Goal: Task Accomplishment & Management: Manage account settings

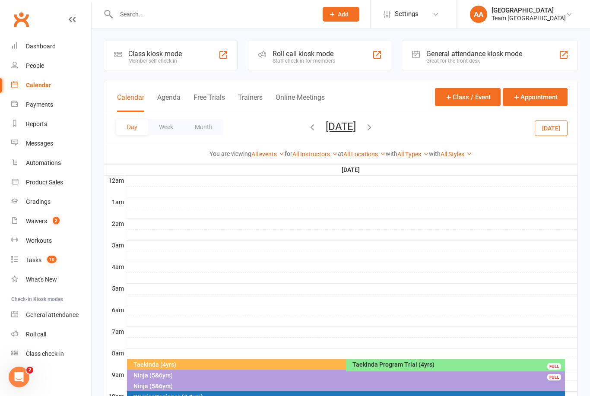
click at [38, 86] on div "Calendar" at bounding box center [38, 85] width 25 height 7
click at [334, 131] on button "Saturday, Aug 23, 2025" at bounding box center [341, 126] width 30 height 12
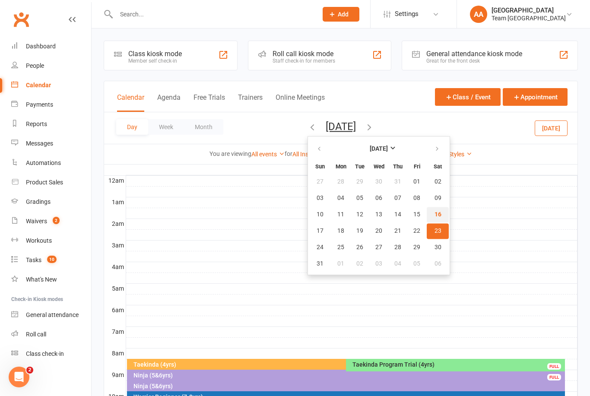
click at [434, 215] on span "16" at bounding box center [437, 214] width 7 height 7
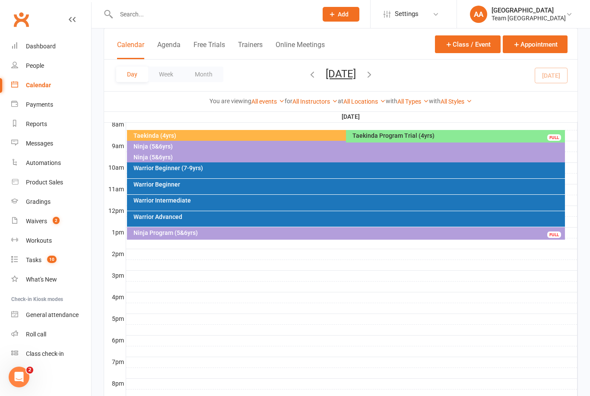
scroll to position [230, 0]
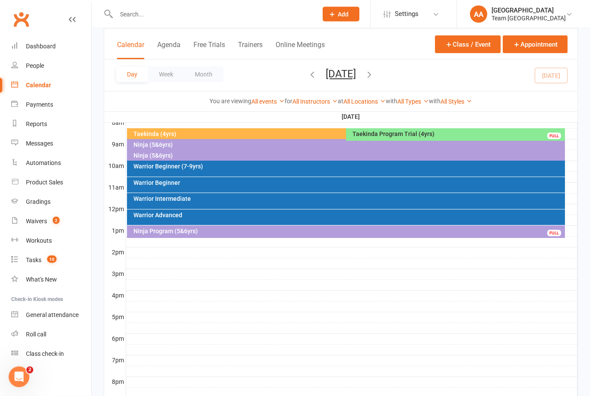
click at [200, 198] on div "Warrior Intermediate" at bounding box center [348, 199] width 431 height 6
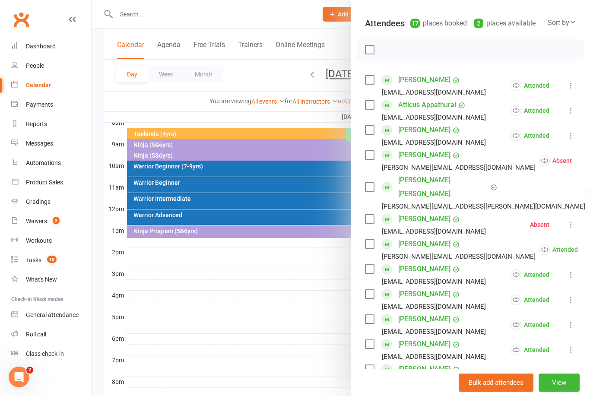
scroll to position [89, 0]
click at [314, 327] on div at bounding box center [341, 198] width 498 height 396
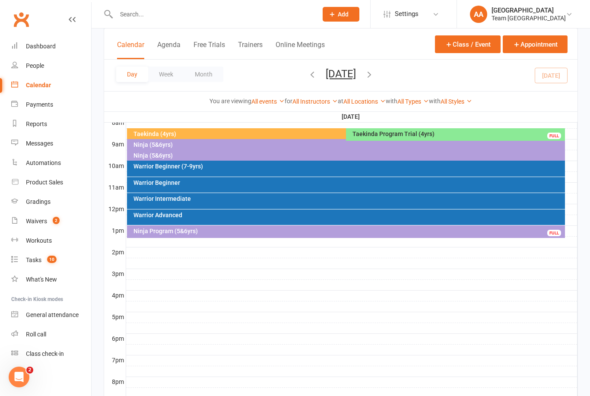
click at [242, 214] on div "Warrior Advanced" at bounding box center [348, 215] width 431 height 6
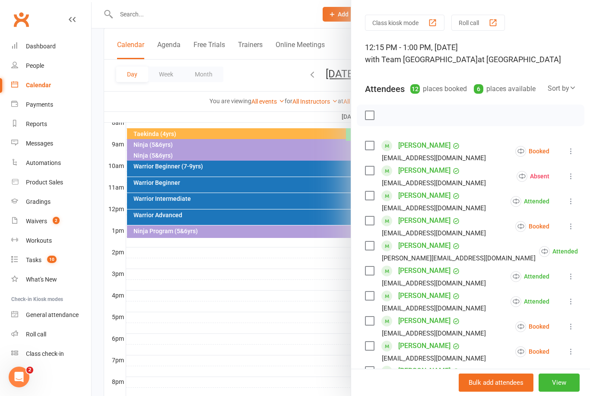
scroll to position [79, 0]
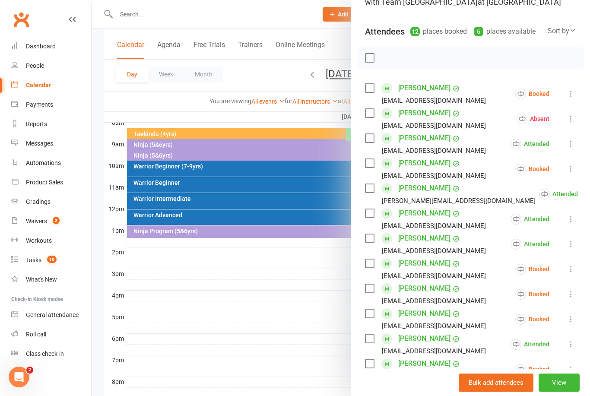
click at [571, 174] on button at bounding box center [571, 169] width 10 height 10
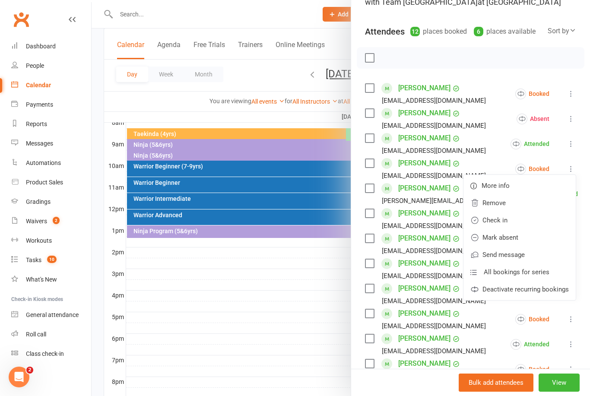
click at [517, 237] on link "Mark absent" at bounding box center [519, 237] width 112 height 17
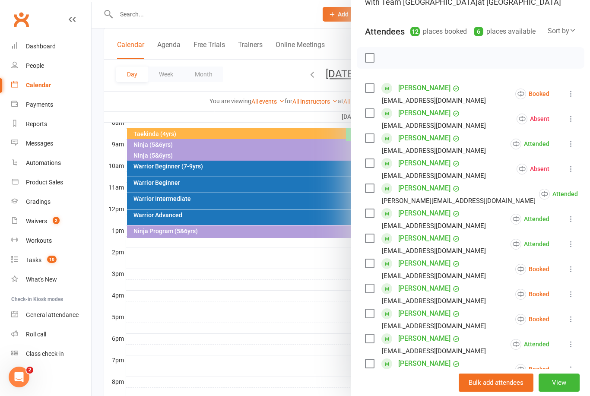
click at [570, 271] on icon at bounding box center [571, 269] width 9 height 9
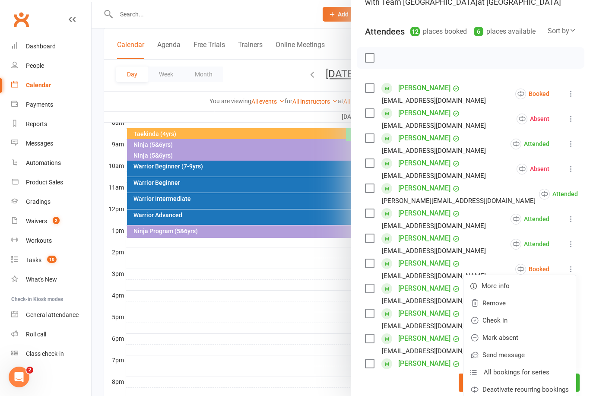
click at [518, 320] on link "Check in" at bounding box center [519, 320] width 112 height 17
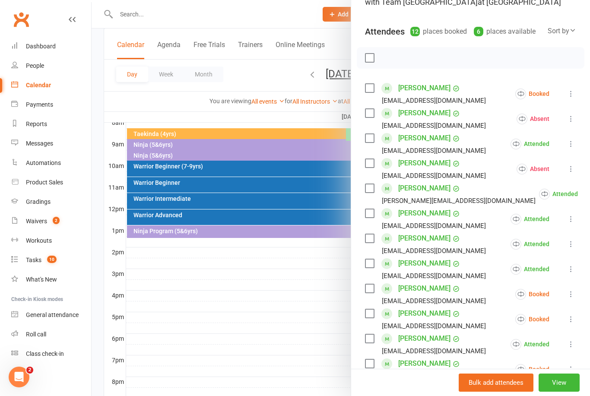
click at [572, 295] on icon at bounding box center [571, 294] width 9 height 9
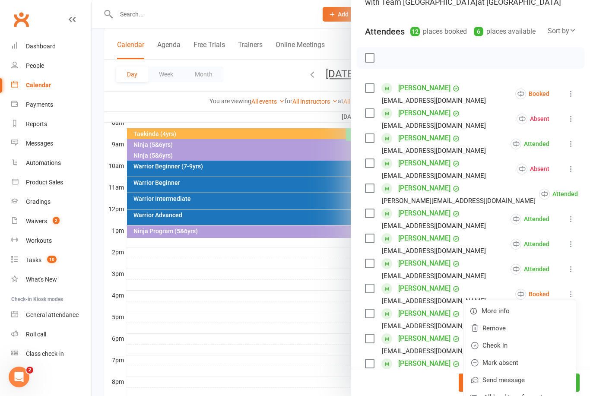
click at [511, 345] on link "Check in" at bounding box center [519, 345] width 112 height 17
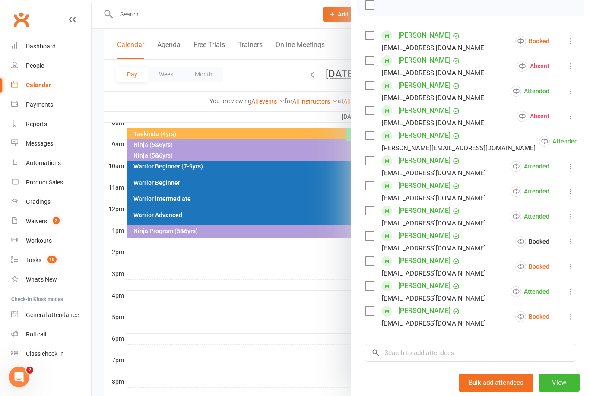
scroll to position [136, 0]
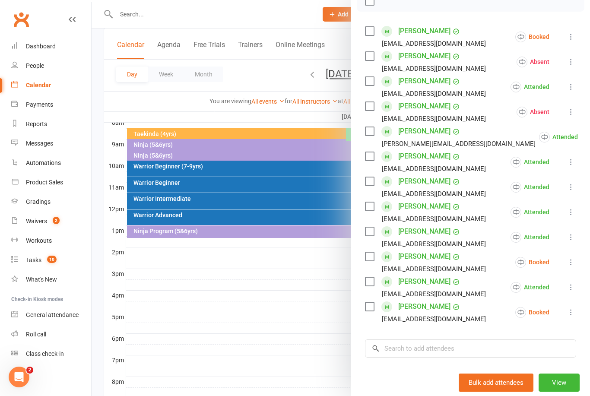
click at [564, 261] on li "Alexandra Maccanti danibroek@gmail.com Booked More info Remove Check in Mark ab…" at bounding box center [470, 262] width 211 height 25
click at [567, 264] on icon at bounding box center [571, 262] width 9 height 9
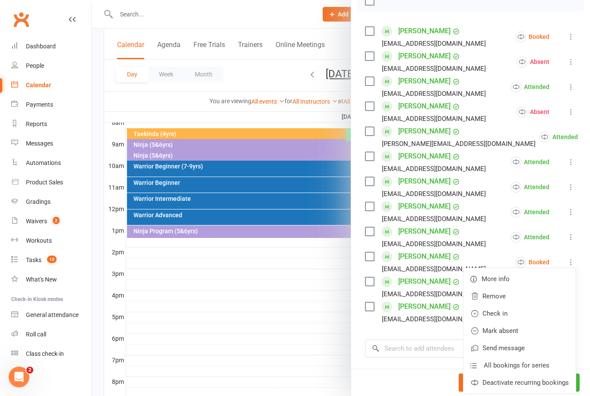
click at [519, 331] on link "Mark absent" at bounding box center [519, 330] width 112 height 17
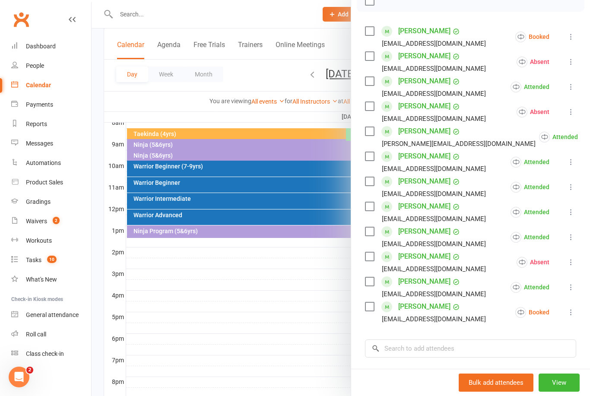
click at [564, 311] on li "Isaac Nellimootill Nellimootill@yahoo.com Booked More info Remove Check in Mark…" at bounding box center [470, 312] width 211 height 25
click at [568, 308] on button at bounding box center [571, 312] width 10 height 10
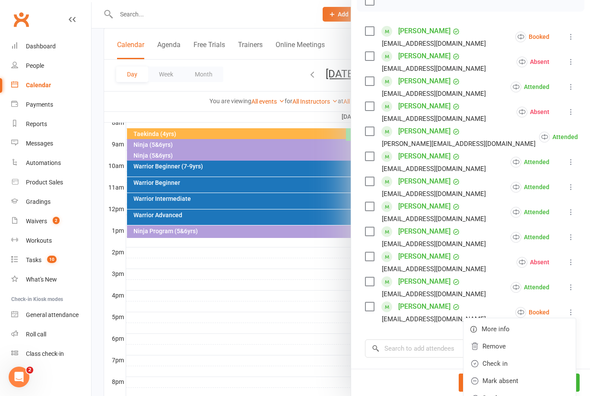
click at [518, 375] on link "Mark absent" at bounding box center [519, 380] width 112 height 17
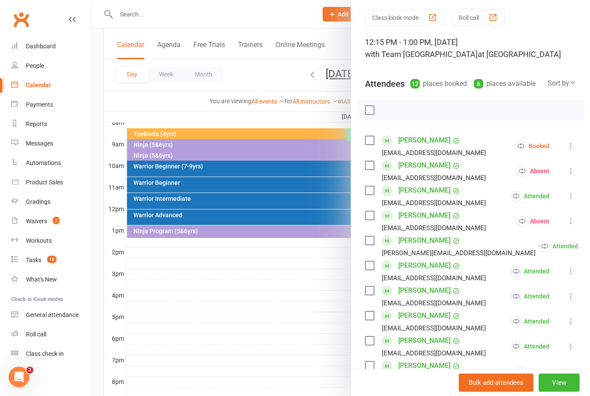
scroll to position [25, 0]
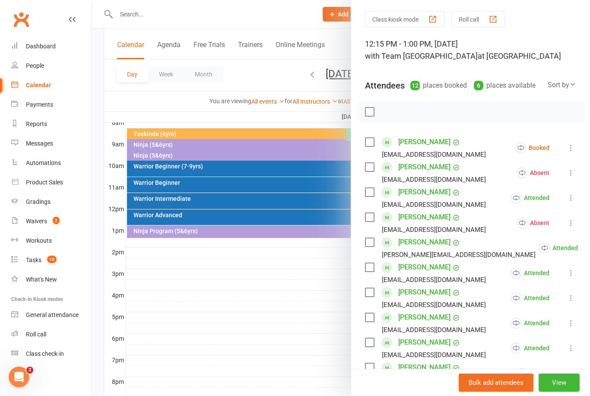
click at [575, 148] on icon at bounding box center [571, 147] width 9 height 9
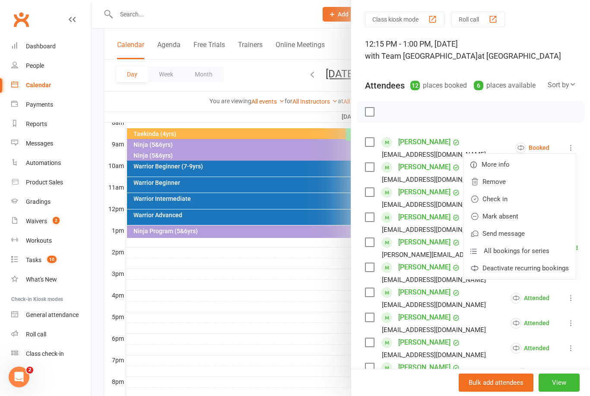
click at [515, 216] on link "Mark absent" at bounding box center [519, 216] width 112 height 17
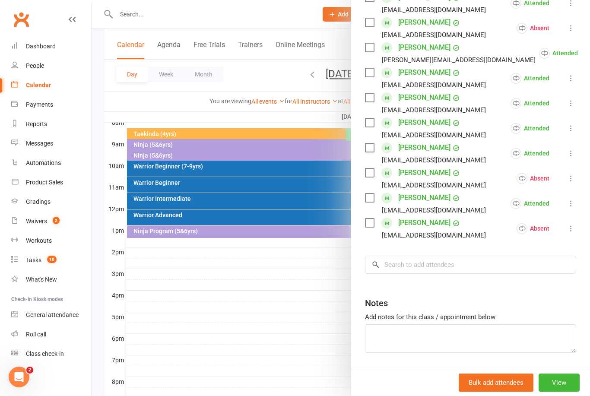
scroll to position [220, 0]
click at [412, 267] on input "search" at bounding box center [470, 265] width 211 height 18
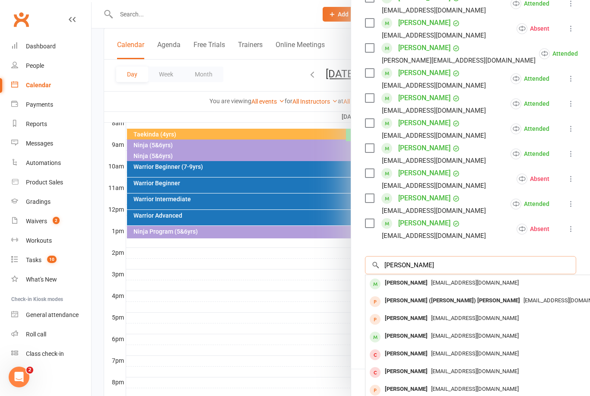
type input "Angus jones"
click at [437, 282] on span "[EMAIL_ADDRESS][DOMAIN_NAME]" at bounding box center [475, 282] width 88 height 6
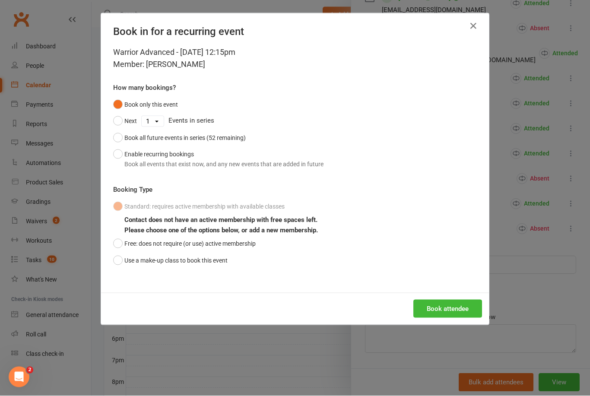
click at [114, 263] on button "Use a make-up class to book this event" at bounding box center [170, 260] width 114 height 16
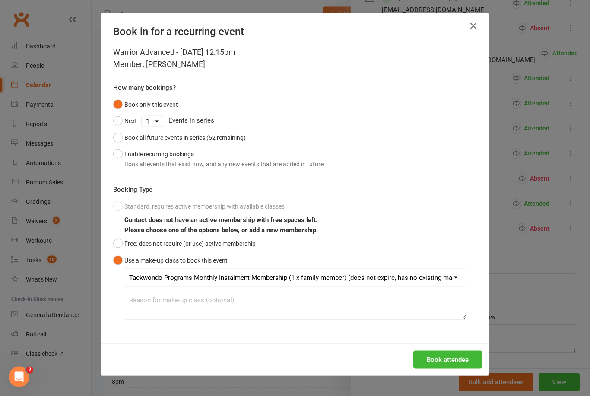
scroll to position [231, 0]
click at [447, 361] on button "Book attendee" at bounding box center [447, 360] width 69 height 18
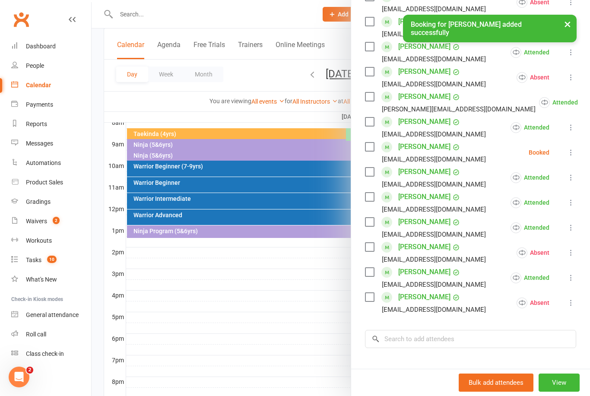
scroll to position [169, 0]
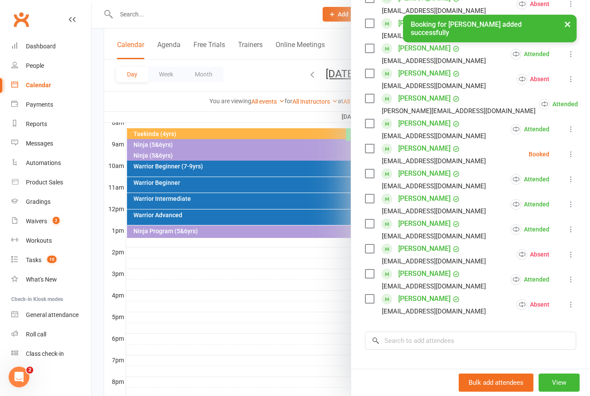
click at [572, 152] on icon at bounding box center [571, 154] width 9 height 9
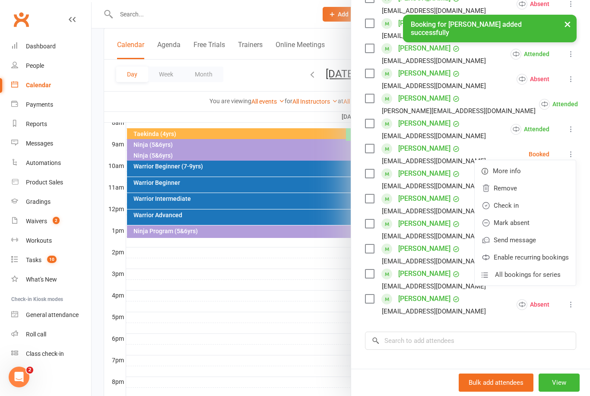
click at [527, 205] on link "Check in" at bounding box center [525, 205] width 101 height 17
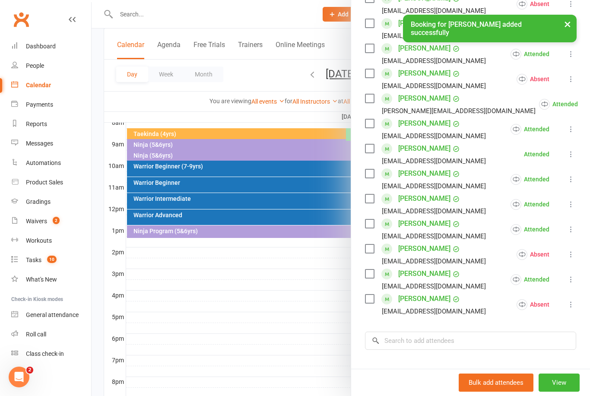
click at [420, 146] on link "[PERSON_NAME]" at bounding box center [424, 149] width 52 height 14
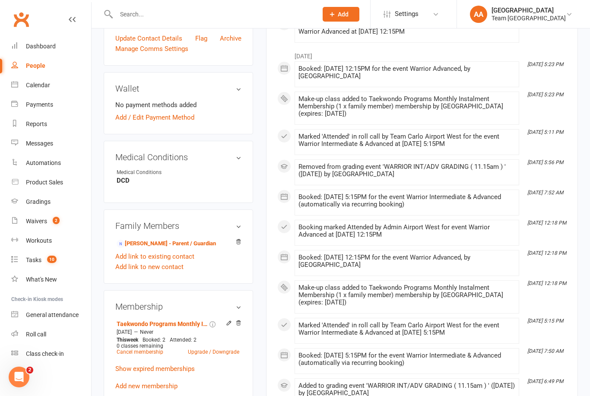
scroll to position [441, 0]
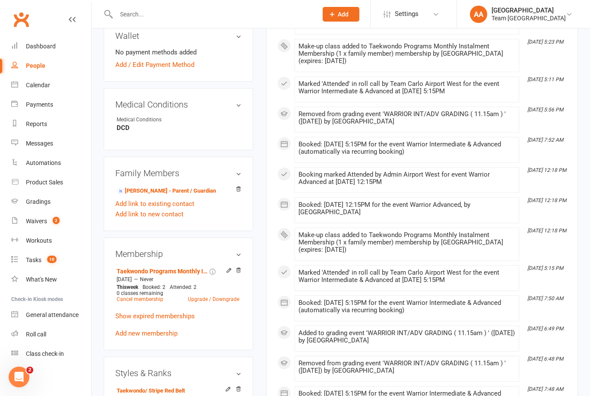
click at [150, 188] on link "Hamish Jones - Parent / Guardian" at bounding box center [166, 191] width 99 height 9
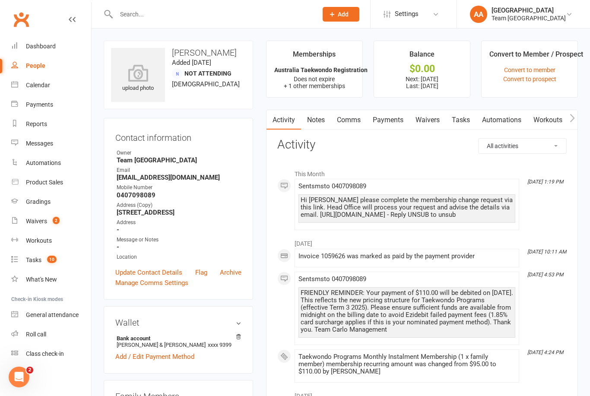
click at [547, 14] on div "Team [GEOGRAPHIC_DATA]" at bounding box center [528, 18] width 74 height 8
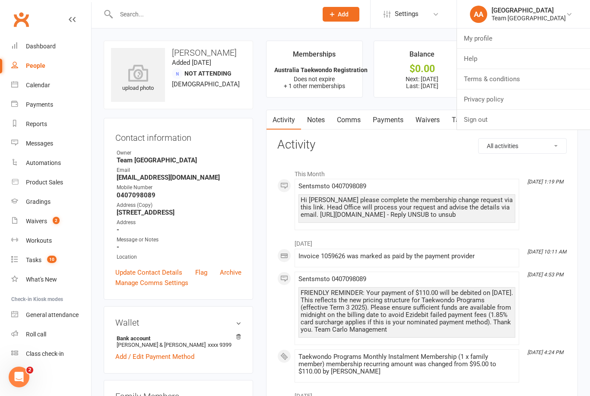
click at [532, 10] on div "[GEOGRAPHIC_DATA]" at bounding box center [528, 10] width 74 height 8
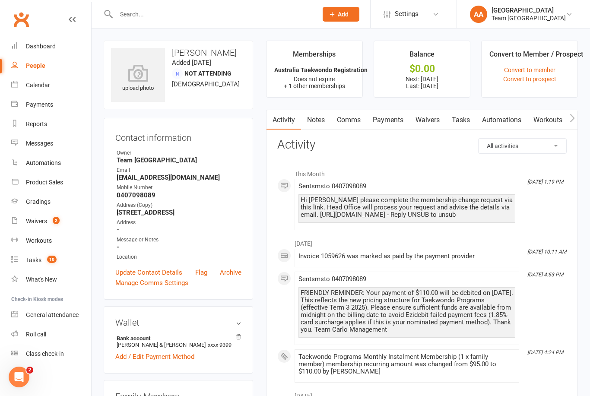
click at [573, 16] on link "AA Admin Airport West Team Carlo Airport West" at bounding box center [523, 14] width 107 height 17
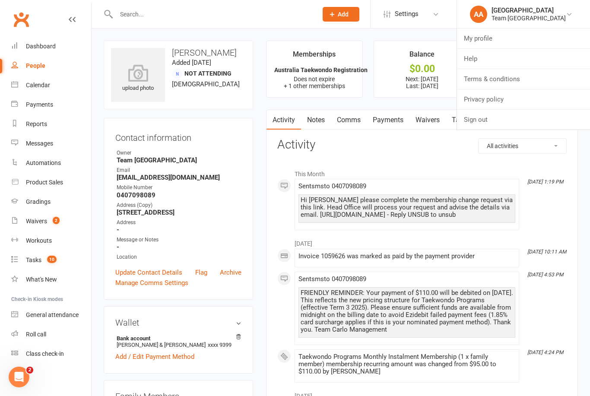
click at [494, 121] on link "Sign out" at bounding box center [523, 120] width 133 height 20
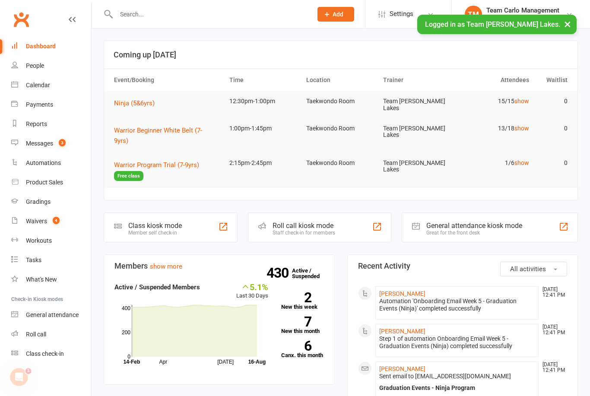
click at [44, 90] on link "Calendar" at bounding box center [51, 85] width 80 height 19
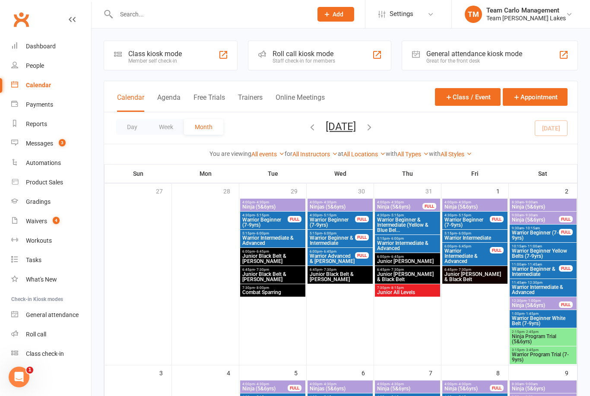
click at [132, 129] on button "Day" at bounding box center [132, 127] width 32 height 16
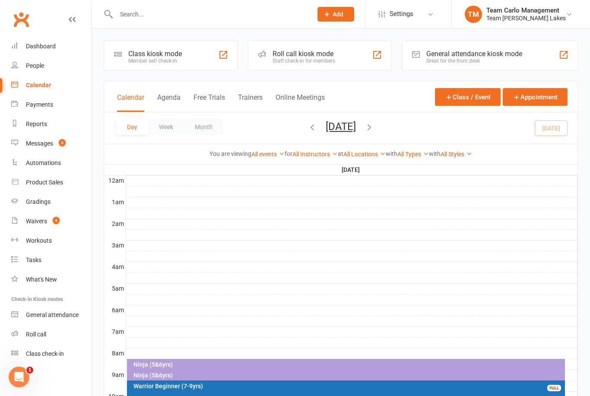
click at [351, 132] on button "[DATE]" at bounding box center [341, 126] width 30 height 12
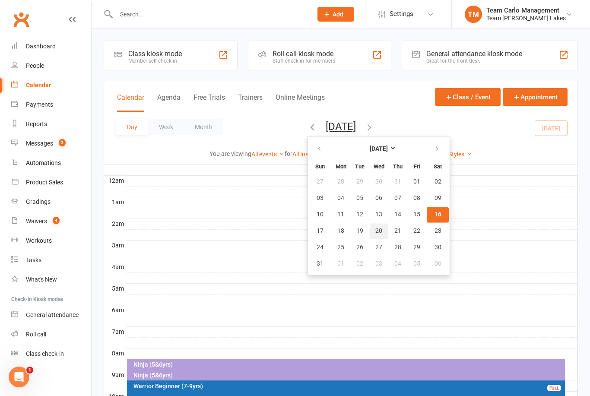
click at [375, 234] on span "20" at bounding box center [378, 231] width 7 height 7
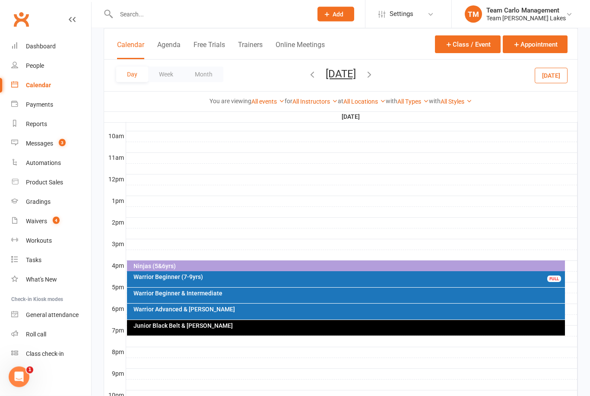
click at [231, 331] on div "Junior Black Belt & Cho Dan Bo" at bounding box center [346, 328] width 438 height 16
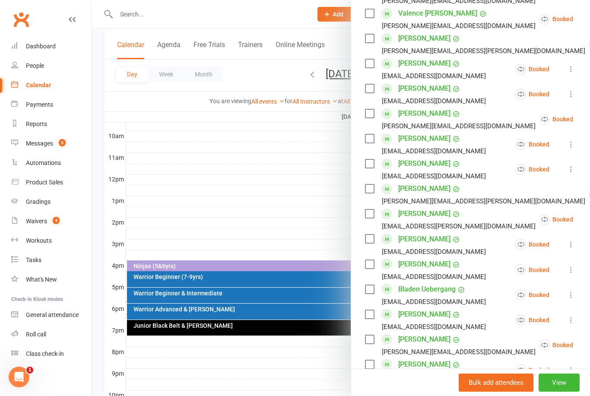
scroll to position [349, 0]
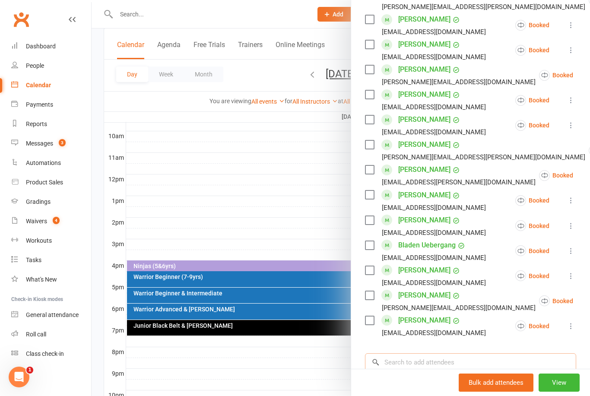
click at [431, 363] on input "search" at bounding box center [470, 362] width 211 height 18
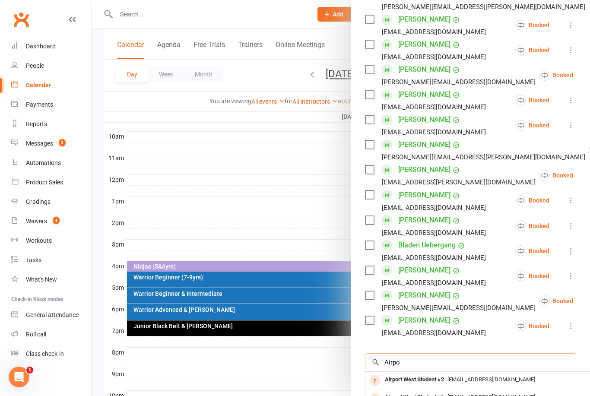
type input "Airpo"
click at [446, 377] on div "Airport West Student #2" at bounding box center [414, 380] width 66 height 13
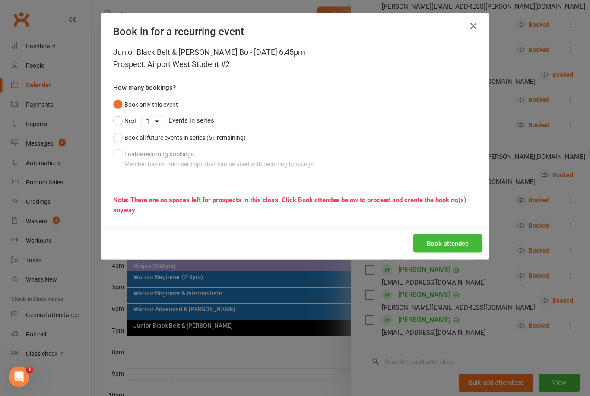
click at [456, 247] on button "Book attendee" at bounding box center [447, 244] width 69 height 18
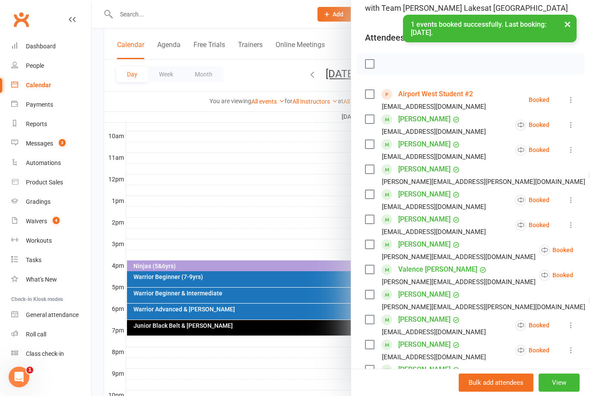
scroll to position [70, 0]
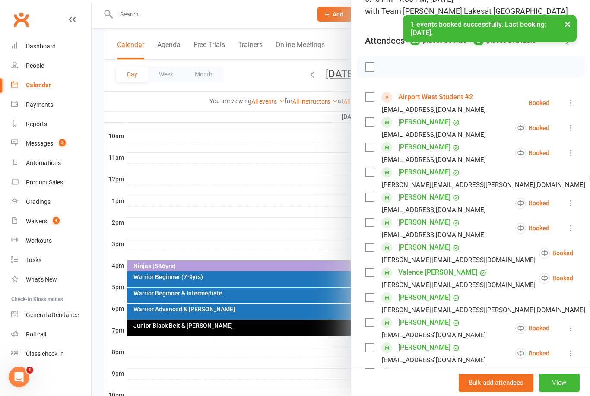
click at [447, 96] on link "Airport West Student #2" at bounding box center [435, 97] width 75 height 14
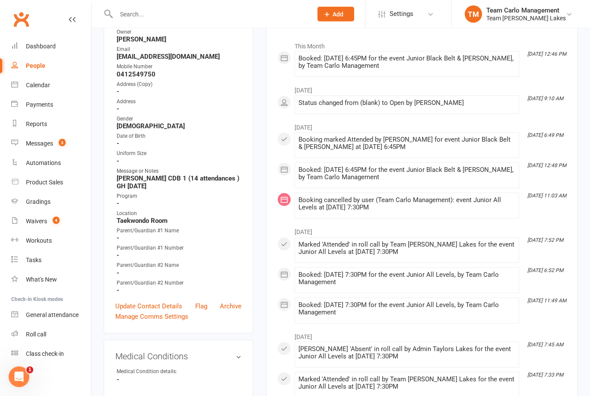
scroll to position [121, 0]
click at [41, 84] on div "Calendar" at bounding box center [38, 85] width 24 height 7
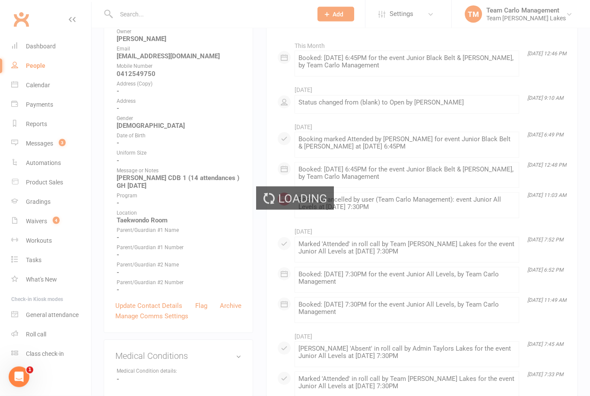
scroll to position [121, 0]
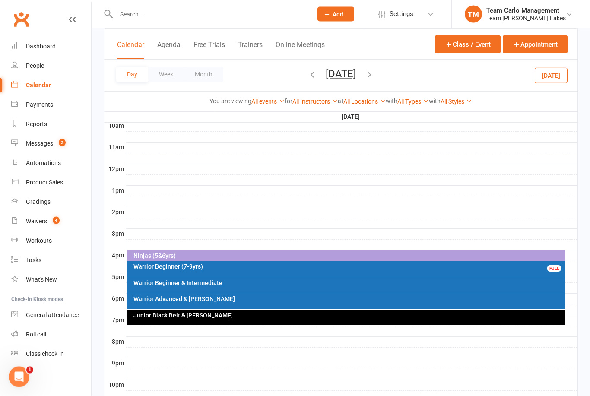
scroll to position [302, 0]
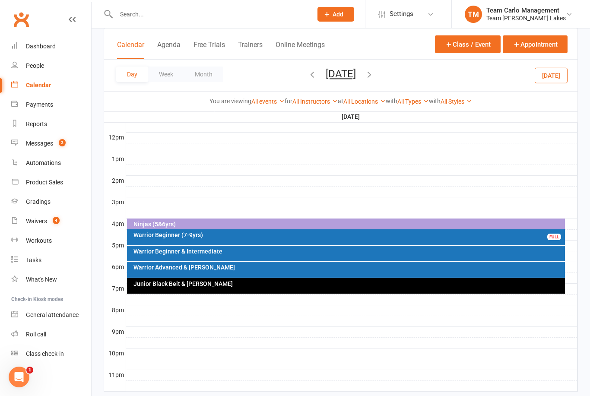
click at [323, 289] on div "Junior Black Belt & Cho Dan Bo" at bounding box center [346, 286] width 438 height 16
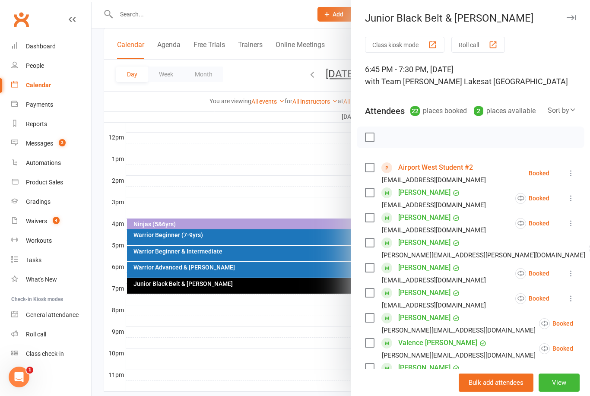
click at [573, 174] on icon at bounding box center [571, 173] width 9 height 9
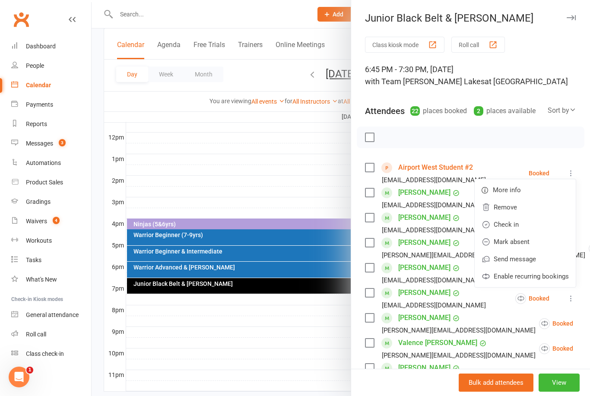
click at [510, 210] on link "Remove" at bounding box center [525, 207] width 101 height 17
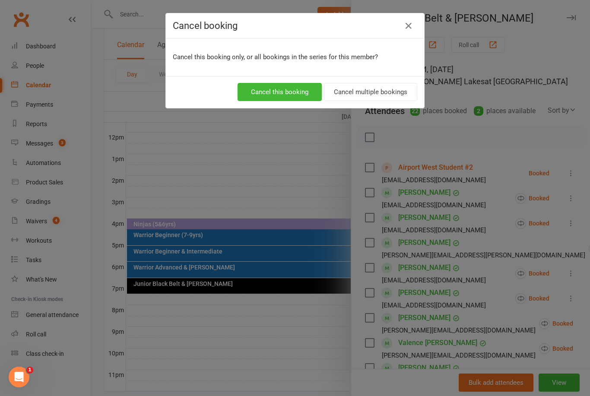
click at [290, 92] on button "Cancel this booking" at bounding box center [280, 92] width 84 height 18
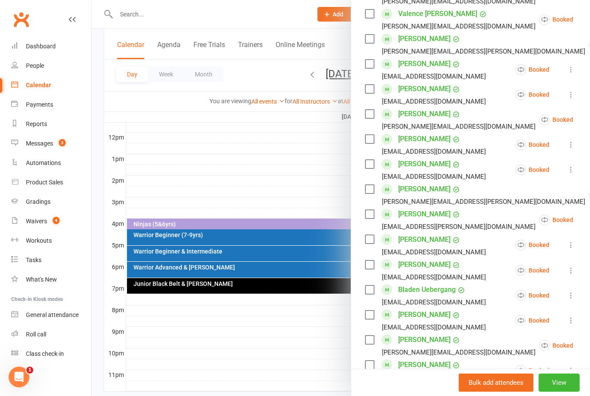
scroll to position [340, 0]
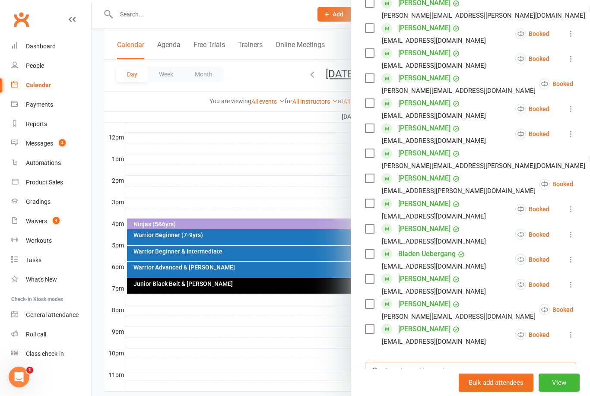
click at [413, 370] on input "search" at bounding box center [470, 371] width 211 height 18
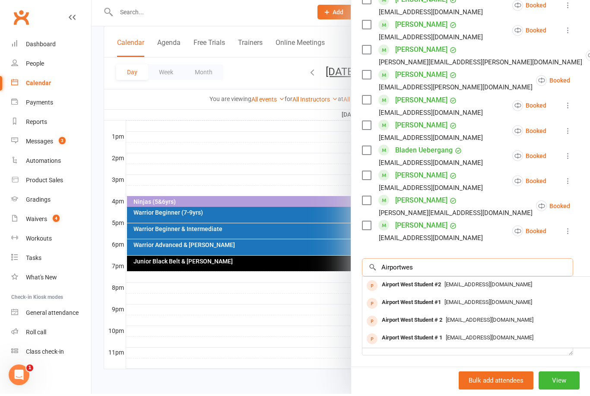
scroll to position [441, 3]
type input "Airportwes"
click at [454, 304] on span "noemail@example.com" at bounding box center [488, 304] width 88 height 6
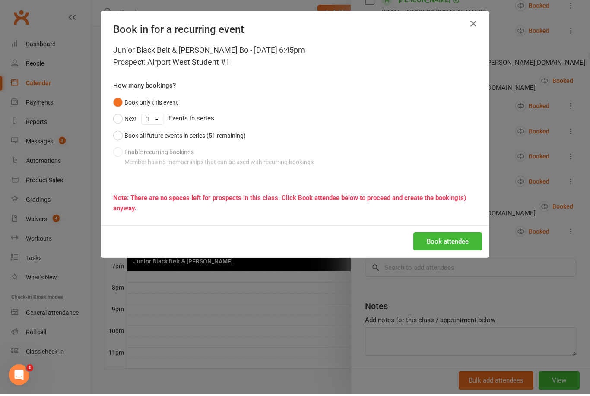
scroll to position [302, 0]
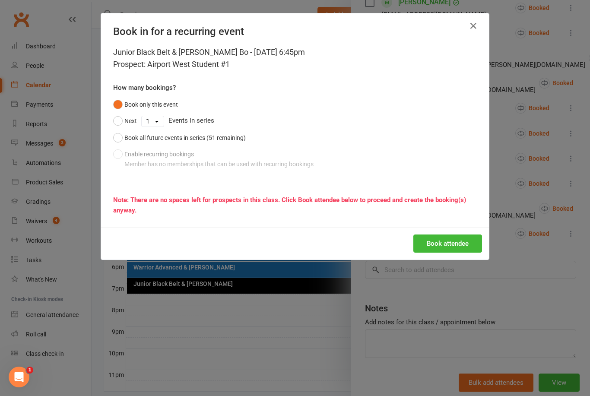
click at [447, 243] on button "Book attendee" at bounding box center [447, 244] width 69 height 18
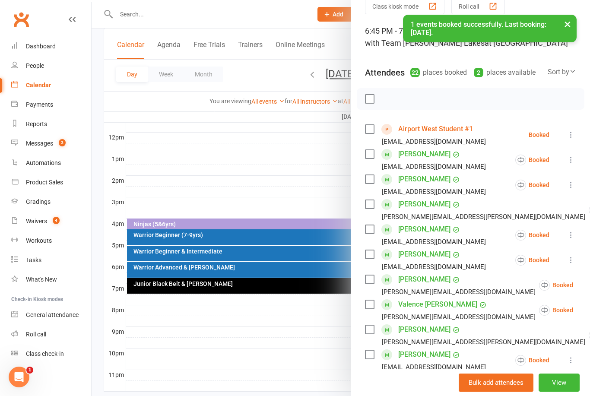
scroll to position [25, 0]
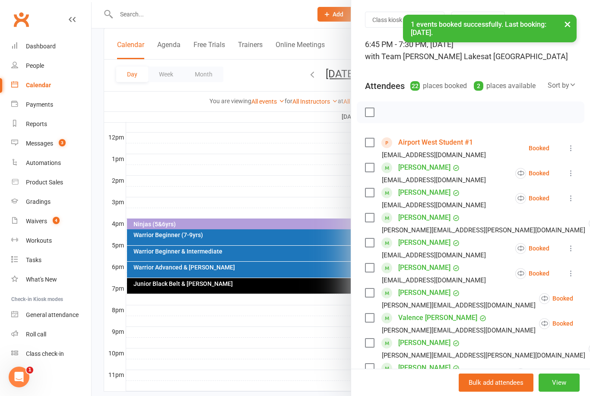
click at [444, 136] on link "Airport West Student #1" at bounding box center [435, 143] width 75 height 14
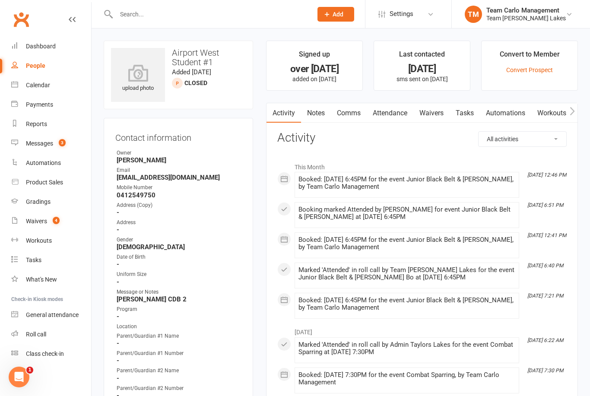
click at [320, 114] on link "Notes" at bounding box center [316, 113] width 30 height 20
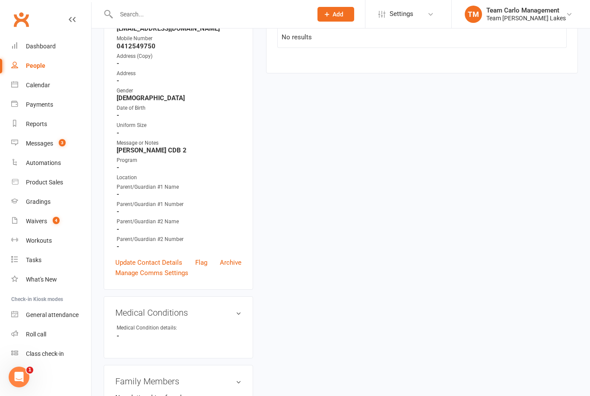
click at [146, 262] on link "Update Contact Details" at bounding box center [148, 262] width 67 height 10
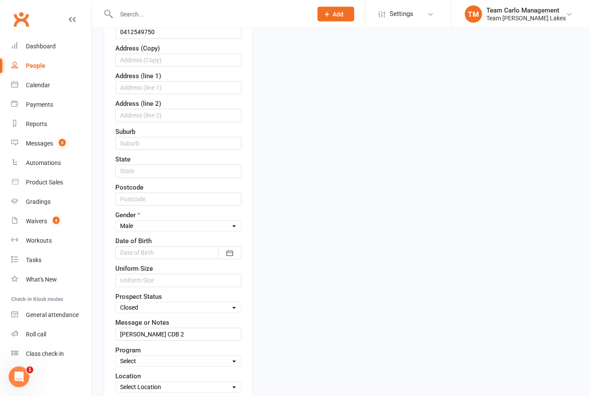
scroll to position [325, 0]
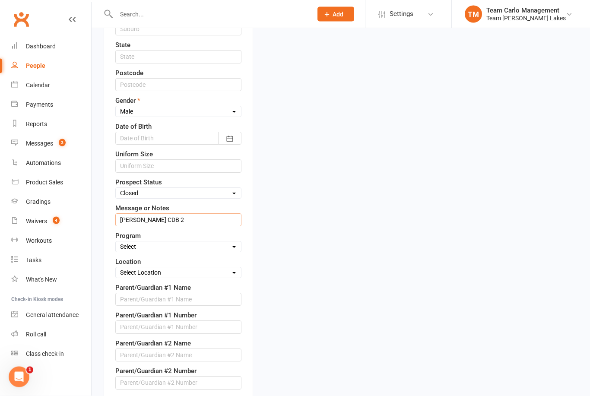
click at [195, 220] on input "Kyla Hibbert CDB 2" at bounding box center [178, 220] width 126 height 13
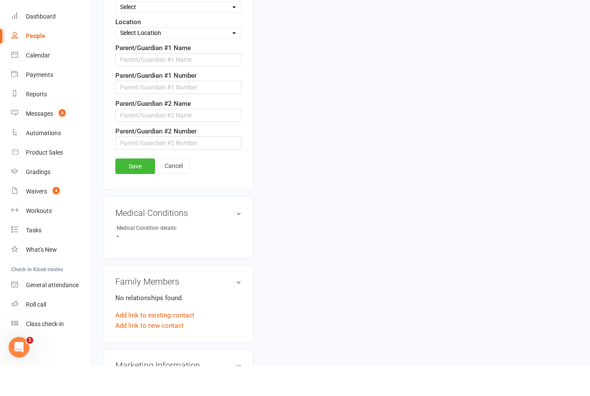
scroll to position [542, 0]
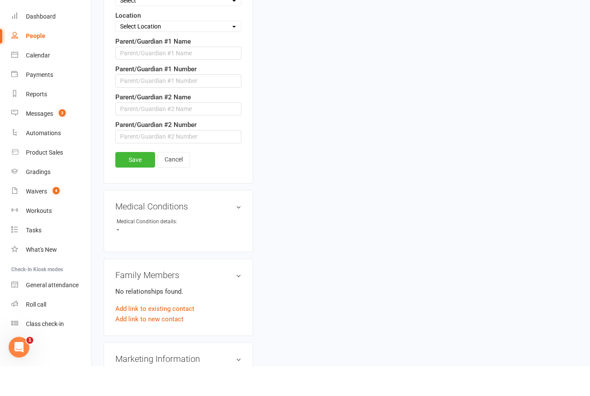
type input "Kyla Hibbert CDB 2 16/8/25"
click at [137, 182] on link "Save" at bounding box center [135, 190] width 40 height 16
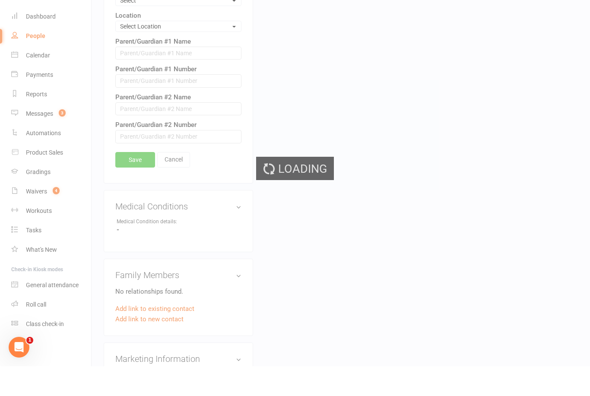
scroll to position [456, 0]
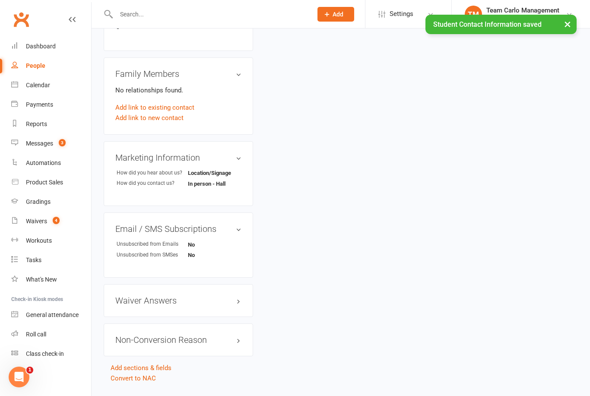
click at [41, 87] on div "Calendar" at bounding box center [38, 85] width 24 height 7
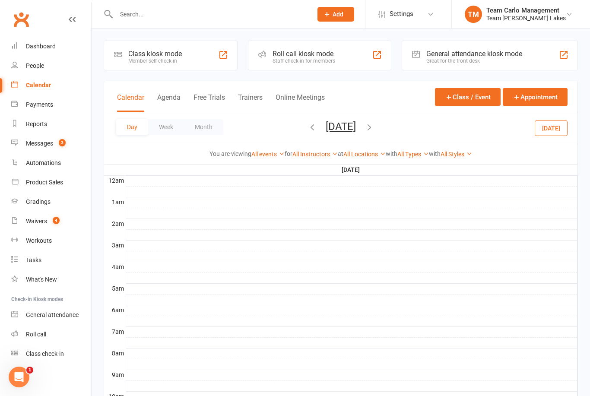
click at [538, 11] on div "Team Carlo Management" at bounding box center [525, 10] width 79 height 8
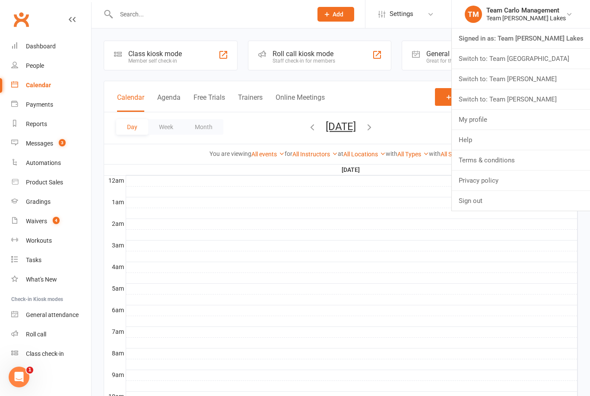
click at [498, 200] on link "Sign out" at bounding box center [521, 201] width 138 height 20
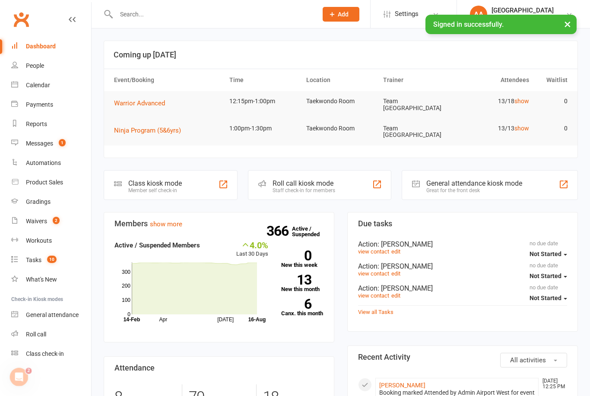
click at [47, 147] on link "Messages 1" at bounding box center [51, 143] width 80 height 19
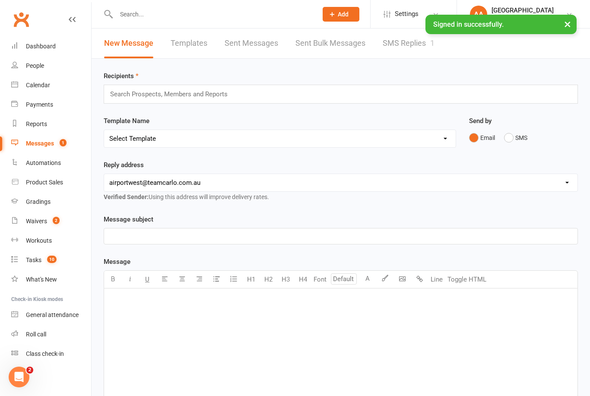
click at [396, 45] on link "SMS Replies 1" at bounding box center [409, 44] width 52 height 30
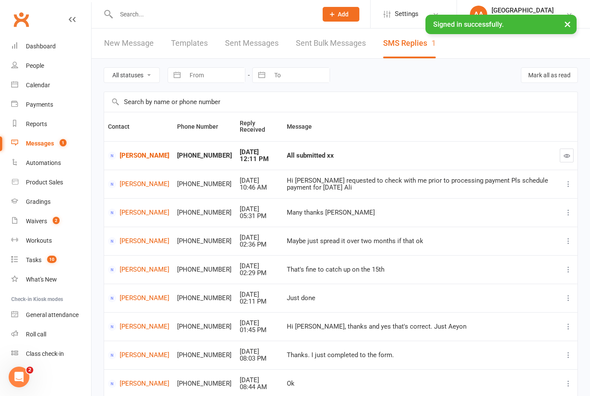
click at [128, 157] on link "Emily White" at bounding box center [138, 156] width 61 height 8
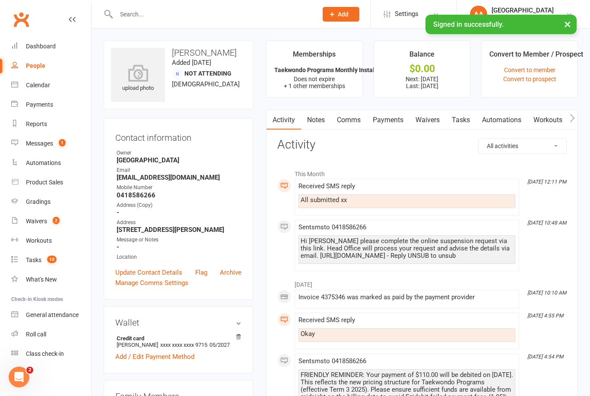
click at [46, 141] on div "Messages" at bounding box center [39, 143] width 27 height 7
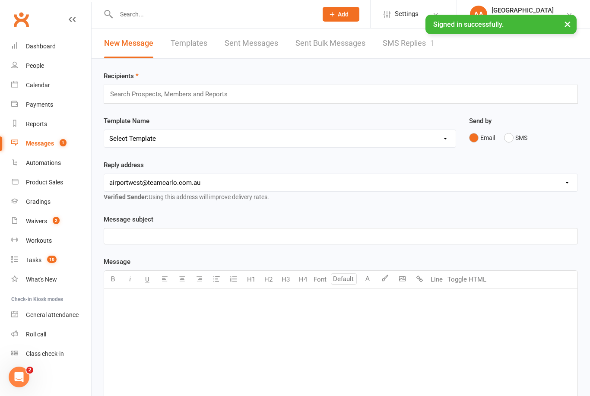
click at [405, 47] on link "SMS Replies 1" at bounding box center [409, 44] width 52 height 30
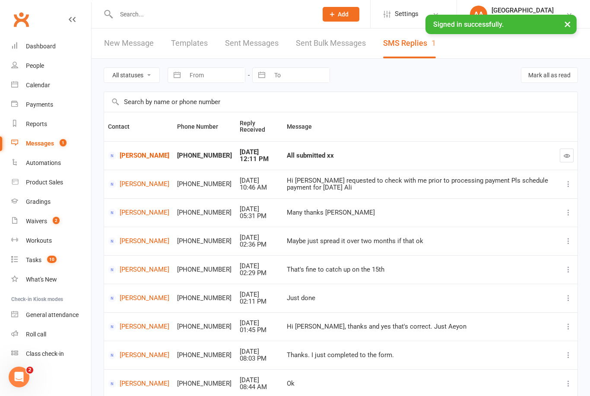
click at [567, 155] on icon "button" at bounding box center [567, 155] width 6 height 6
click at [42, 81] on link "Calendar" at bounding box center [51, 85] width 80 height 19
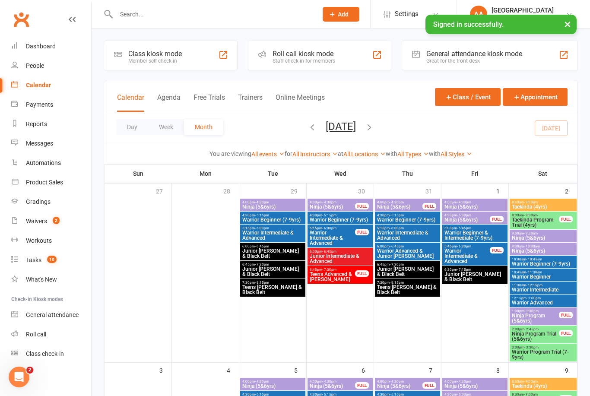
click at [135, 125] on button "Day" at bounding box center [132, 127] width 32 height 16
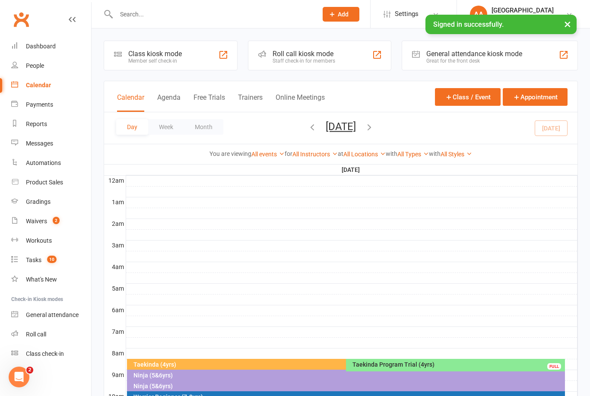
click at [356, 126] on button "[DATE]" at bounding box center [341, 126] width 30 height 12
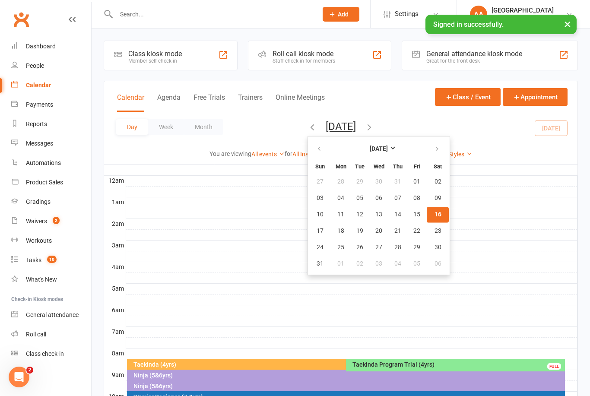
click at [427, 219] on button "16" at bounding box center [438, 215] width 22 height 16
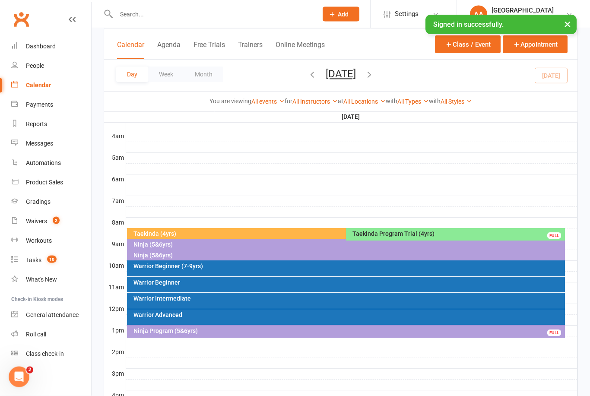
scroll to position [131, 0]
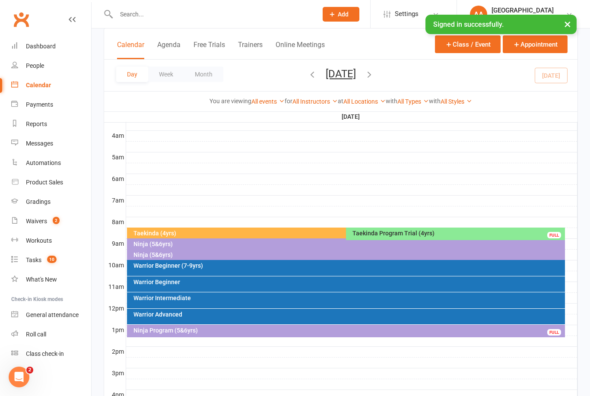
click at [396, 234] on div "Taekinda Program Trial (4yrs)" at bounding box center [457, 233] width 211 height 6
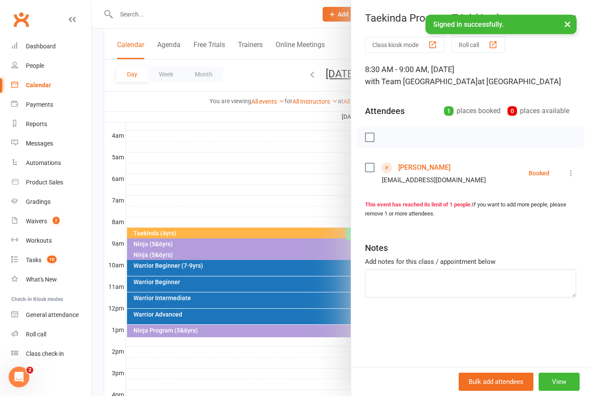
click at [575, 174] on icon at bounding box center [571, 173] width 9 height 9
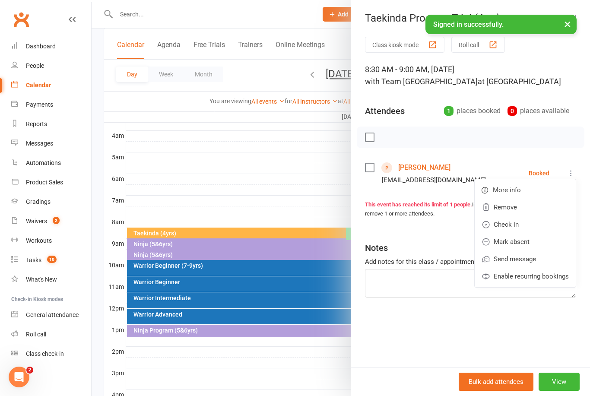
click at [523, 224] on link "Check in" at bounding box center [525, 224] width 101 height 17
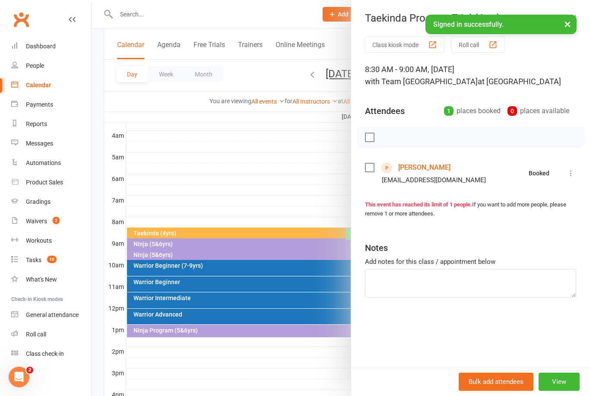
click at [428, 164] on link "[PERSON_NAME]" at bounding box center [424, 168] width 52 height 14
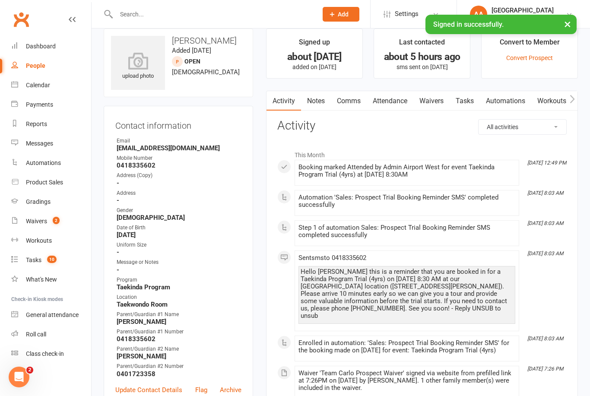
scroll to position [15, 0]
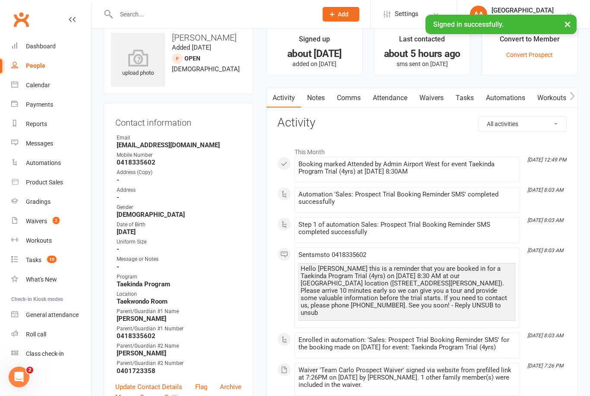
click at [318, 98] on link "Notes" at bounding box center [316, 98] width 30 height 20
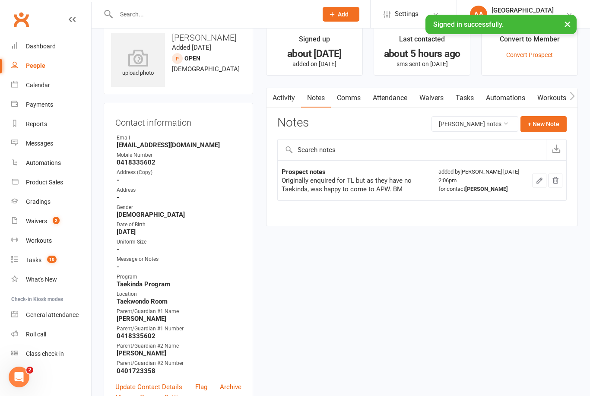
click at [535, 120] on button "+ New Note" at bounding box center [543, 124] width 46 height 16
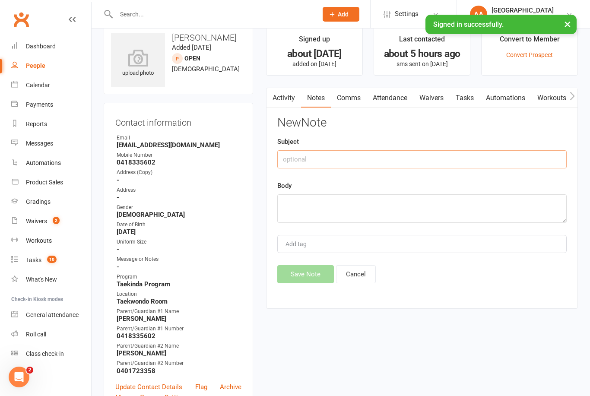
click at [317, 164] on input "text" at bounding box center [421, 159] width 289 height 18
type input "Trial Information"
click at [311, 198] on textarea at bounding box center [421, 208] width 289 height 29
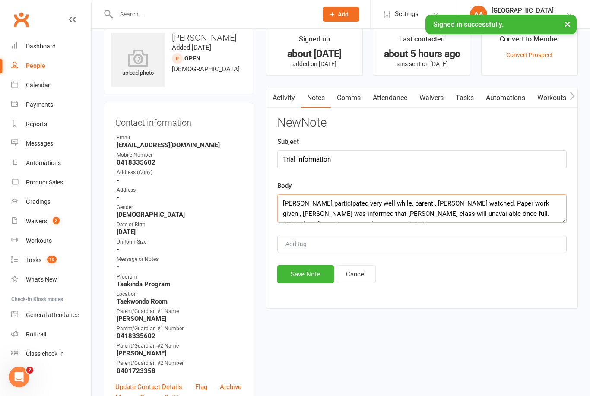
scroll to position [6, 0]
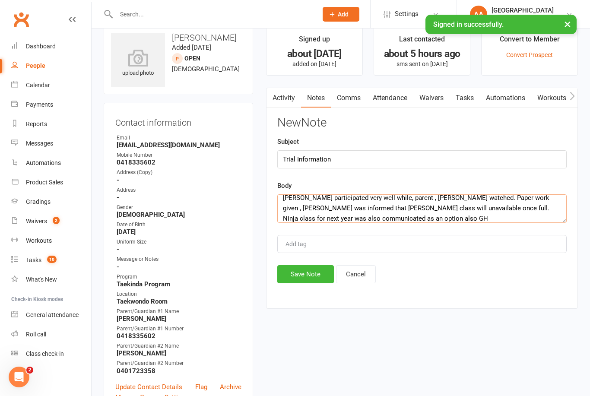
type textarea "[PERSON_NAME] participated very well while, parent , [PERSON_NAME] watched. Pap…"
click at [305, 279] on button "Save Note" at bounding box center [305, 274] width 57 height 18
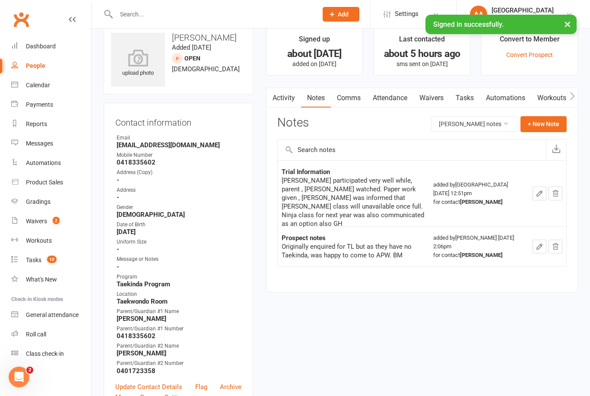
scroll to position [0, 0]
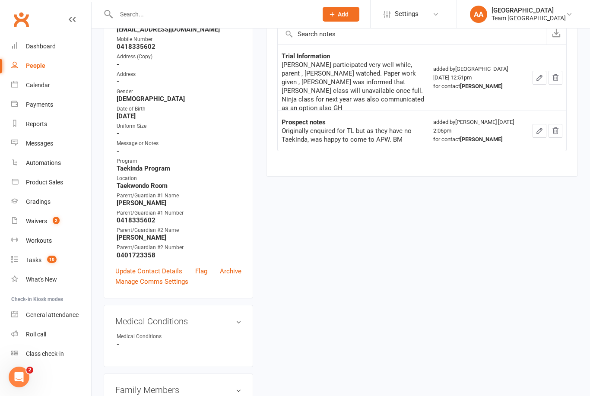
scroll to position [142, 0]
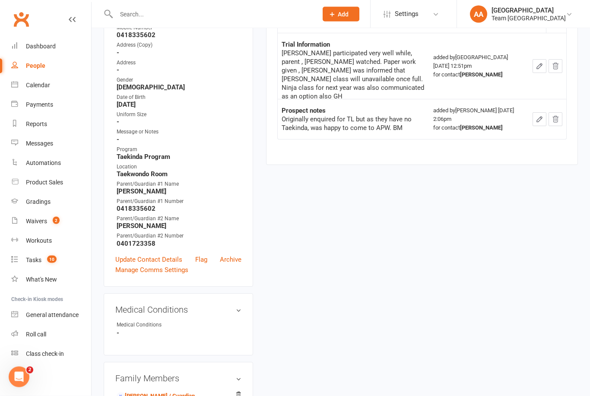
click at [163, 262] on link "Update Contact Details" at bounding box center [148, 260] width 67 height 10
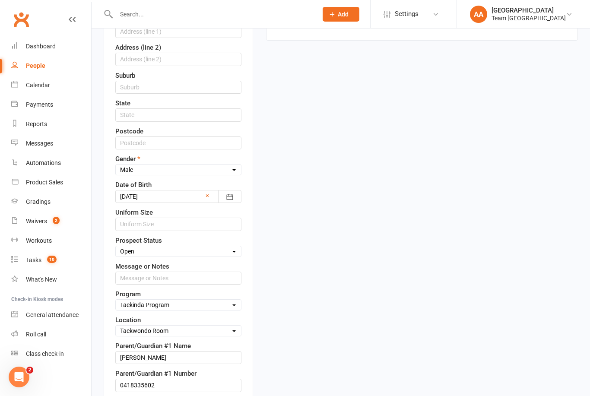
scroll to position [282, 0]
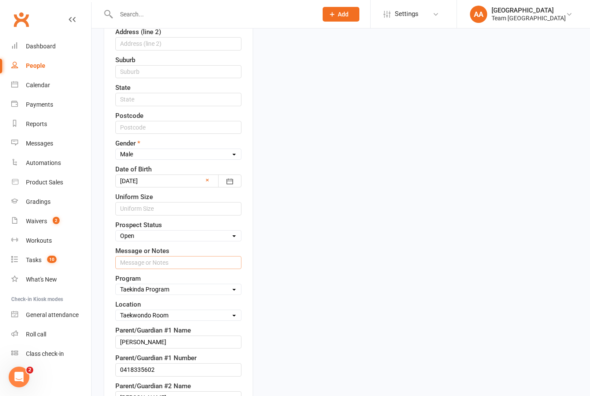
click at [135, 266] on input "text" at bounding box center [178, 262] width 126 height 13
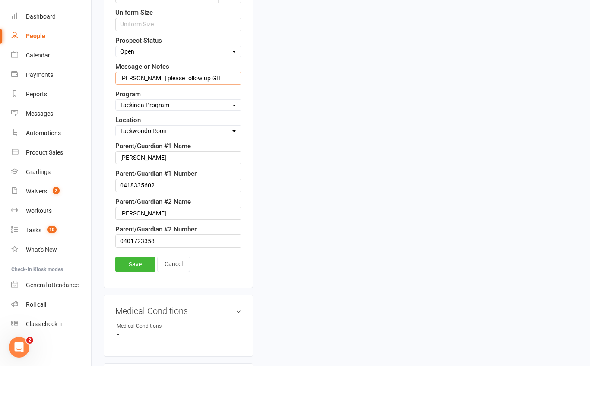
scroll to position [439, 0]
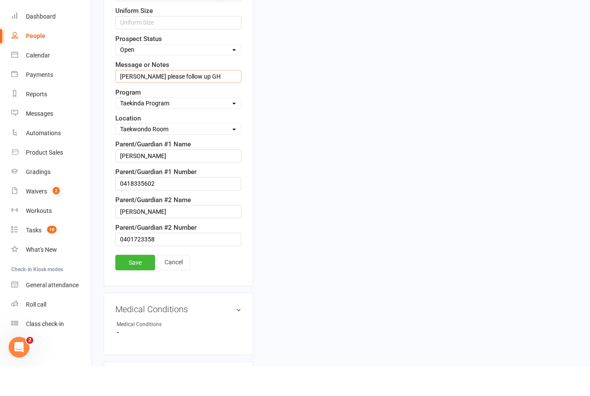
type input "[PERSON_NAME] please follow up GH"
click at [136, 285] on link "Save" at bounding box center [135, 293] width 40 height 16
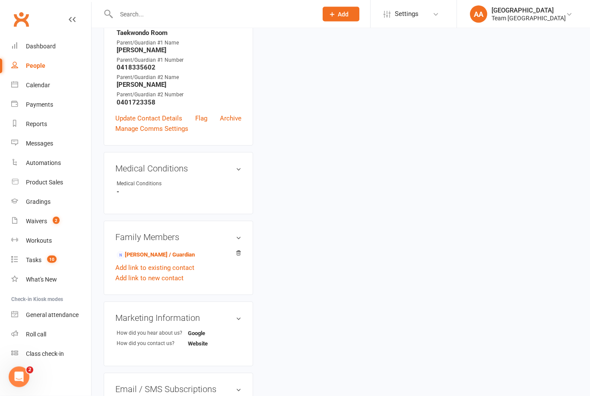
scroll to position [261, 0]
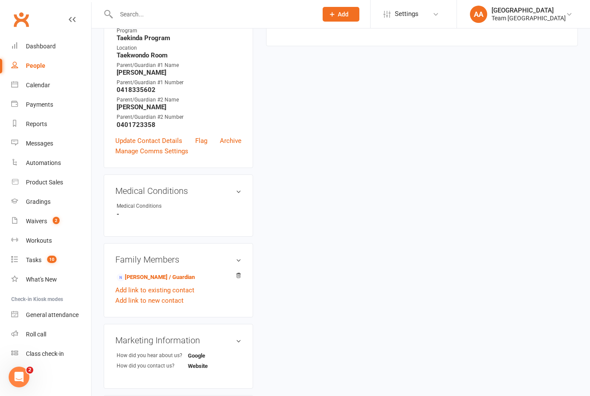
click at [38, 84] on div "Calendar" at bounding box center [38, 85] width 24 height 7
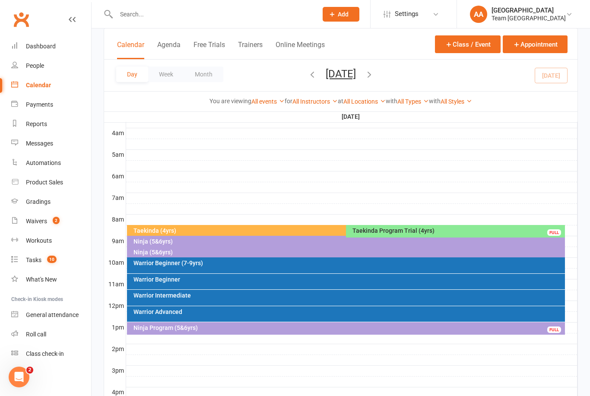
scroll to position [230, 0]
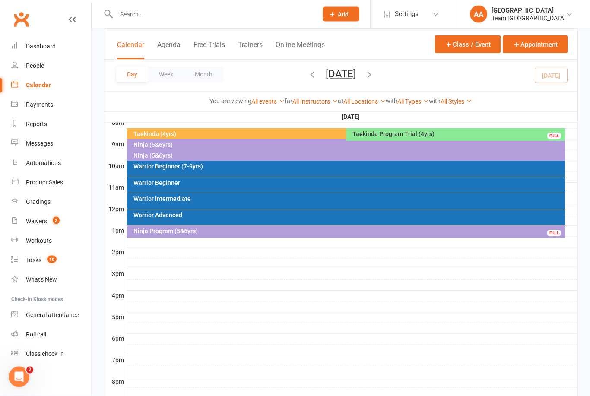
click at [210, 235] on div "Ninja Program (5&6yrs) FULL" at bounding box center [346, 232] width 438 height 13
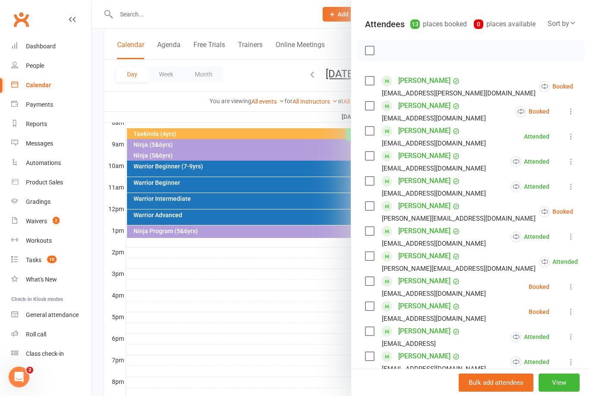
scroll to position [91, 0]
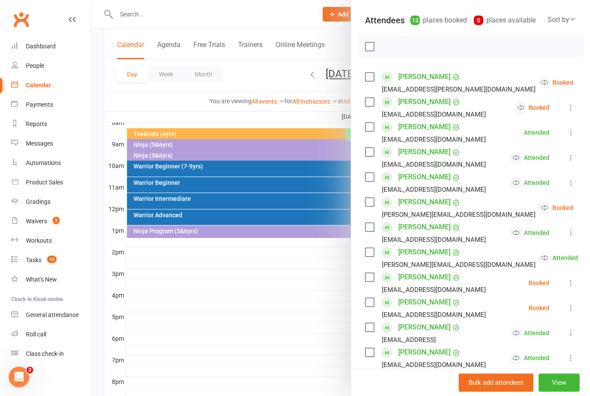
click at [589, 85] on icon at bounding box center [594, 82] width 9 height 9
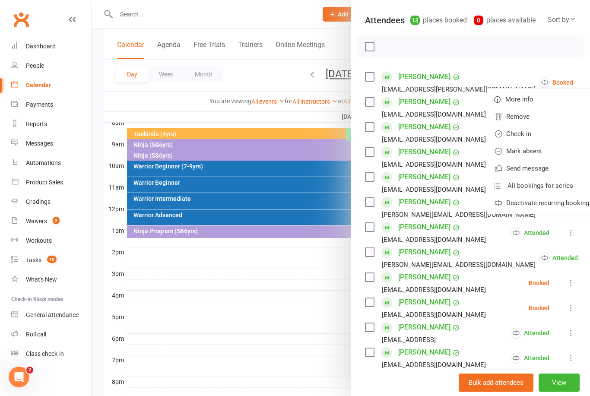
click at [524, 154] on link "Mark absent" at bounding box center [543, 151] width 112 height 17
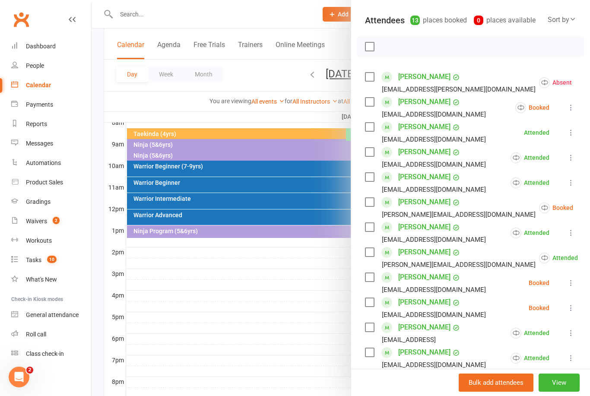
click at [570, 110] on icon at bounding box center [571, 107] width 9 height 9
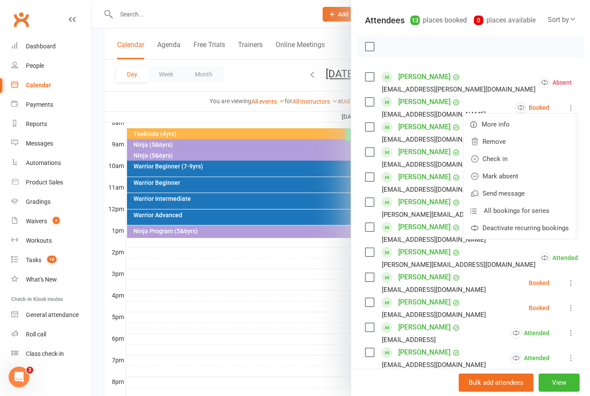
click at [516, 158] on link "Check in" at bounding box center [519, 158] width 112 height 17
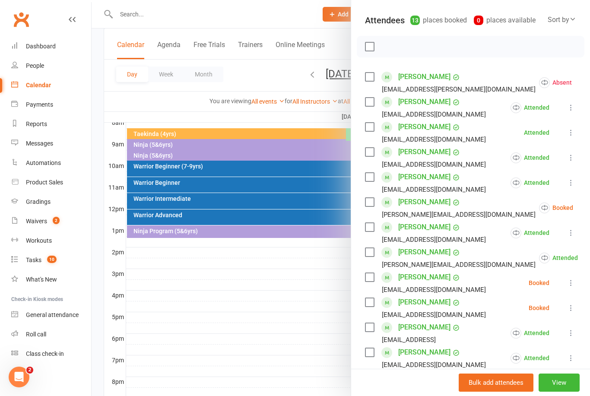
click at [567, 104] on icon at bounding box center [571, 107] width 9 height 9
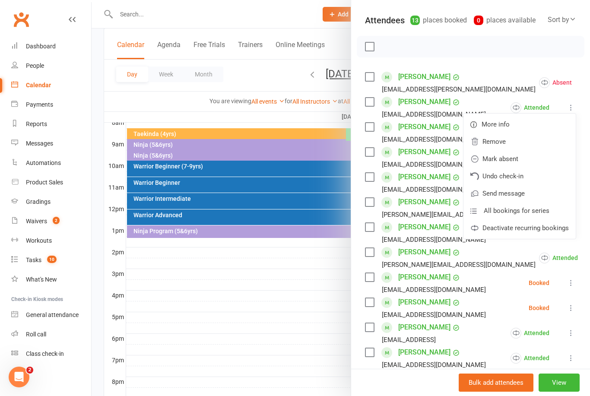
click at [520, 156] on link "Mark absent" at bounding box center [519, 158] width 112 height 17
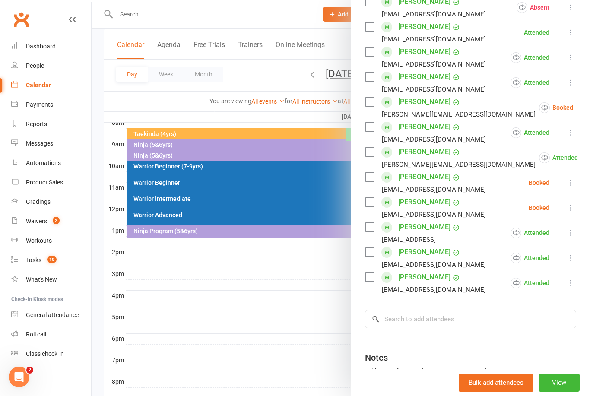
scroll to position [205, 0]
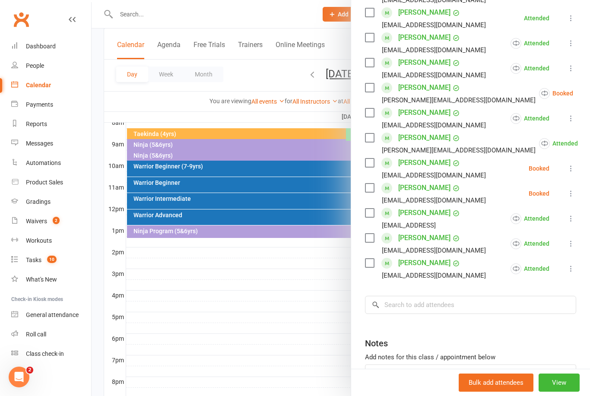
click at [589, 93] on icon at bounding box center [594, 93] width 9 height 9
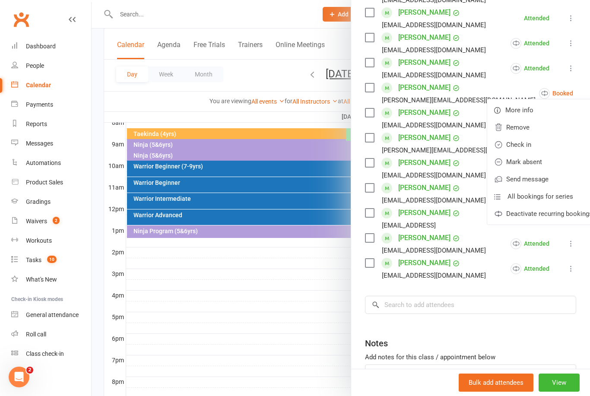
click at [522, 165] on link "Mark absent" at bounding box center [543, 161] width 112 height 17
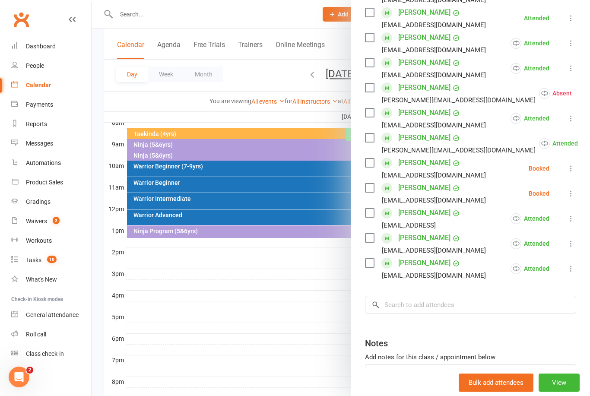
click at [588, 94] on button at bounding box center [593, 93] width 10 height 10
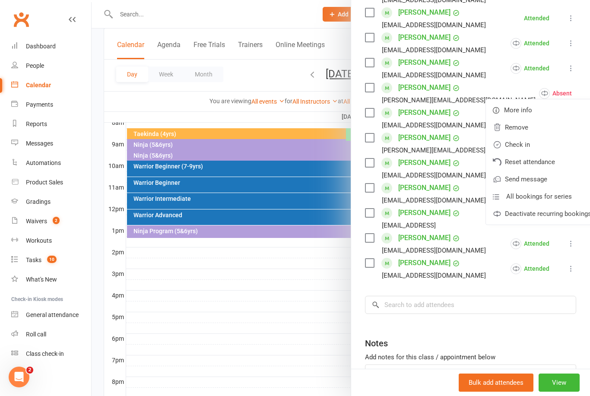
click at [512, 143] on link "Check in" at bounding box center [542, 144] width 112 height 17
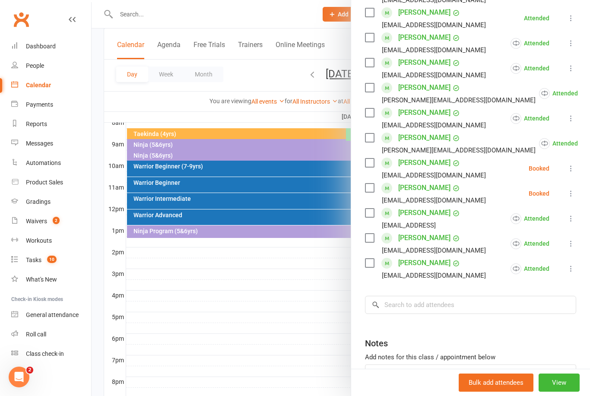
click at [564, 171] on li "Mia Morrall andry_carolina@hotmail.com Booked More info Remove Check in Mark ab…" at bounding box center [470, 168] width 211 height 25
click at [570, 174] on button at bounding box center [571, 168] width 10 height 10
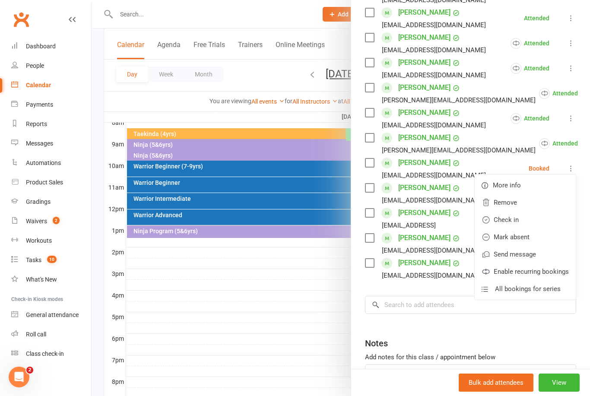
click at [535, 238] on link "Mark absent" at bounding box center [525, 236] width 101 height 17
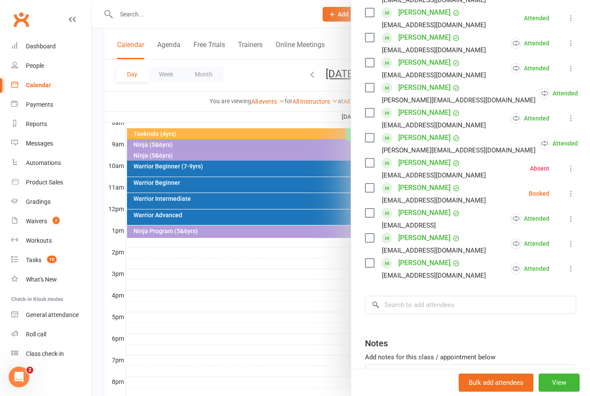
click at [567, 193] on icon at bounding box center [571, 193] width 9 height 9
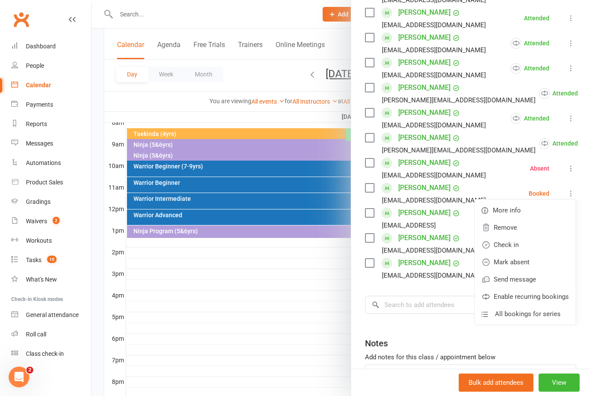
click at [534, 263] on link "Mark absent" at bounding box center [525, 262] width 101 height 17
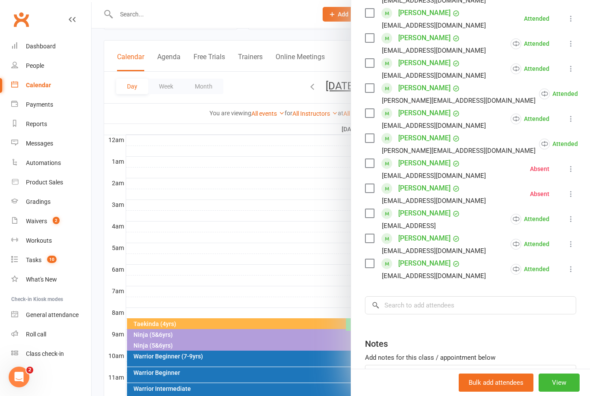
scroll to position [0, 0]
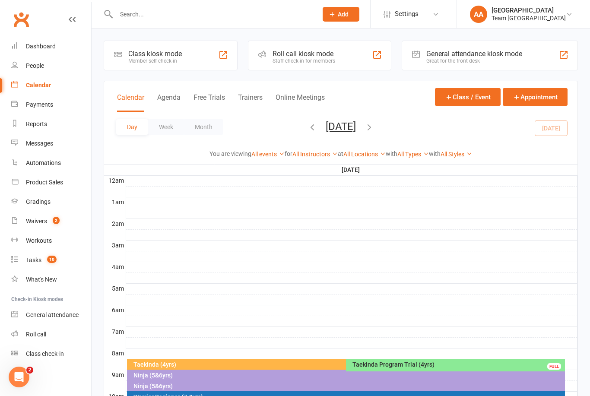
click at [334, 120] on button "[DATE]" at bounding box center [341, 126] width 30 height 12
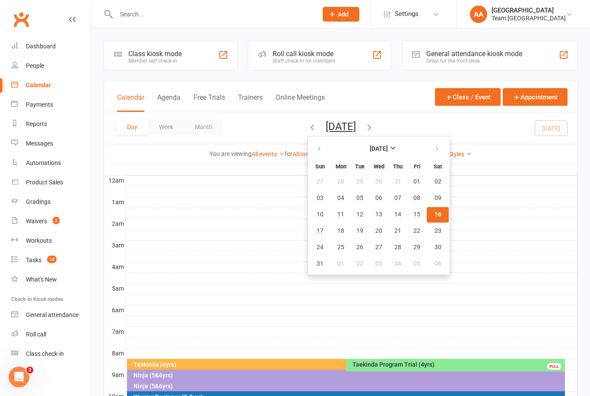
click at [434, 216] on span "16" at bounding box center [437, 214] width 7 height 7
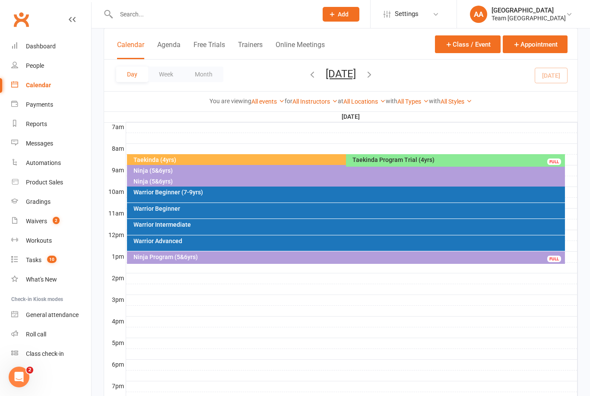
scroll to position [213, 0]
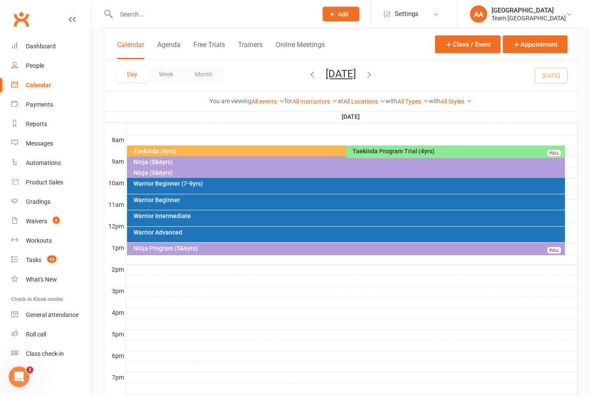
click at [264, 252] on div "Ninja Program (5&6yrs) FULL" at bounding box center [346, 249] width 438 height 13
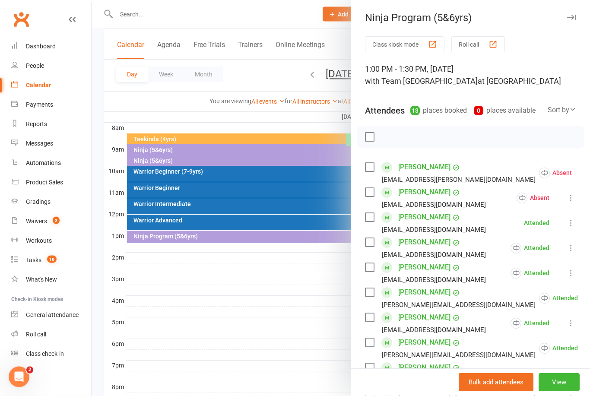
click at [414, 162] on link "[PERSON_NAME]" at bounding box center [424, 168] width 52 height 14
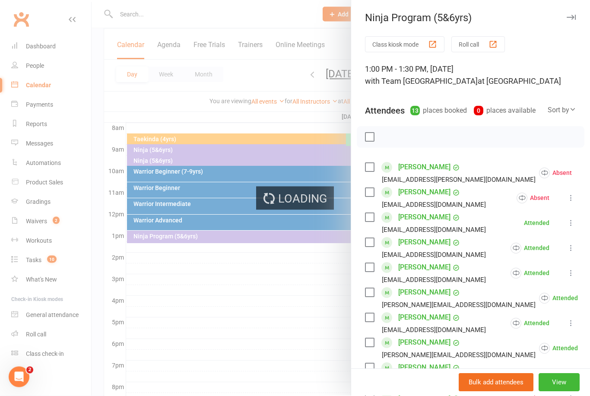
scroll to position [225, 0]
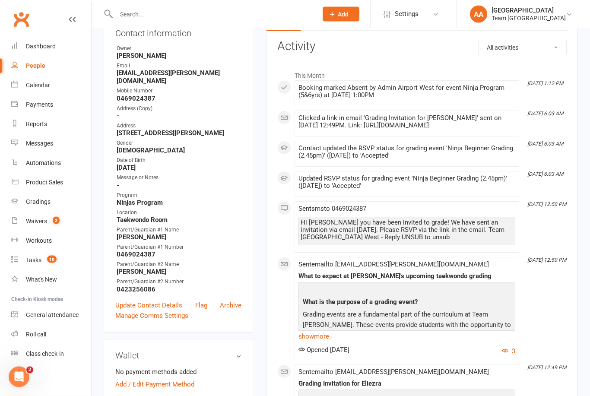
scroll to position [106, 0]
click at [158, 304] on link "Update Contact Details" at bounding box center [148, 305] width 67 height 10
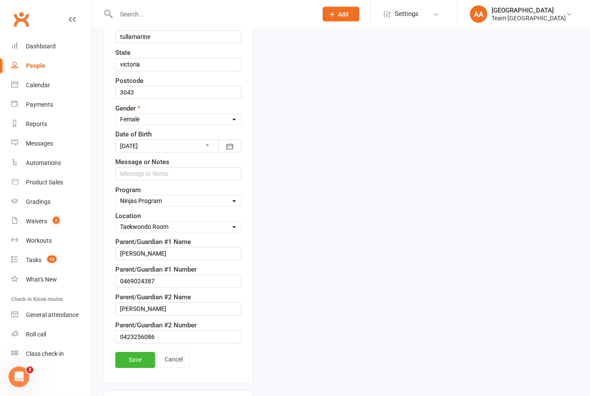
scroll to position [377, 0]
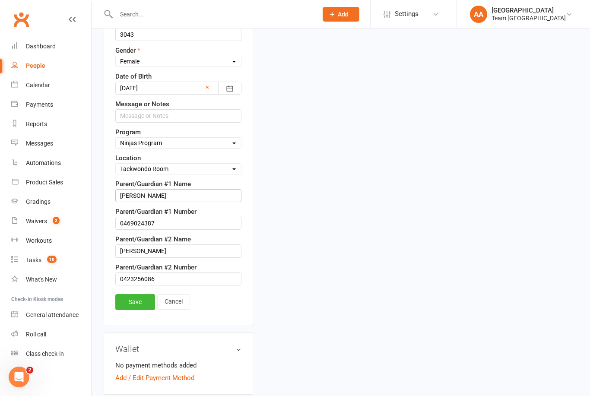
click at [168, 194] on input "[PERSON_NAME]" at bounding box center [178, 195] width 126 height 13
type input "[PERSON_NAME]"
click at [129, 293] on div "Contact information First Name Eliezra Last Name [PERSON_NAME] [PERSON_NAME][EM…" at bounding box center [178, 34] width 149 height 583
click at [138, 304] on link "Save" at bounding box center [135, 302] width 40 height 16
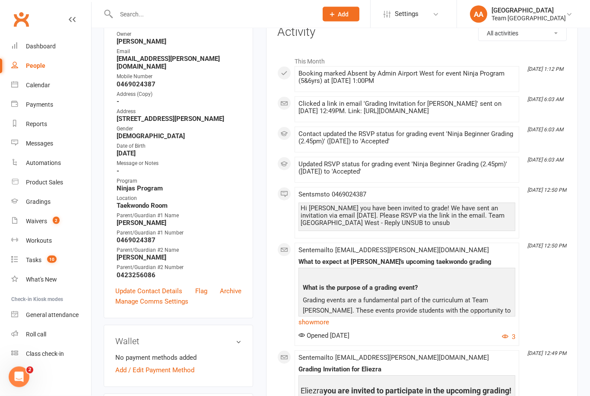
scroll to position [120, 0]
click at [42, 83] on div "Calendar" at bounding box center [38, 85] width 24 height 7
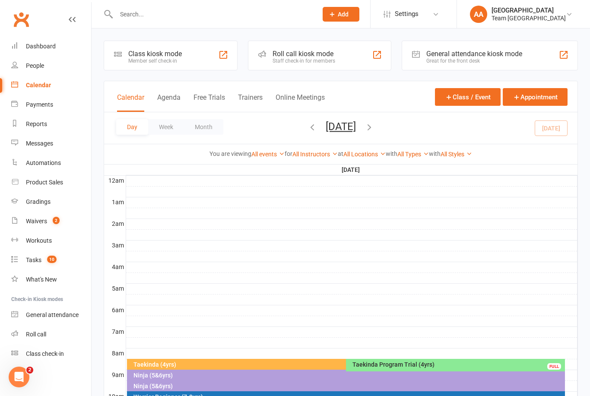
click at [328, 128] on button "[DATE]" at bounding box center [341, 126] width 30 height 12
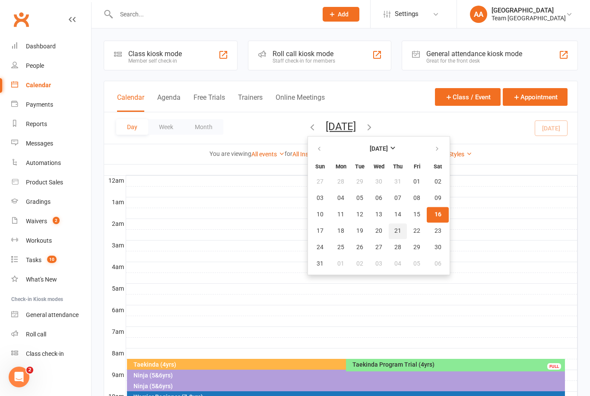
click at [394, 233] on span "21" at bounding box center [397, 231] width 7 height 7
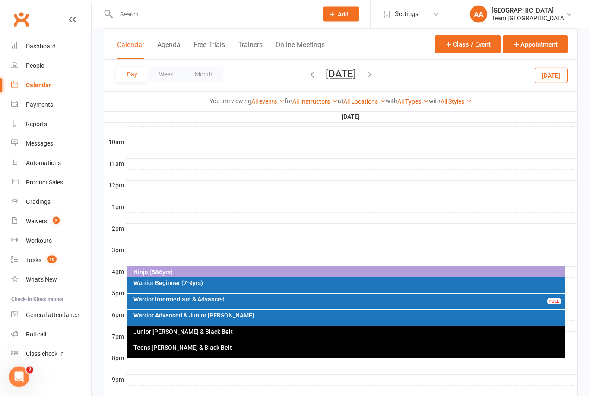
click at [266, 276] on div "Ninja (5&6yrs)" at bounding box center [346, 273] width 438 height 13
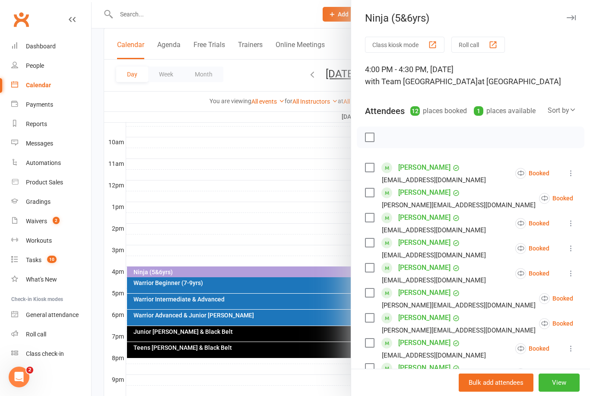
click at [256, 161] on div at bounding box center [341, 198] width 498 height 396
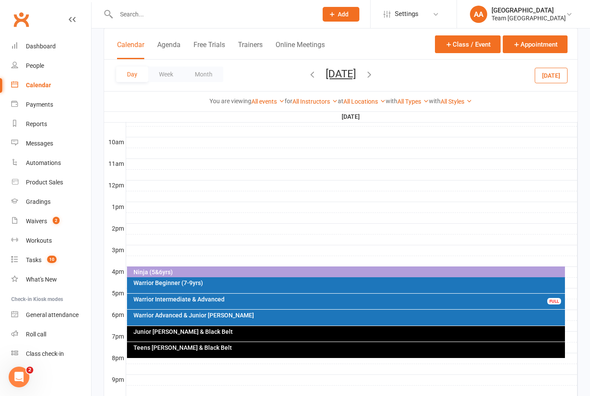
click at [307, 76] on icon "button" at bounding box center [312, 75] width 10 height 10
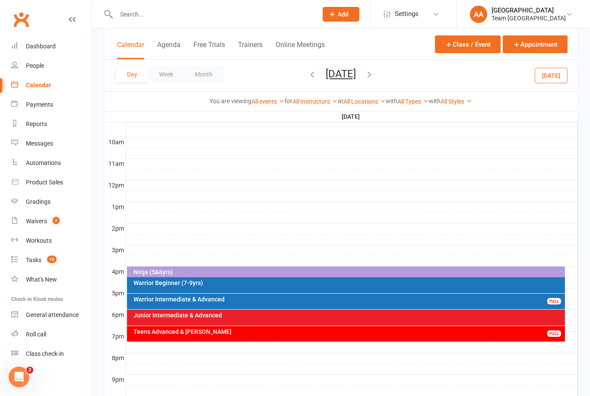
click at [257, 269] on div "Ninja (5&6yrs)" at bounding box center [348, 272] width 431 height 6
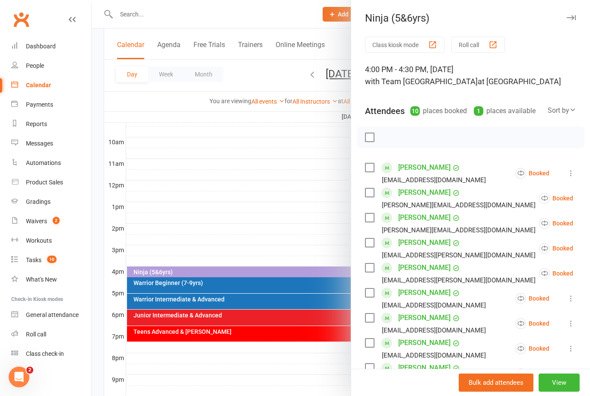
click at [219, 201] on div at bounding box center [341, 198] width 498 height 396
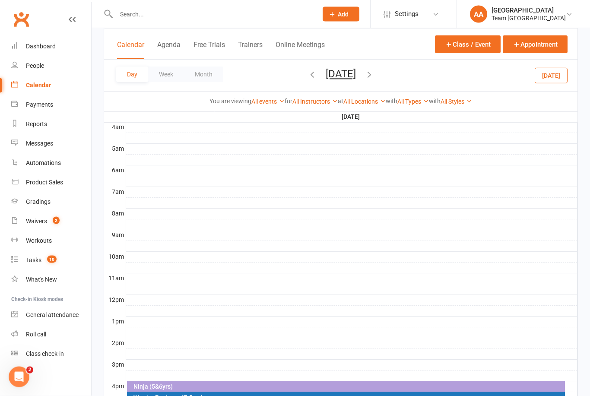
scroll to position [128, 0]
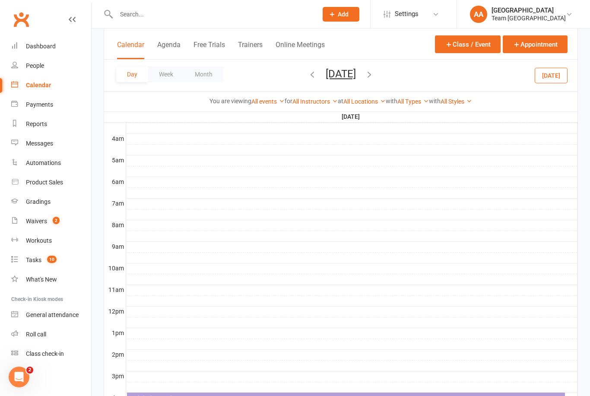
click at [339, 70] on button "Wednesday, Aug 20, 2025" at bounding box center [341, 74] width 30 height 12
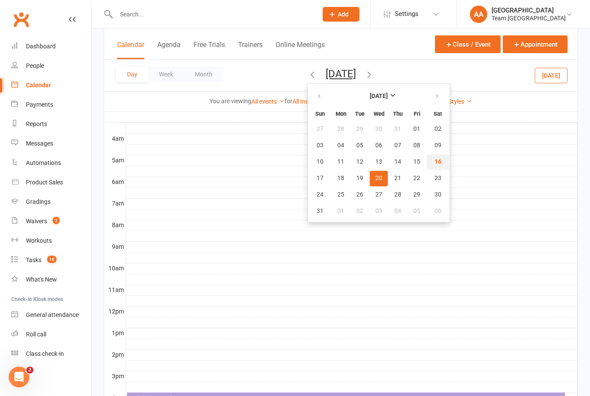
click at [427, 162] on button "16" at bounding box center [438, 162] width 22 height 16
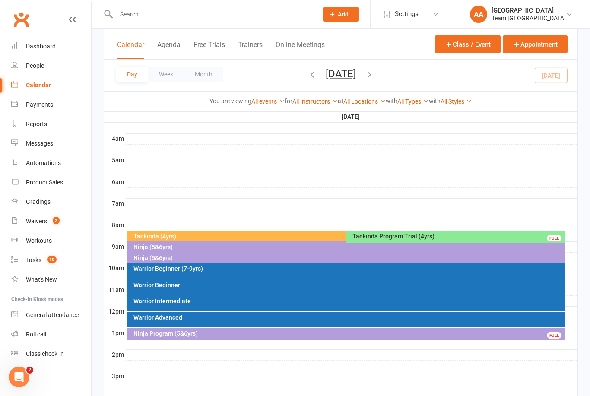
click at [44, 215] on link "Waivers 2" at bounding box center [51, 221] width 80 height 19
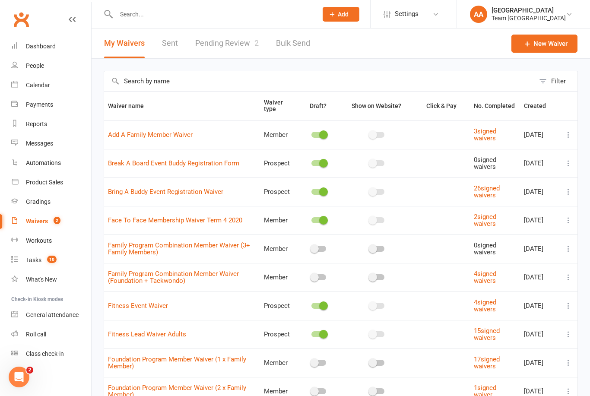
click at [226, 47] on link "Pending Review 2" at bounding box center [226, 44] width 63 height 30
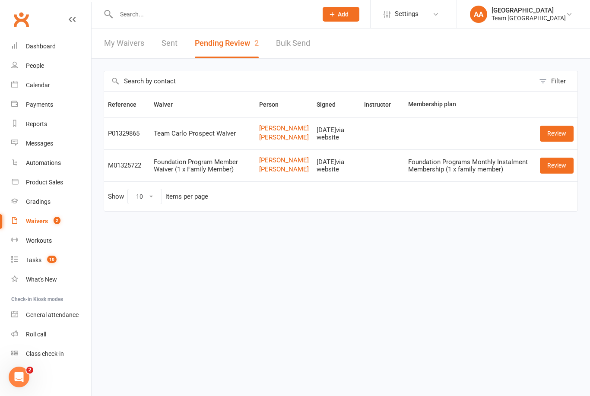
click at [552, 141] on link "Review" at bounding box center [557, 134] width 34 height 16
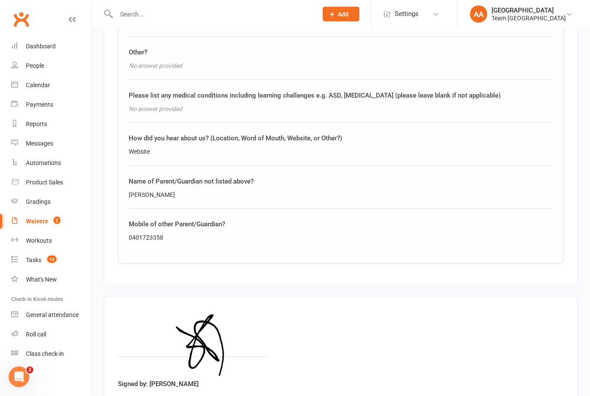
scroll to position [965, 0]
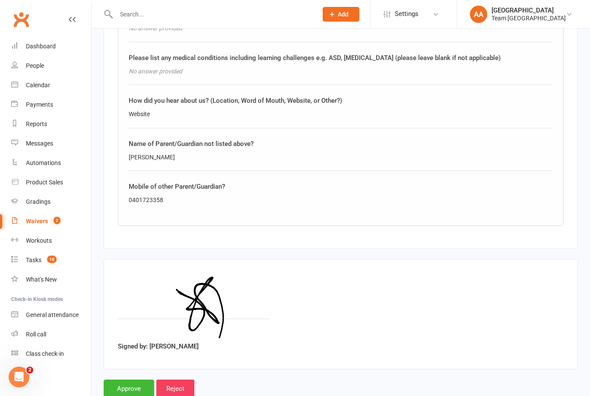
click at [123, 381] on input "Approve" at bounding box center [129, 389] width 51 height 18
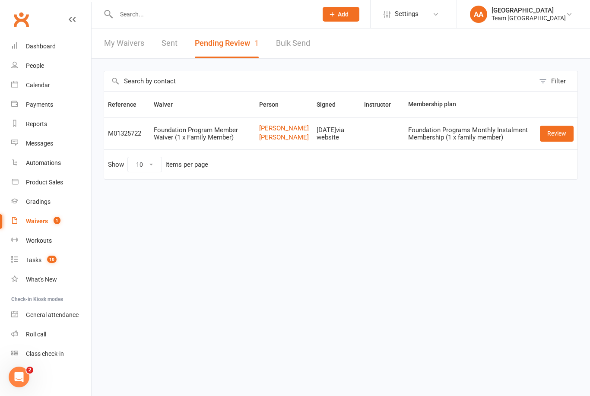
click at [557, 141] on link "Review" at bounding box center [557, 134] width 34 height 16
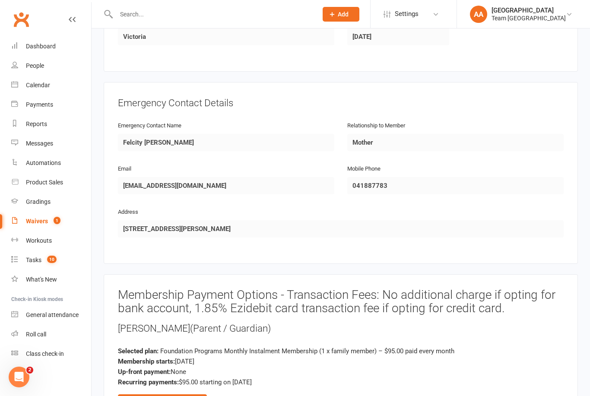
scroll to position [672, 0]
click at [168, 394] on div "Change membership details" at bounding box center [162, 402] width 89 height 16
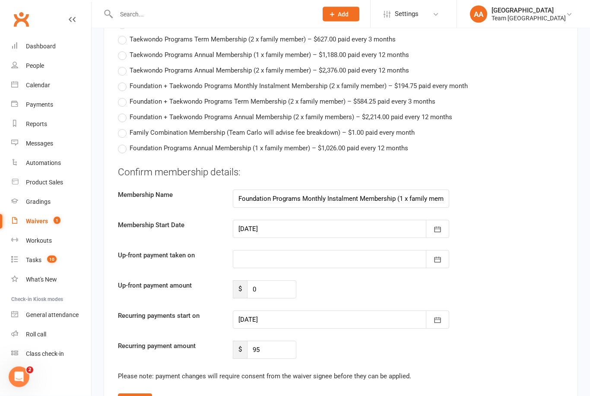
scroll to position [1270, 0]
click at [435, 230] on button "button" at bounding box center [437, 229] width 23 height 18
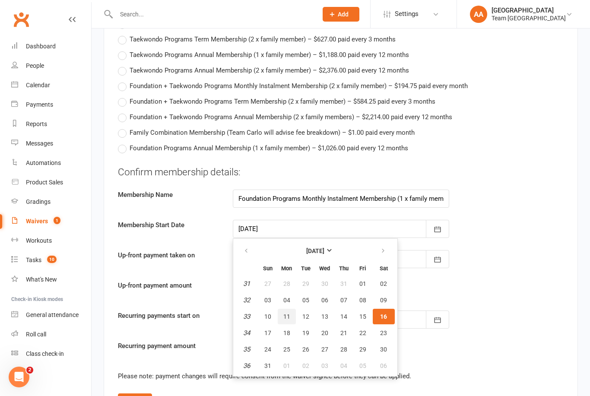
click at [288, 313] on span "11" at bounding box center [286, 316] width 7 height 7
type input "11 Aug 2025"
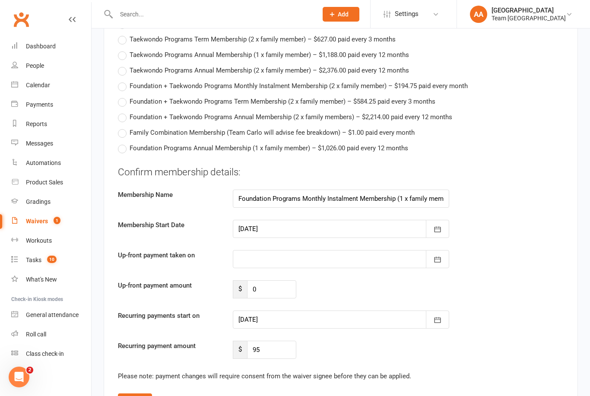
click at [345, 316] on div at bounding box center [341, 320] width 216 height 18
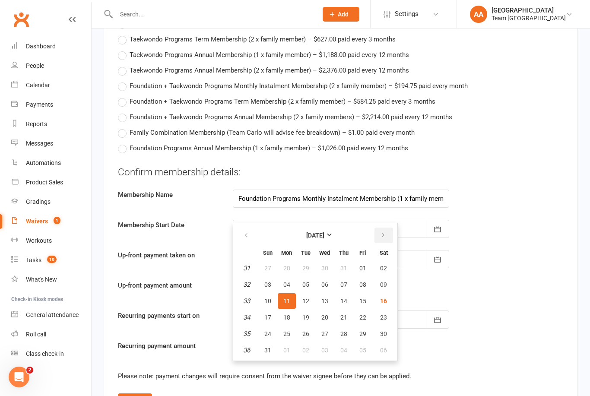
click at [386, 231] on button "button" at bounding box center [383, 236] width 19 height 16
click at [288, 298] on button "15" at bounding box center [287, 301] width 18 height 16
type input "15 Sep 2025"
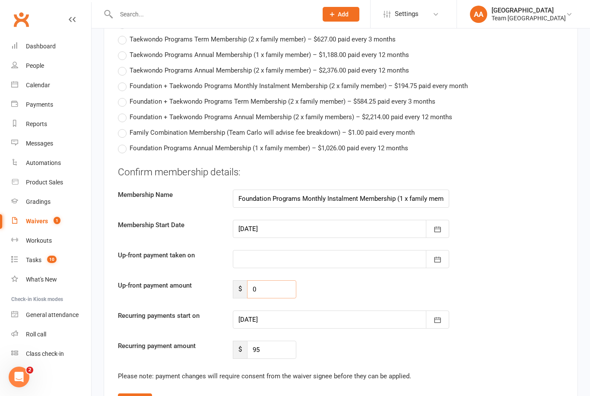
click at [273, 285] on input "0" at bounding box center [271, 289] width 49 height 18
type input "76"
click at [270, 255] on div at bounding box center [341, 259] width 216 height 18
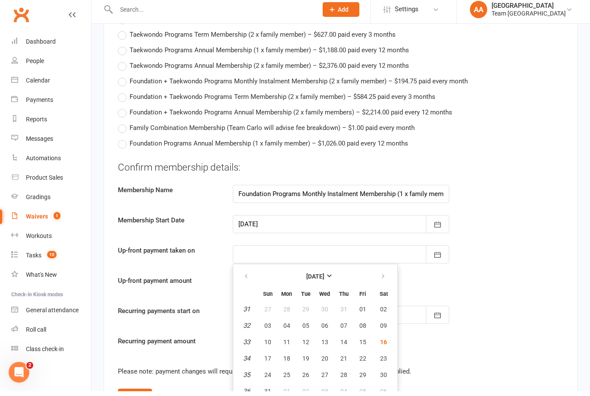
scroll to position [1274, 0]
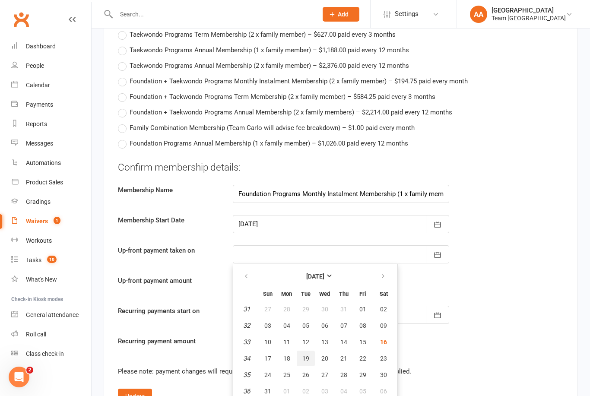
click at [307, 355] on span "19" at bounding box center [305, 358] width 7 height 7
type input "19 Aug 2025"
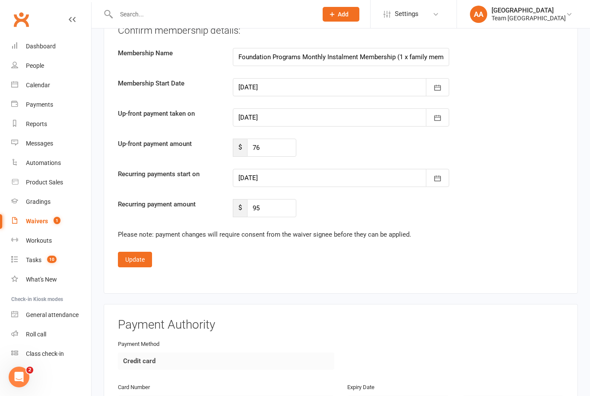
click at [127, 260] on button "Update" at bounding box center [135, 260] width 34 height 16
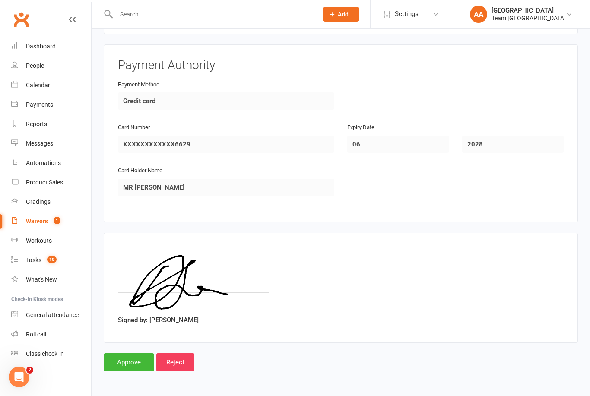
scroll to position [1140, 0]
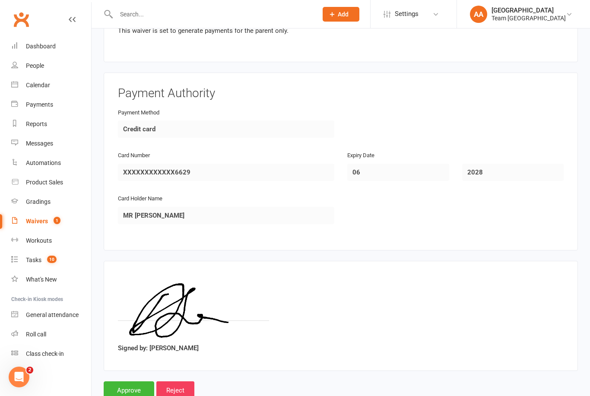
click at [124, 382] on input "Approve" at bounding box center [129, 390] width 51 height 18
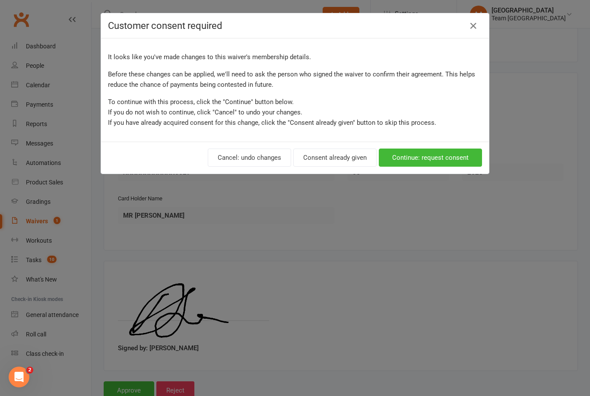
click at [345, 159] on button "Consent already given" at bounding box center [334, 158] width 83 height 18
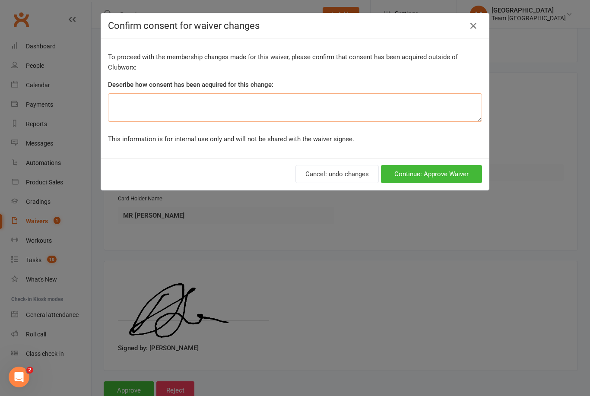
click at [319, 109] on textarea at bounding box center [295, 107] width 374 height 29
type textarea "Initial conversation upon sign up GH"
click at [443, 170] on button "Continue: Approve Waiver" at bounding box center [431, 174] width 101 height 18
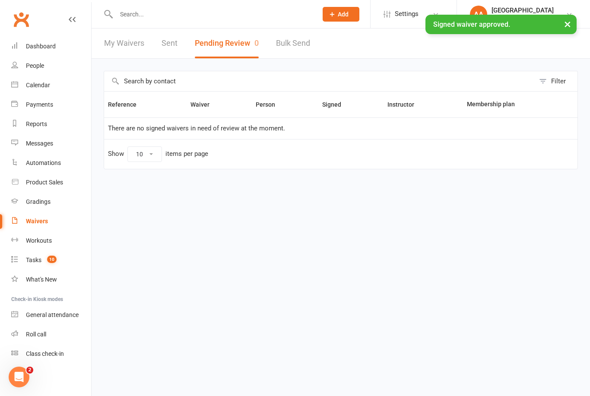
click at [48, 44] on div "Dashboard" at bounding box center [41, 46] width 30 height 7
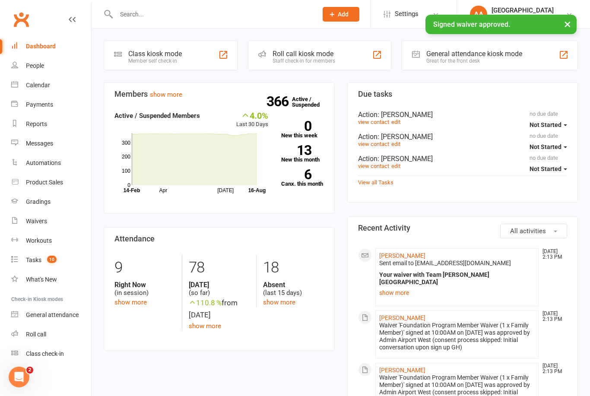
click at [46, 95] on link "Calendar" at bounding box center [51, 85] width 80 height 19
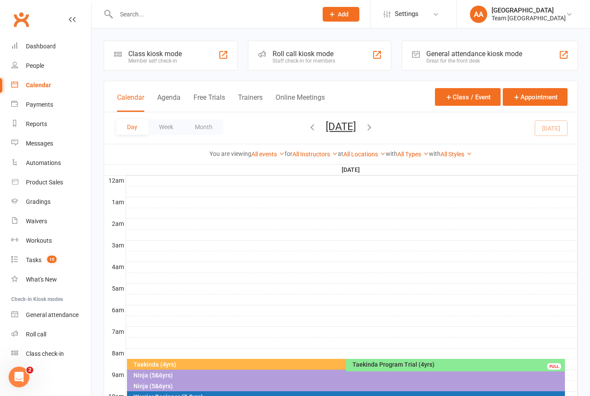
click at [356, 128] on button "[DATE]" at bounding box center [341, 126] width 30 height 12
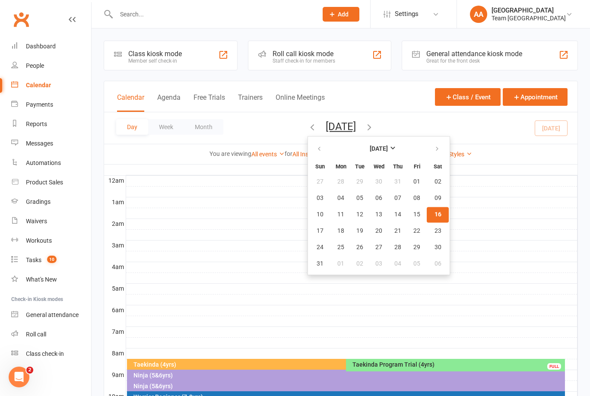
click at [434, 218] on span "16" at bounding box center [437, 214] width 7 height 7
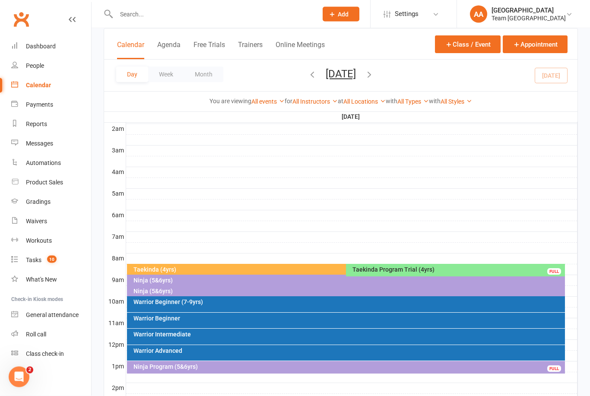
scroll to position [95, 0]
click at [277, 273] on div "Taekinda (4yrs)" at bounding box center [342, 270] width 430 height 13
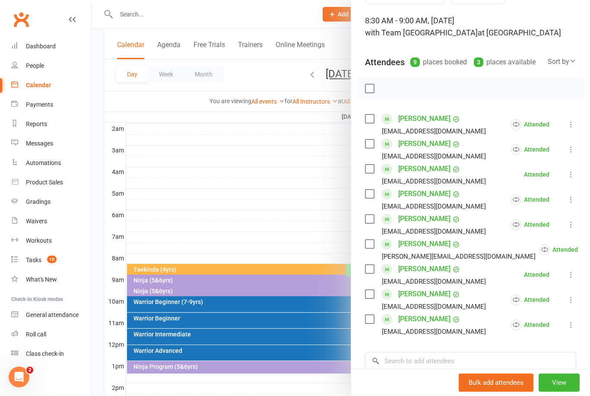
scroll to position [54, 0]
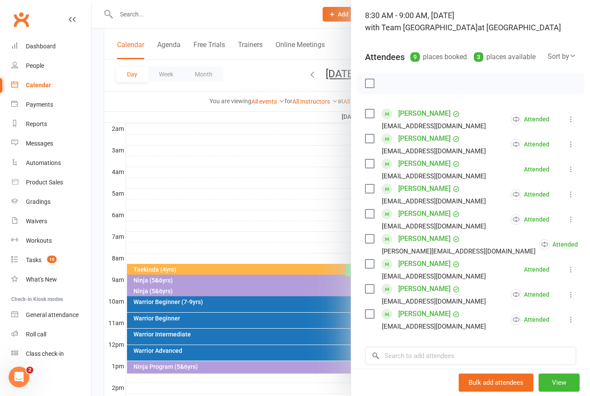
click at [569, 274] on button at bounding box center [571, 269] width 10 height 10
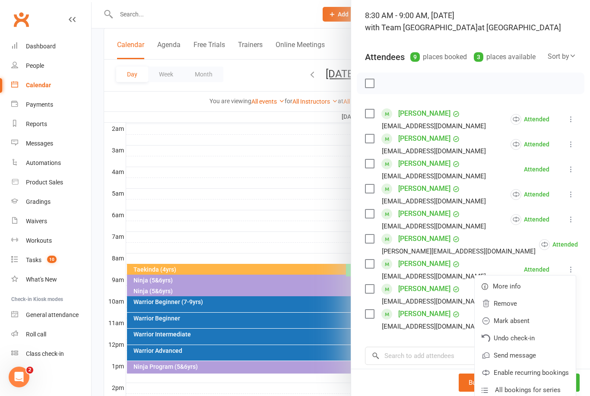
click at [520, 306] on link "Remove" at bounding box center [525, 303] width 101 height 17
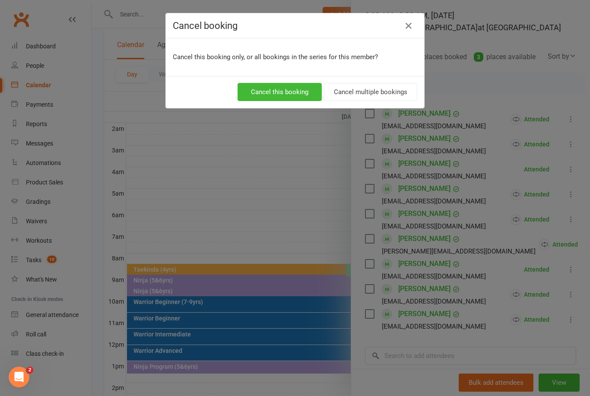
click at [390, 91] on button "Cancel multiple bookings" at bounding box center [370, 92] width 93 height 18
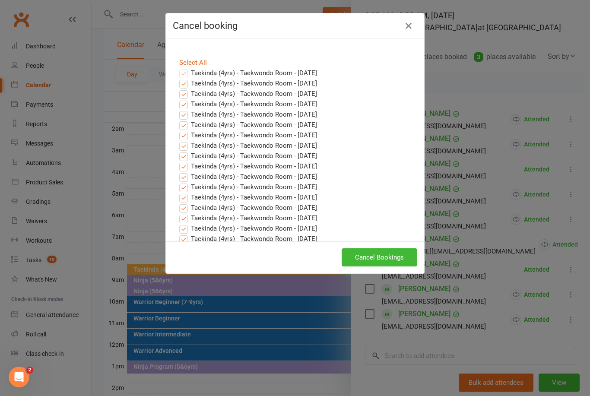
click at [389, 257] on button "Cancel Bookings" at bounding box center [380, 257] width 76 height 18
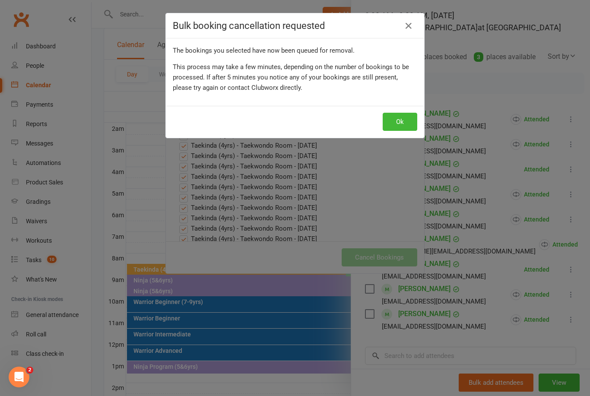
click at [404, 120] on button "Ok" at bounding box center [400, 122] width 35 height 18
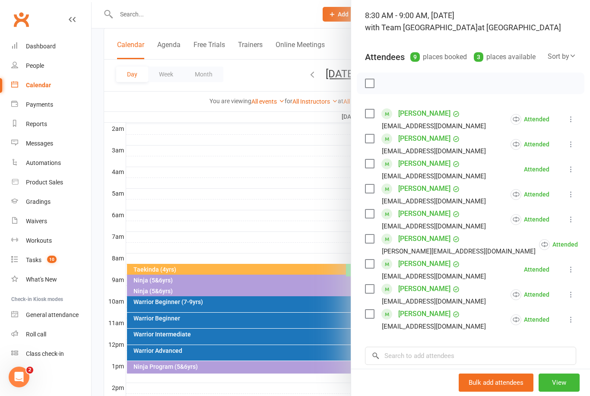
click at [575, 275] on button at bounding box center [571, 269] width 10 height 10
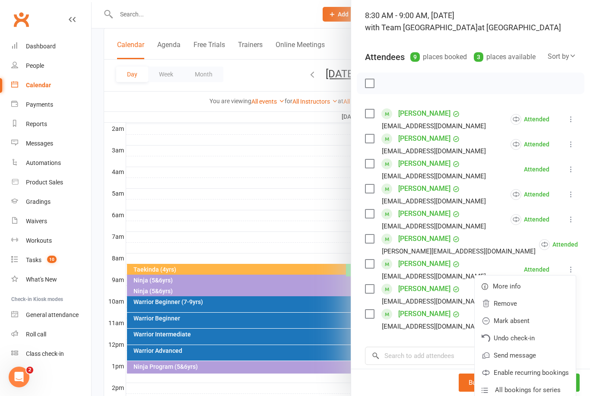
click at [516, 306] on link "Remove" at bounding box center [525, 303] width 101 height 17
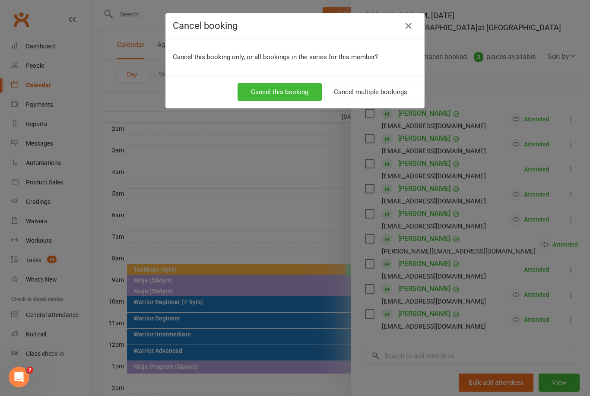
click at [385, 97] on button "Cancel multiple bookings" at bounding box center [370, 92] width 93 height 18
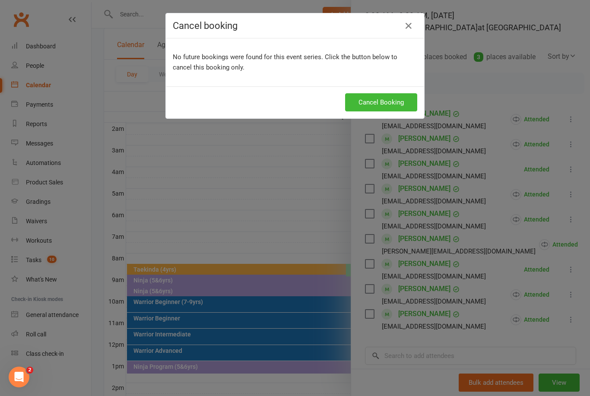
click at [398, 110] on button "Cancel Booking" at bounding box center [381, 102] width 72 height 18
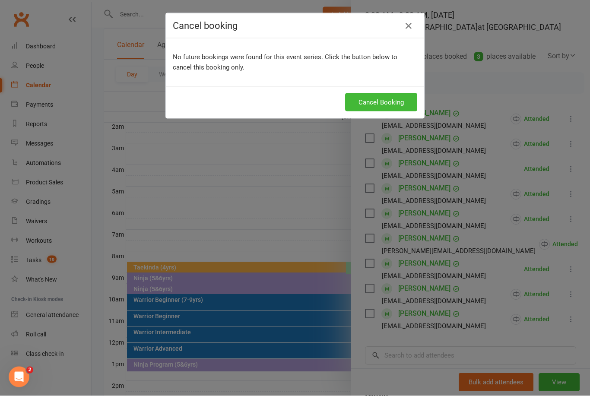
click at [419, 354] on div "Cancel booking No future bookings were found for this event series. Click the b…" at bounding box center [295, 198] width 590 height 396
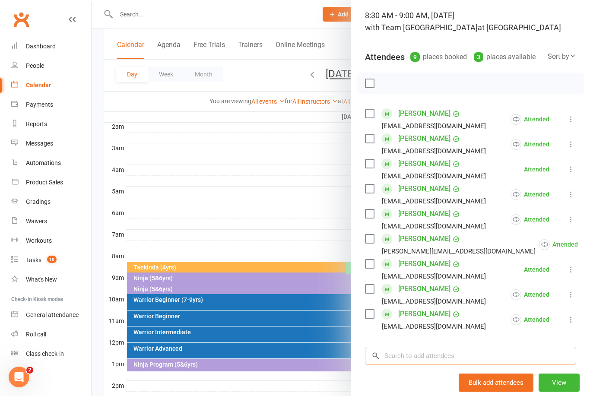
click at [412, 352] on input "search" at bounding box center [470, 356] width 211 height 18
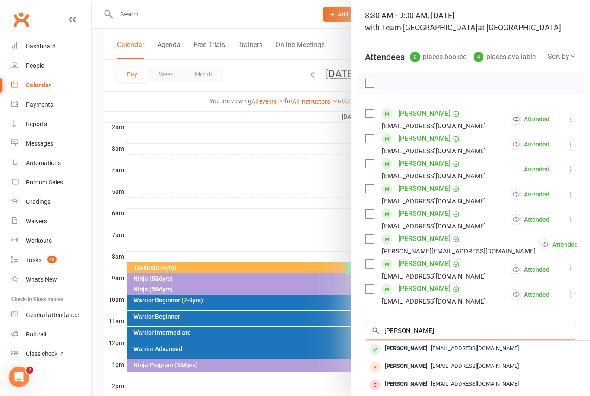
type input "Remy jones"
click at [431, 347] on span "[EMAIL_ADDRESS][DOMAIN_NAME]" at bounding box center [475, 348] width 88 height 6
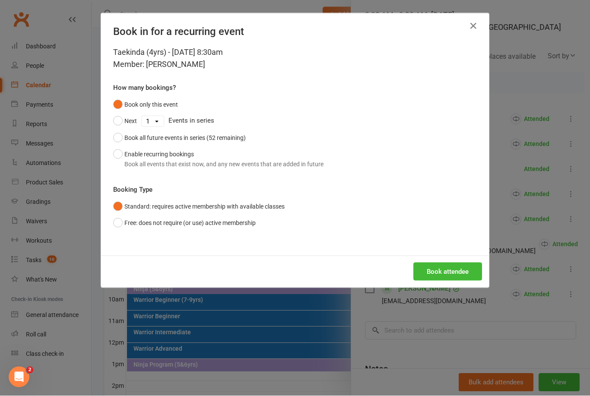
click at [118, 156] on button "Enable recurring bookings Book all events that exist now, and any new events th…" at bounding box center [218, 159] width 210 height 26
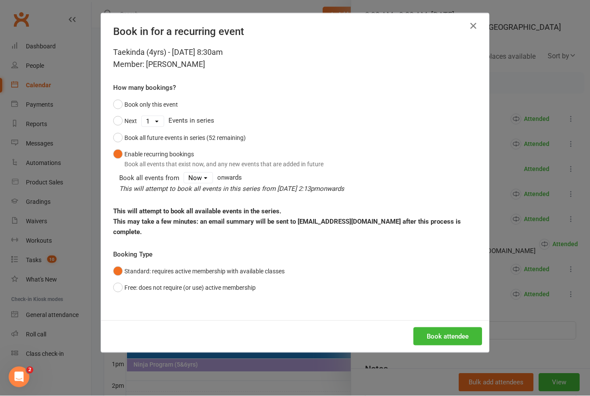
scroll to position [97, 0]
click at [440, 336] on button "Book attendee" at bounding box center [447, 336] width 69 height 18
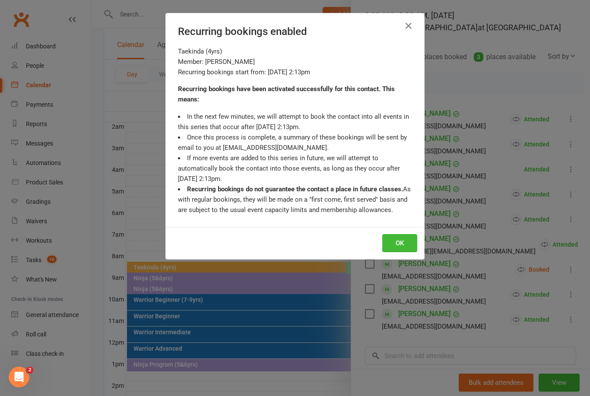
click at [411, 244] on button "OK" at bounding box center [399, 243] width 35 height 18
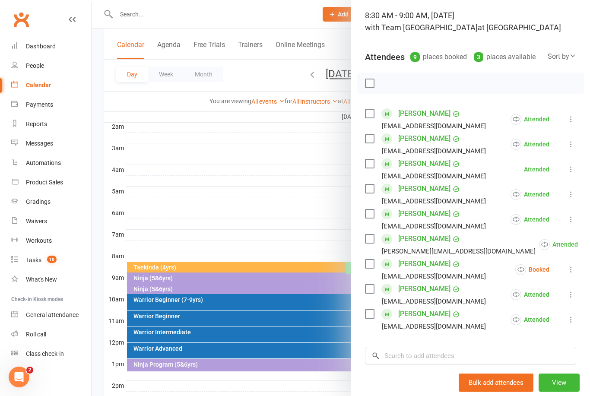
click at [576, 269] on button at bounding box center [571, 269] width 10 height 10
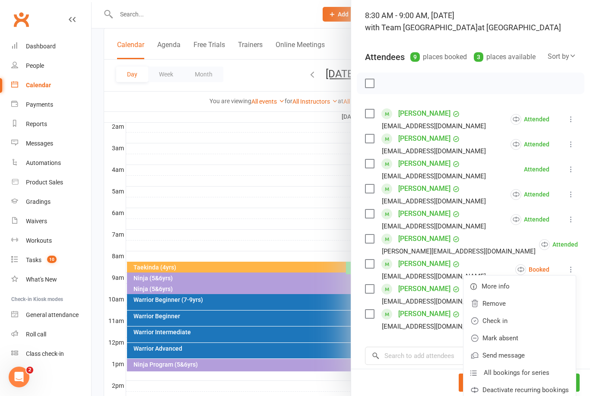
click at [514, 321] on link "Check in" at bounding box center [519, 320] width 112 height 17
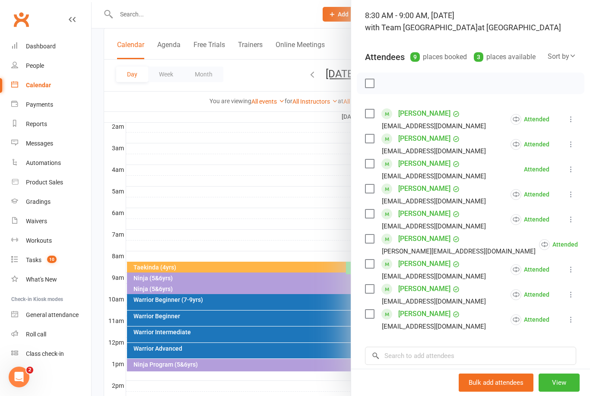
click at [426, 263] on link "[PERSON_NAME]" at bounding box center [424, 264] width 52 height 14
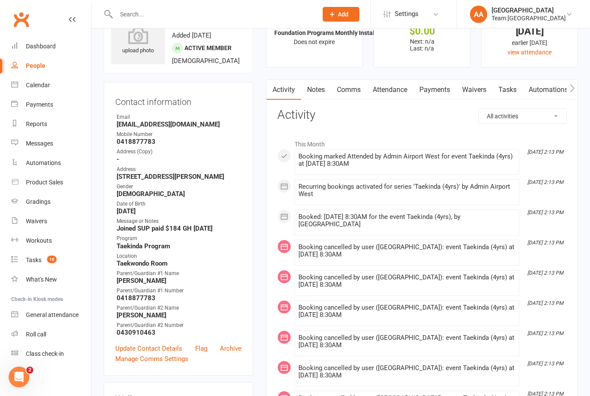
click at [151, 354] on link "Update Contact Details" at bounding box center [148, 348] width 67 height 10
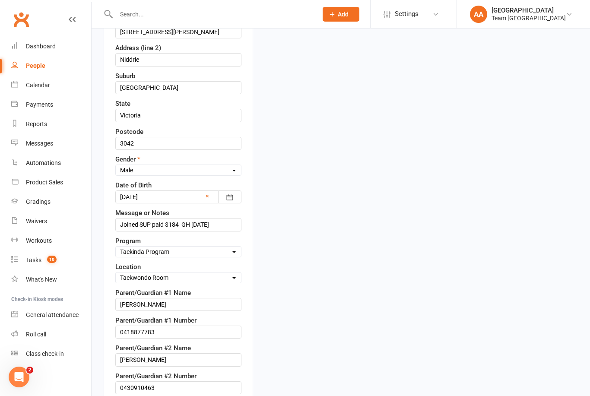
scroll to position [292, 0]
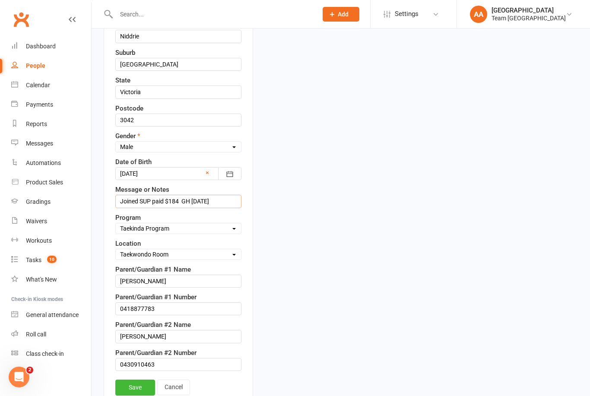
click at [218, 208] on input "Joined SUP paid $184 GH 9/8/25" at bounding box center [178, 201] width 126 height 13
type input "J"
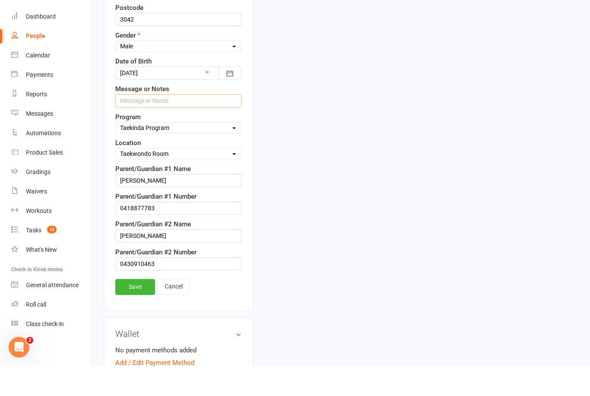
scroll to position [379, 0]
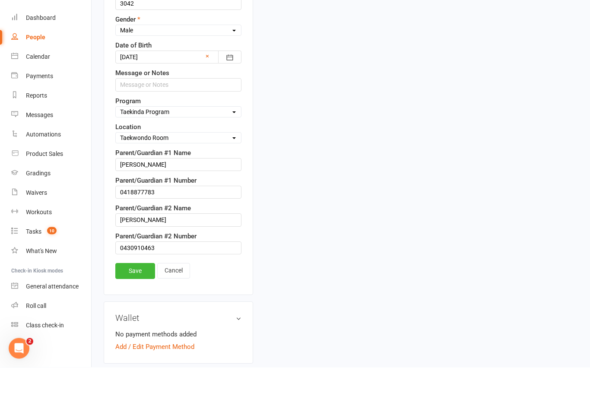
click at [139, 292] on link "Save" at bounding box center [135, 300] width 40 height 16
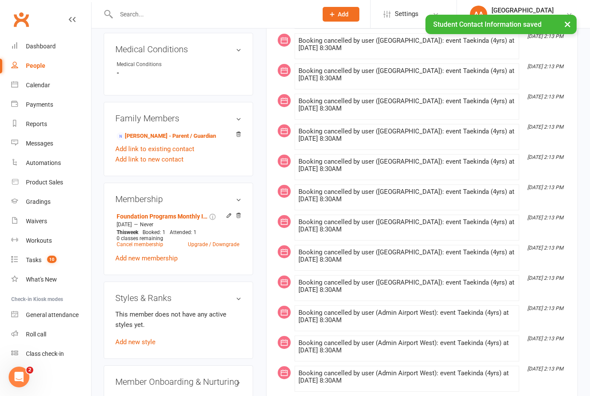
scroll to position [460, 0]
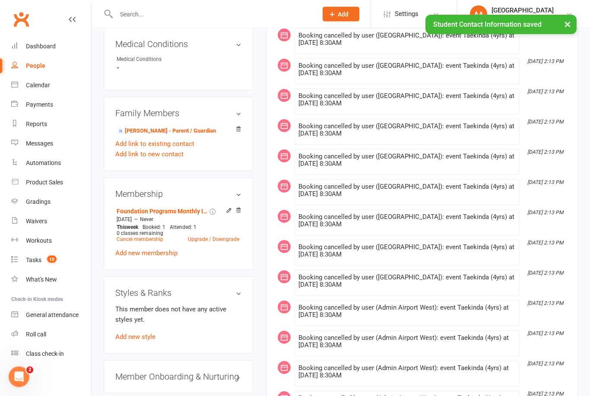
click at [133, 341] on link "Add new style" at bounding box center [135, 337] width 40 height 8
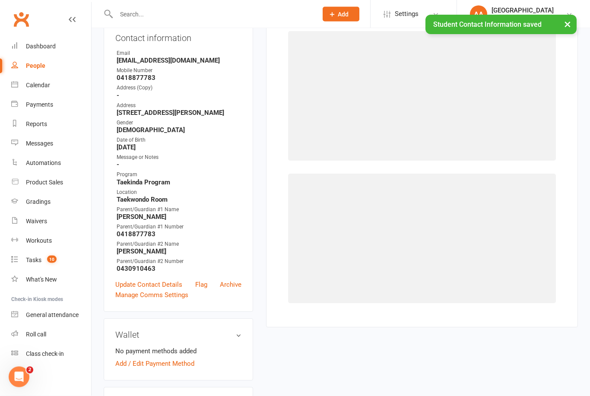
scroll to position [73, 0]
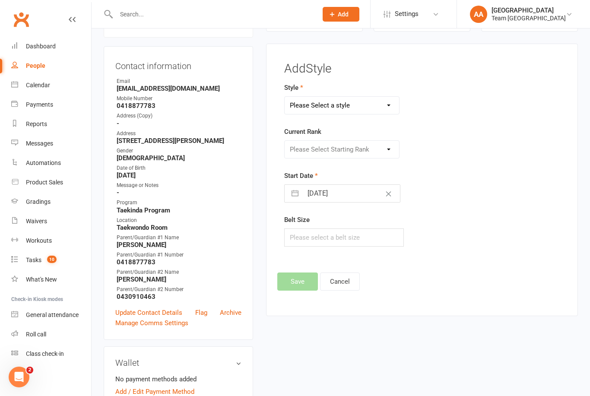
click at [357, 108] on select "Please Select a style Ninjas Sport Taekwondo Taekinda Taekwondo" at bounding box center [342, 105] width 114 height 17
select select "1059"
click at [340, 148] on select "Please Select Starting Rank Taekinda White Belt White/Purple Stripe White/Orang…" at bounding box center [342, 149] width 114 height 17
click at [388, 150] on select "Please Select Starting Rank Taekinda White Belt White/Purple Stripe White/Orang…" at bounding box center [342, 149] width 114 height 17
select select "9914"
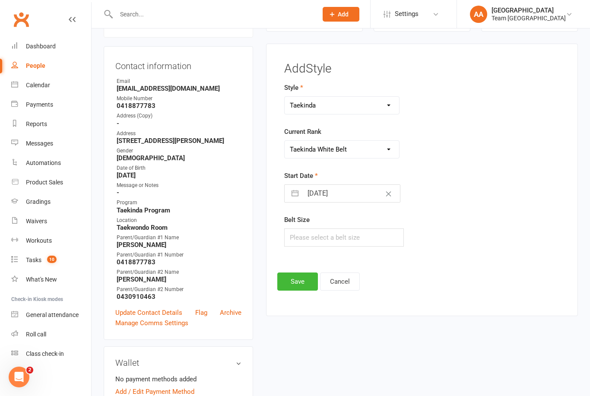
click at [346, 193] on input "[DATE]" at bounding box center [351, 193] width 97 height 17
select select "6"
select select "2025"
select select "7"
select select "2025"
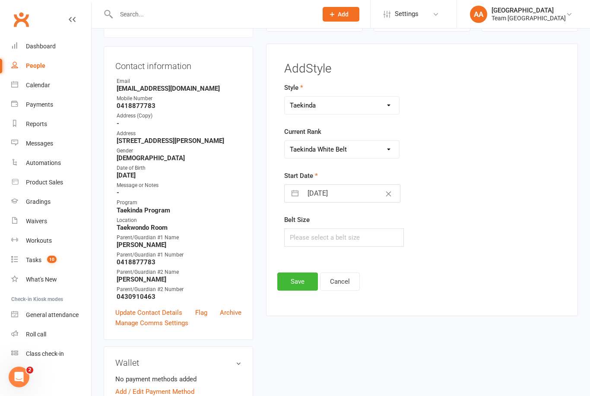
select select "8"
select select "2025"
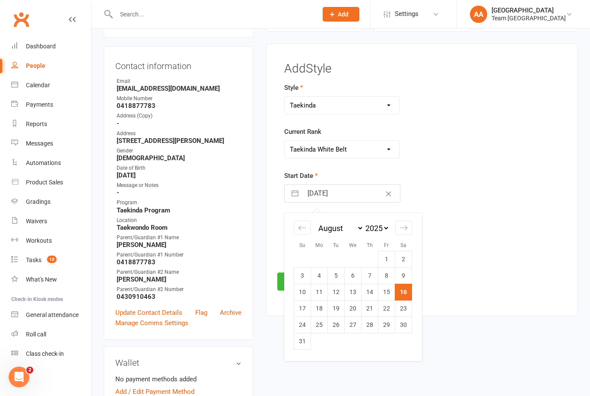
click at [324, 295] on td "11" at bounding box center [319, 292] width 17 height 16
type input "11 Aug 2025"
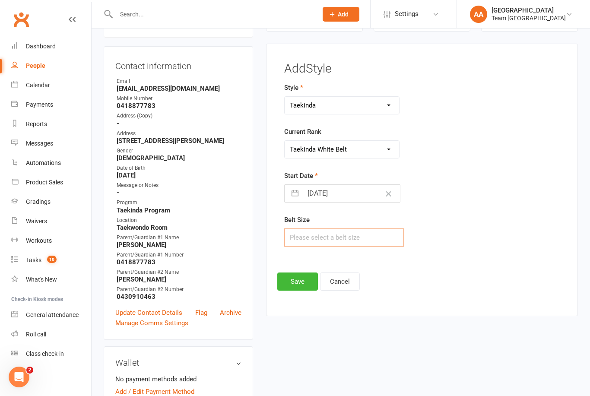
click at [331, 234] on input "text" at bounding box center [344, 237] width 120 height 18
type input "2"
click at [295, 278] on button "Save" at bounding box center [297, 282] width 41 height 18
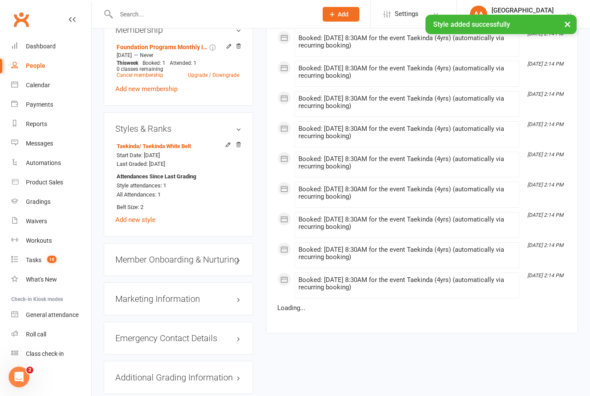
scroll to position [631, 0]
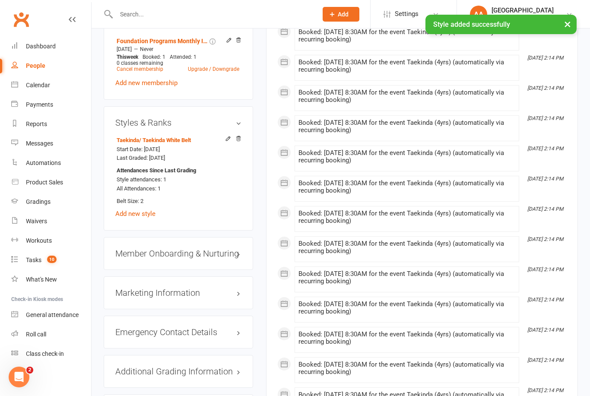
click at [0, 0] on link "edit" at bounding box center [0, 0] width 0 height 0
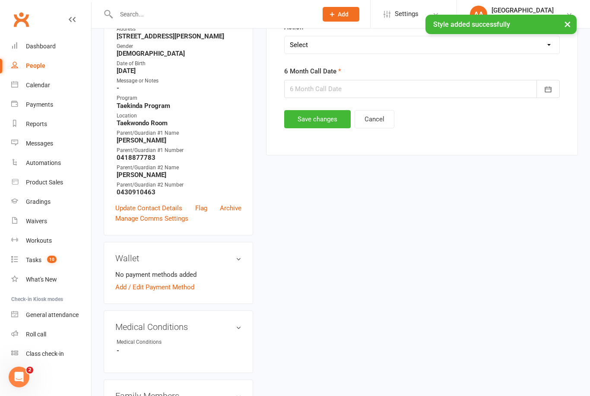
scroll to position [73, 0]
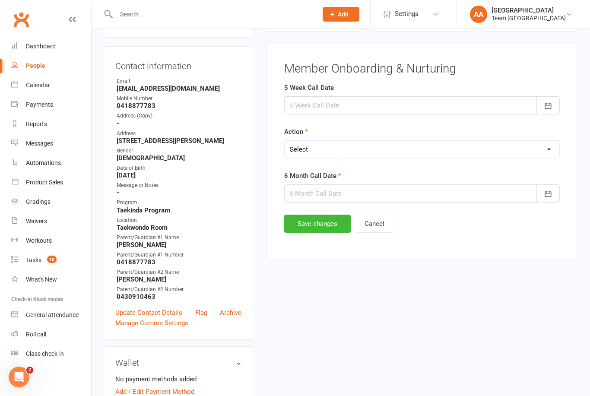
click at [334, 106] on div at bounding box center [422, 105] width 276 height 18
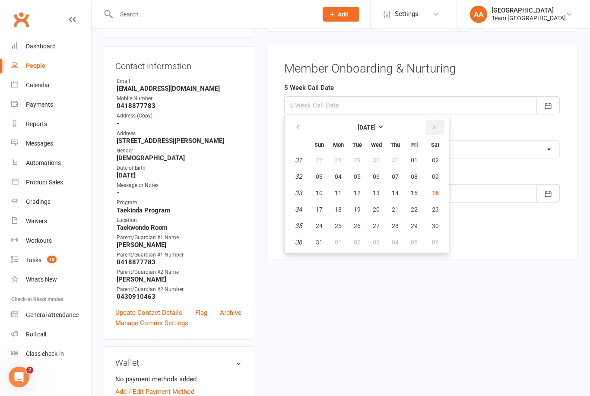
click at [437, 129] on button "button" at bounding box center [435, 128] width 19 height 16
click at [437, 177] on span "13" at bounding box center [435, 176] width 7 height 7
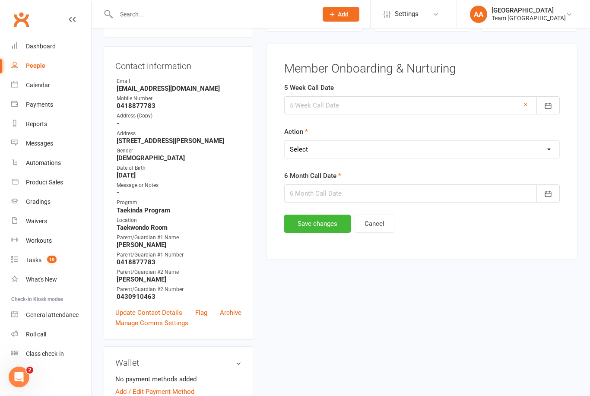
type input "[DATE]"
click at [345, 152] on select "Select Open Completed" at bounding box center [422, 149] width 275 height 17
select select "Open"
click at [348, 192] on div at bounding box center [422, 193] width 276 height 18
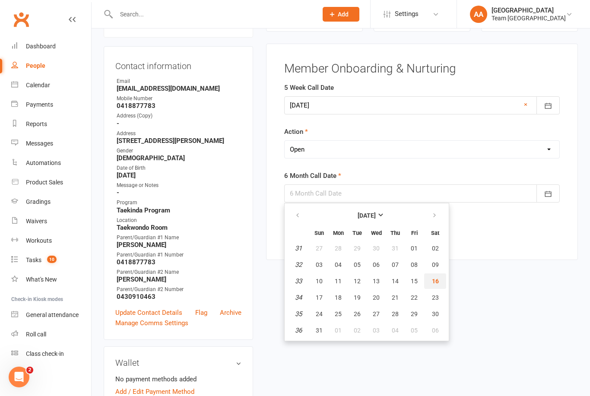
click at [436, 283] on span "16" at bounding box center [435, 281] width 7 height 7
type input "[DATE]"
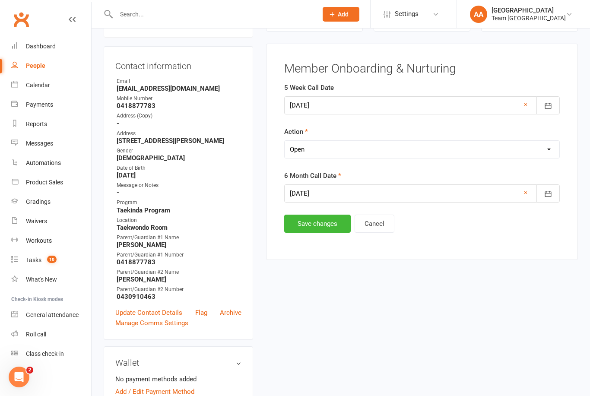
click at [321, 219] on button "Save changes" at bounding box center [317, 224] width 67 height 18
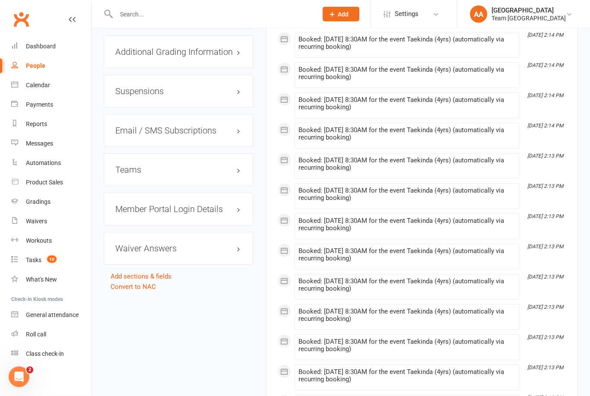
scroll to position [1014, 0]
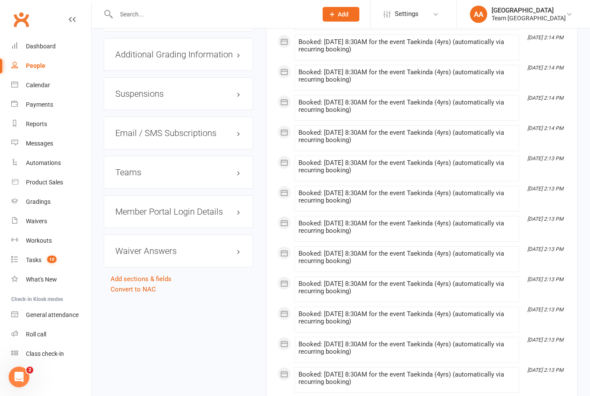
click at [201, 256] on h3 "Waiver Answers edit" at bounding box center [178, 251] width 126 height 10
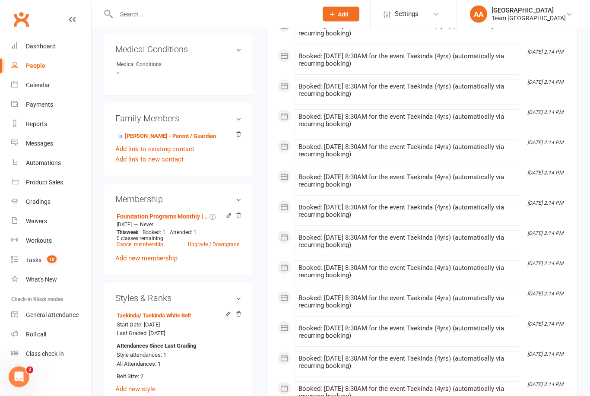
scroll to position [452, 0]
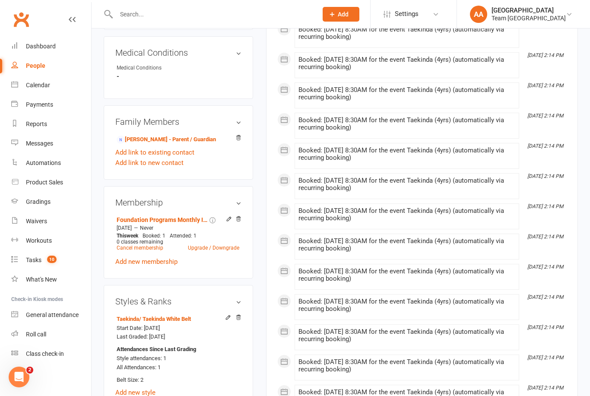
click at [165, 144] on link "[PERSON_NAME] - Parent / Guardian" at bounding box center [166, 139] width 99 height 9
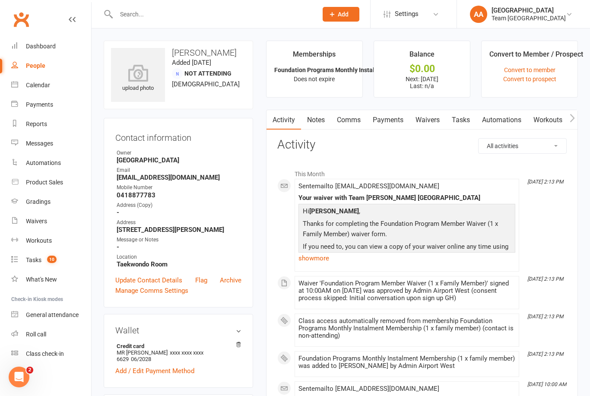
click at [430, 124] on link "Waivers" at bounding box center [427, 120] width 36 height 20
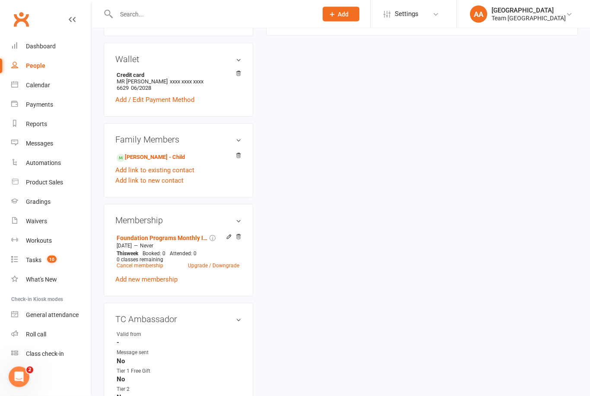
scroll to position [271, 0]
click at [140, 284] on link "Add new membership" at bounding box center [146, 280] width 62 height 8
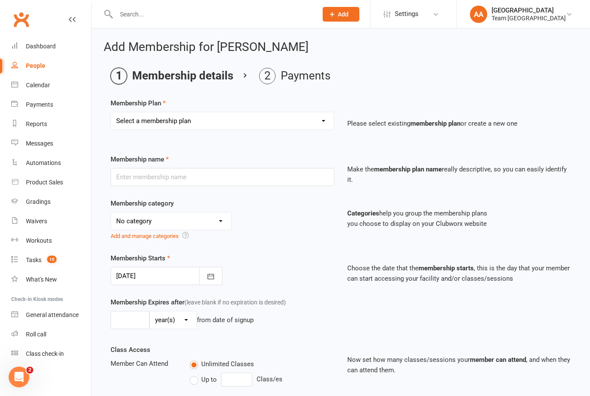
click at [323, 120] on select "Select a membership plan Create new Membership Plan Australian Taekwondo Regist…" at bounding box center [222, 120] width 223 height 17
select select "1"
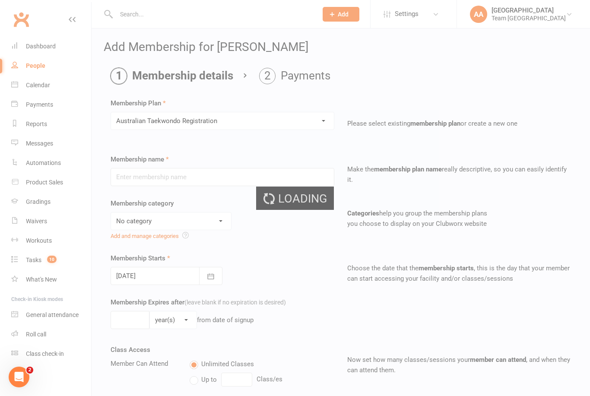
type input "Australian Taekwondo Registration"
select select "3"
type input "0"
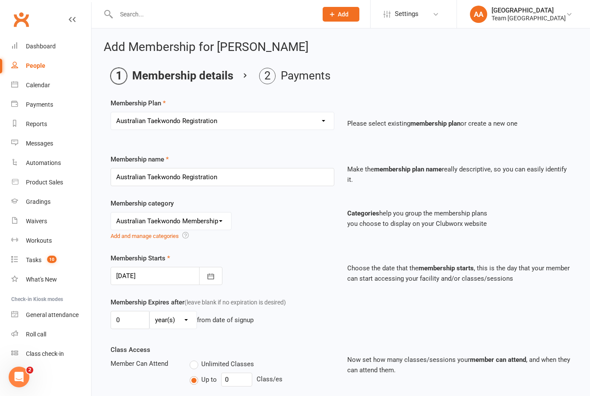
click at [215, 276] on icon "button" at bounding box center [210, 276] width 9 height 9
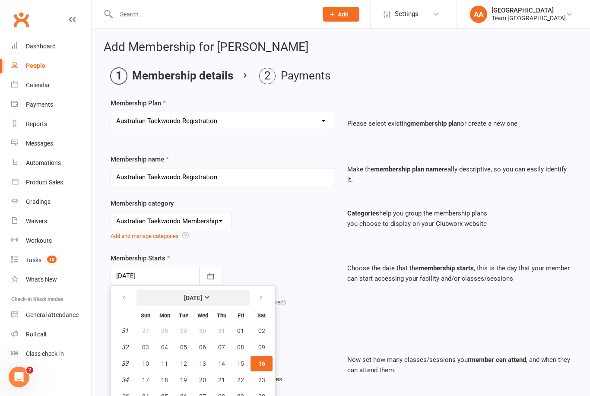
click at [199, 295] on strong "[DATE]" at bounding box center [193, 298] width 18 height 7
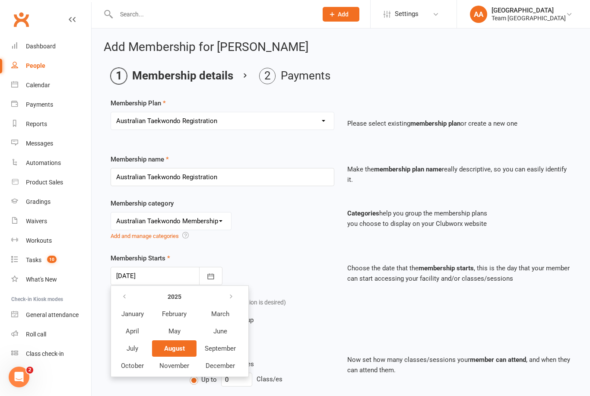
click at [279, 241] on div "No category 1 CLASS MEMBERSHIP 2 CLASS MEMBERSHIP 3 CLASS MEMBERSHIP Australian…" at bounding box center [223, 226] width 224 height 29
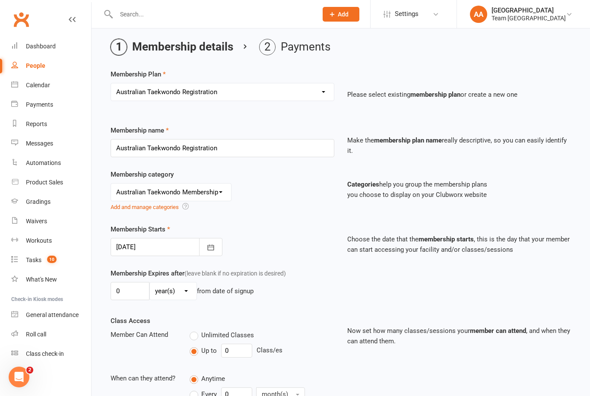
scroll to position [149, 0]
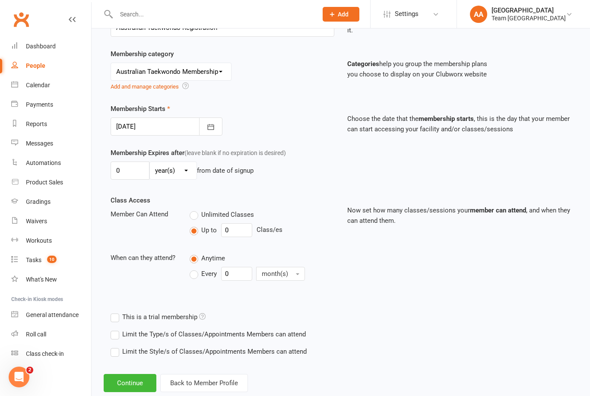
click at [126, 383] on button "Continue" at bounding box center [130, 383] width 53 height 18
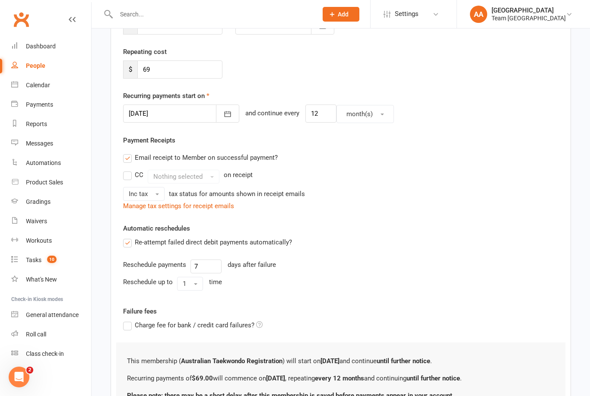
scroll to position [0, 0]
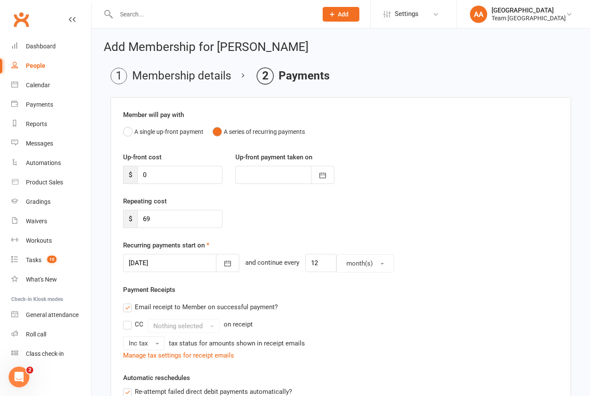
click at [225, 261] on icon "button" at bounding box center [228, 264] width 6 height 6
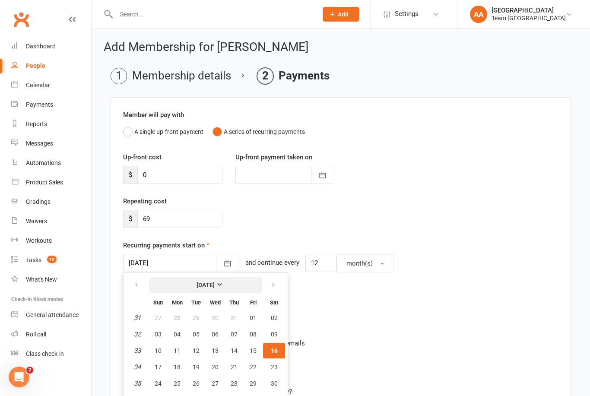
click at [215, 285] on strong "[DATE]" at bounding box center [205, 285] width 18 height 7
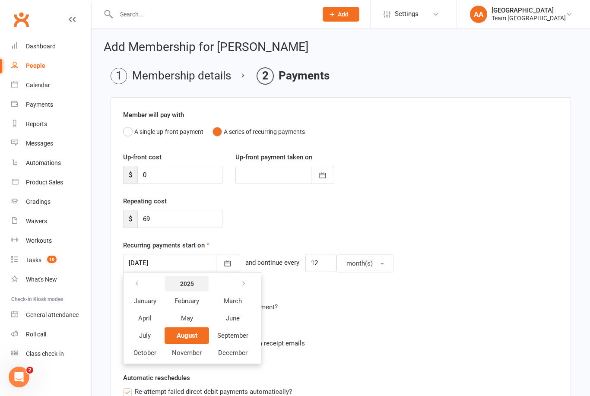
click at [196, 284] on button "2025" at bounding box center [187, 284] width 44 height 16
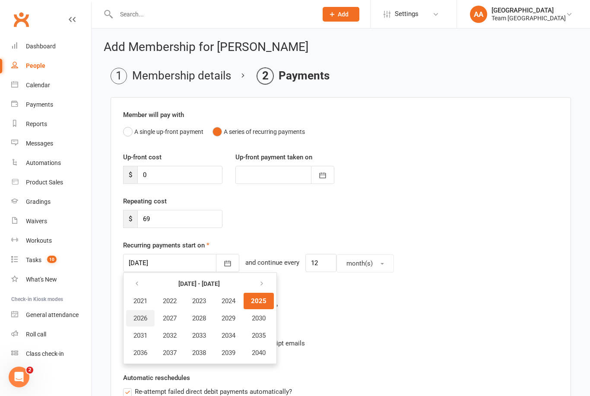
click at [145, 318] on span "2026" at bounding box center [140, 318] width 14 height 8
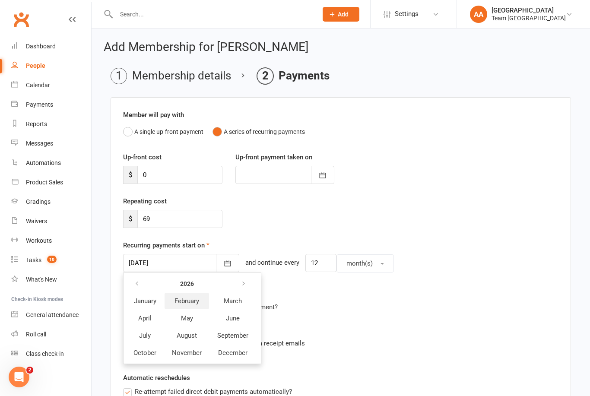
click at [196, 302] on span "February" at bounding box center [186, 301] width 25 height 8
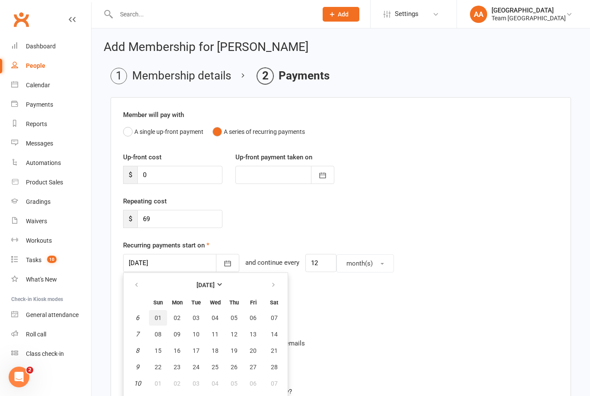
click at [160, 317] on span "01" at bounding box center [158, 317] width 7 height 7
type input "01 Feb 2026"
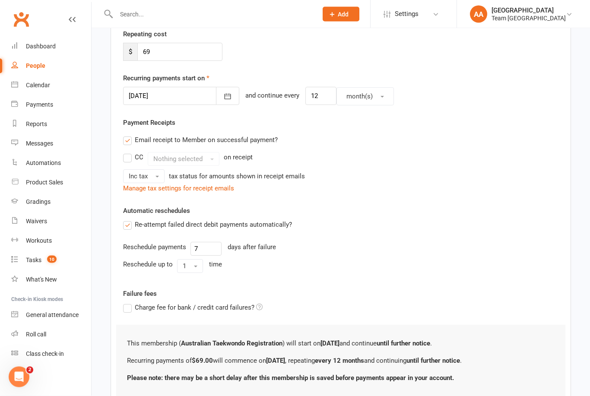
scroll to position [211, 0]
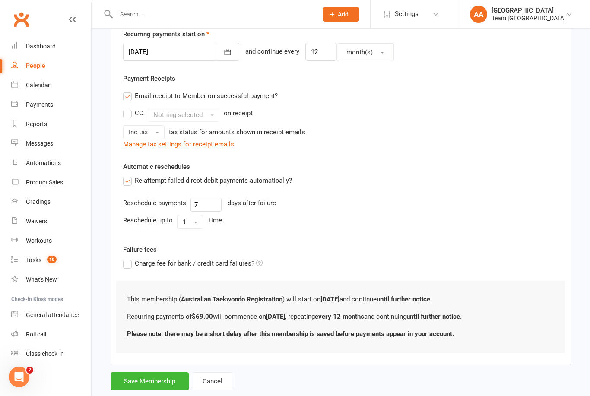
click at [140, 379] on button "Save Membership" at bounding box center [150, 381] width 78 height 18
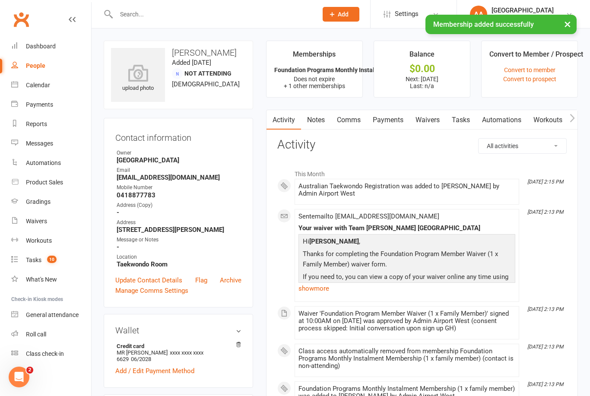
click at [354, 121] on link "Comms" at bounding box center [349, 120] width 36 height 20
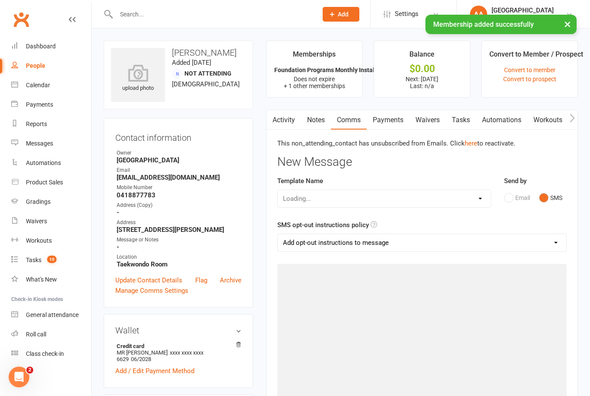
scroll to position [28, 0]
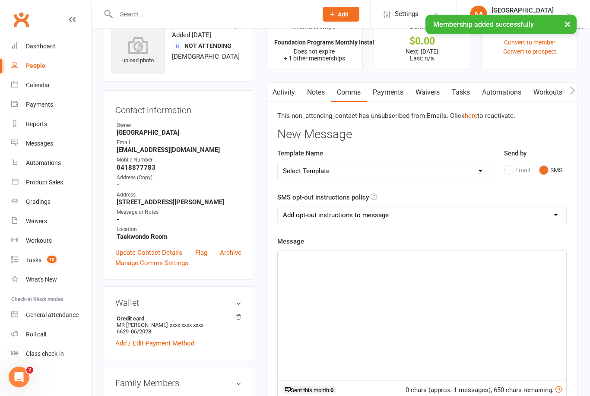
click at [475, 176] on select "Select Template [SMS] Direct Debit - AT Payment Reminder SMS [SMS] Direct Debit…" at bounding box center [384, 170] width 213 height 17
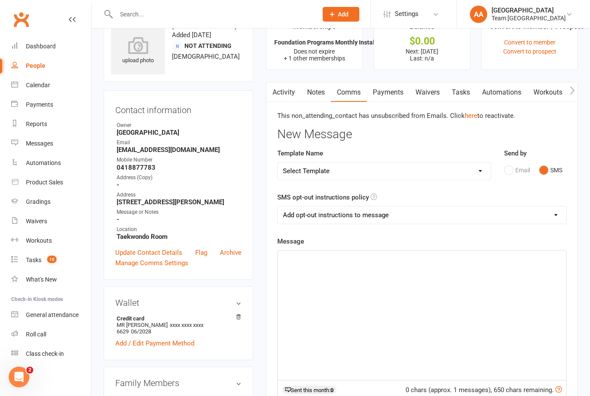
select select "49"
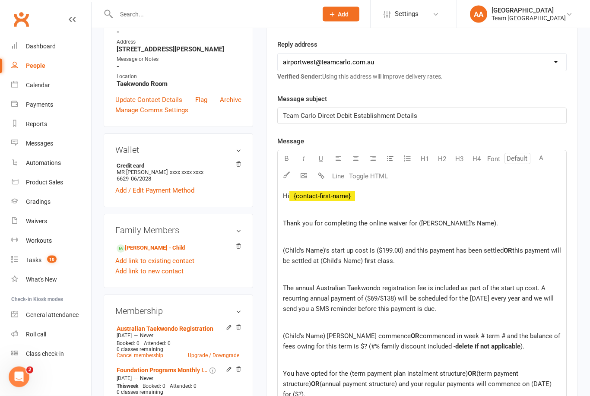
scroll to position [181, 0]
click at [475, 224] on p "Thank you for completing the online waiver for ([PERSON_NAME]'s Name)." at bounding box center [422, 223] width 278 height 10
click at [320, 252] on span "(Child's Name)'s start up cost is ($199.00) and this payment has been settled" at bounding box center [393, 251] width 221 height 8
click at [400, 260] on p "[PERSON_NAME]'s start up cost is $184.00 and this payment has been settled OR t…" at bounding box center [422, 255] width 278 height 21
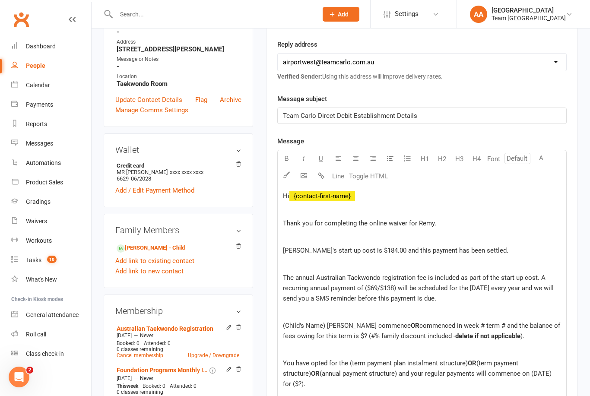
click at [372, 290] on span "The annual Australian Taekwondo registration fee is included as part of the sta…" at bounding box center [419, 288] width 273 height 29
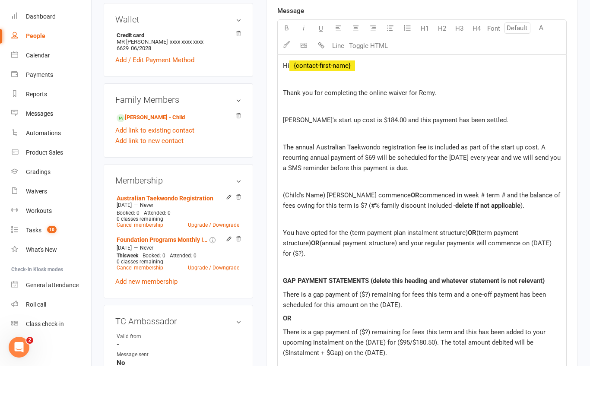
scroll to position [282, 0]
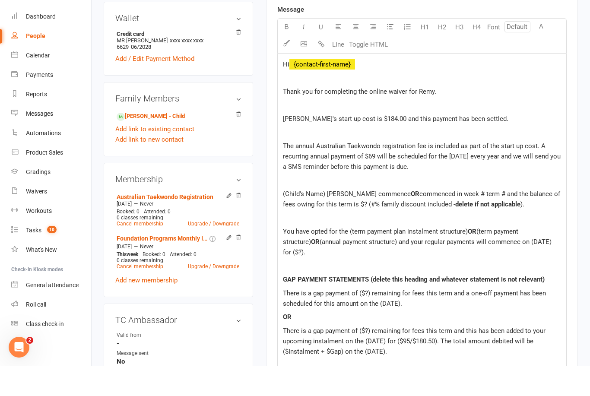
click at [325, 220] on span "(Child's Name) [PERSON_NAME] commence" at bounding box center [347, 224] width 128 height 8
click at [377, 186] on div "Hi ﻿ {contact-first-name} Thank you for completing the online waiver for Remy. …" at bounding box center [422, 313] width 288 height 461
click at [378, 220] on span "commenced in week # term # and the balance of fees owing for this term is $? (#…" at bounding box center [421, 229] width 277 height 18
click at [337, 219] on p "Remy commenced in week # term # and the balance of fees owing for this term is …" at bounding box center [422, 229] width 278 height 21
click at [370, 219] on p "Remy commenced in week # term # and the balance of fees owing for this term is …" at bounding box center [422, 229] width 278 height 21
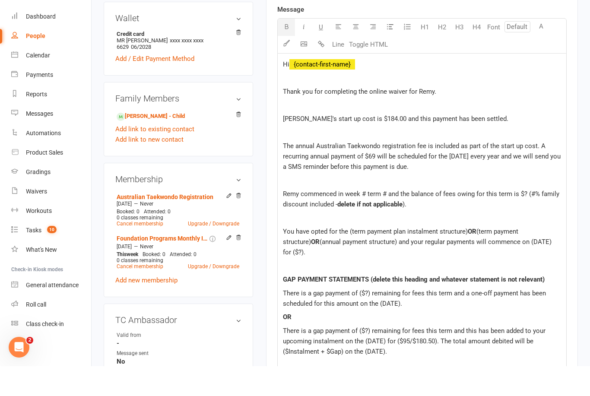
click at [374, 220] on span "Remy commenced in week # term # and the balance of fees owing for this term is …" at bounding box center [422, 229] width 278 height 18
click at [422, 219] on p "Remy commenced in week 4 term 3 and the balance of fees owing for this term is …" at bounding box center [422, 229] width 278 height 21
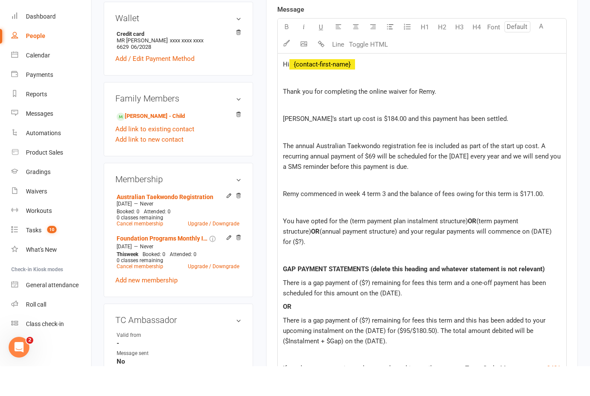
click at [366, 257] on span "(annual payment structure) and your regular payments will commence on (DATE) fo…" at bounding box center [418, 266] width 270 height 18
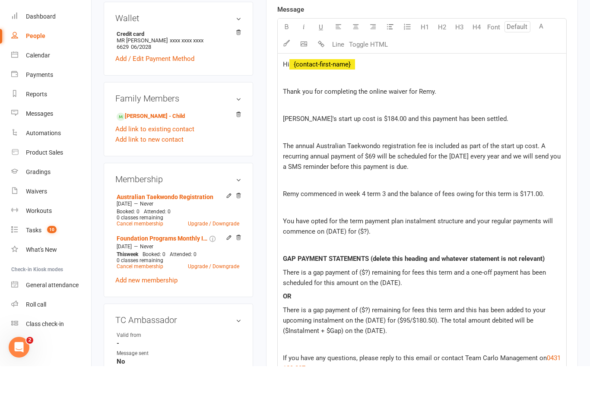
click at [345, 247] on span "You have opted for the term payment plan instalment structure and your regular …" at bounding box center [419, 256] width 272 height 18
click at [370, 298] on span "There is a gap payment of ($?) remaining for fees this term and a one-off payme…" at bounding box center [415, 307] width 265 height 18
click at [553, 283] on p "GAP PAYMENT STATEMENTS (delete this heading and whatever statement is not relev…" at bounding box center [422, 288] width 278 height 10
click at [413, 297] on p "There is a gap payment of $76.00 remaining for fees this term and a one-off pay…" at bounding box center [422, 307] width 278 height 21
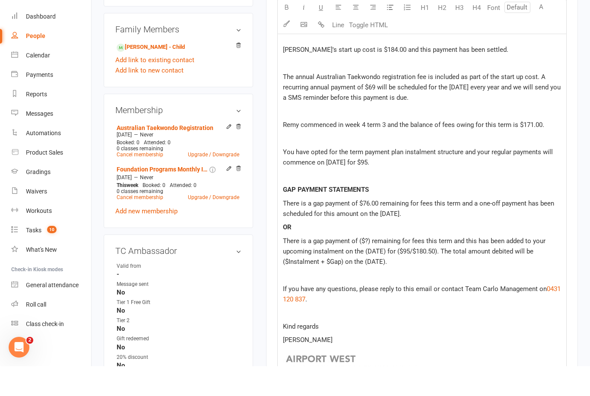
scroll to position [355, 0]
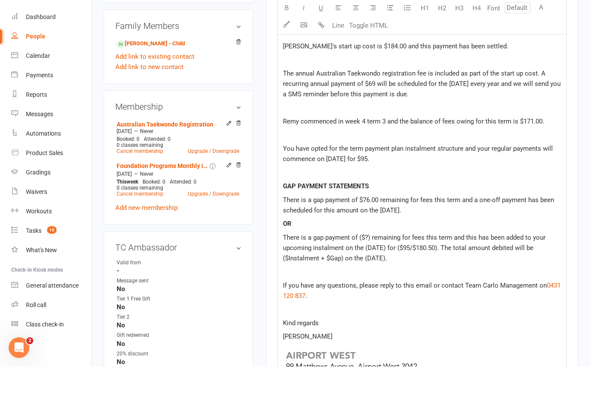
click at [292, 248] on p "OR" at bounding box center [422, 253] width 278 height 10
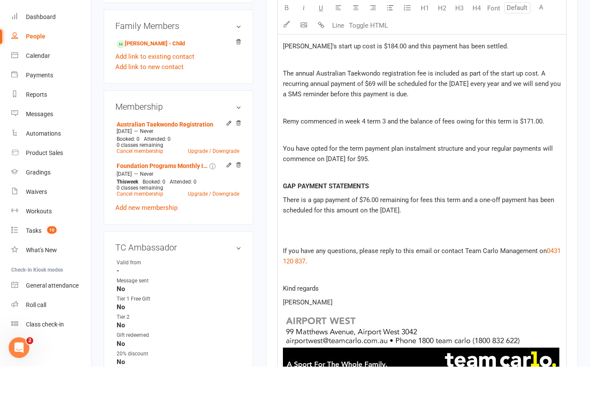
click at [439, 276] on span "If you have any questions, please reply to this email or contact Team Carlo Man…" at bounding box center [415, 280] width 264 height 8
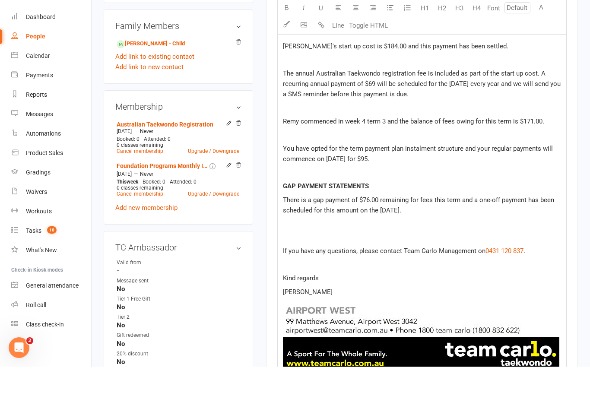
click at [471, 276] on span "If you have any questions, please contact Team Carlo Management on" at bounding box center [384, 280] width 203 height 8
click at [335, 302] on p "Kind regards" at bounding box center [422, 307] width 278 height 10
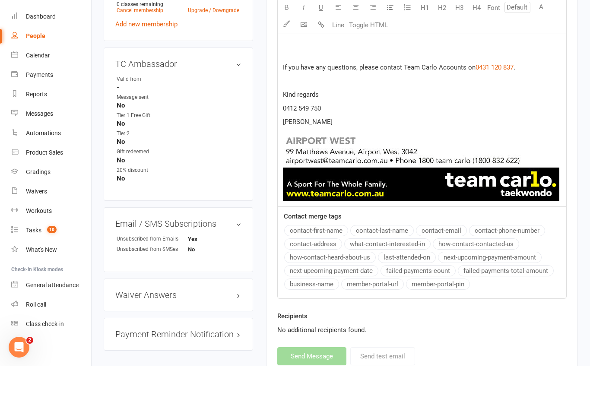
scroll to position [612, 0]
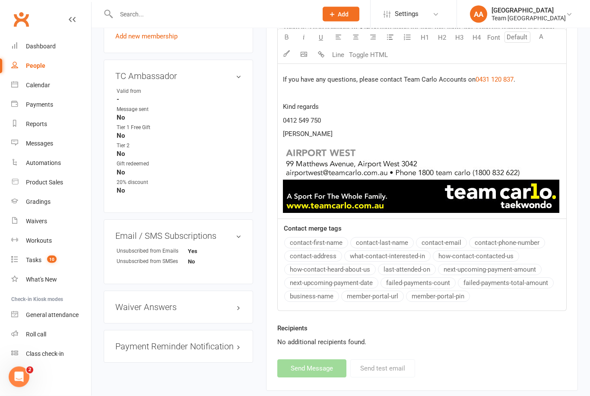
scroll to position [556, 0]
click at [0, 0] on link "edit" at bounding box center [0, 0] width 0 height 0
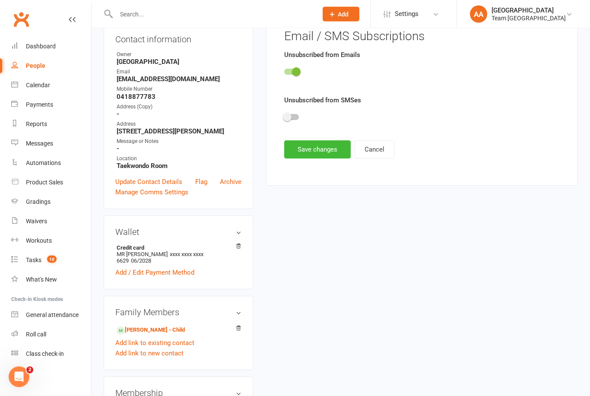
scroll to position [66, 0]
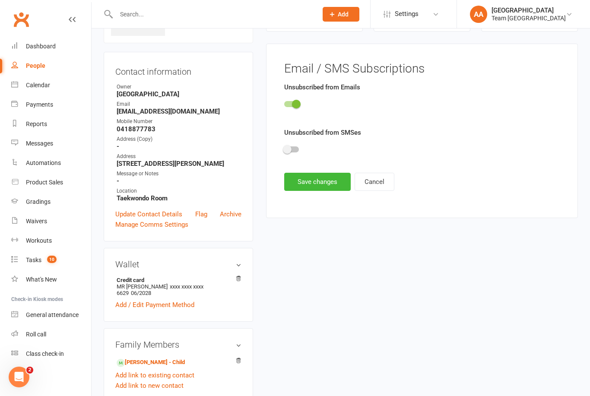
click at [290, 106] on div at bounding box center [291, 104] width 15 height 6
click at [284, 103] on input "checkbox" at bounding box center [284, 103] width 0 height 0
checkbox input "false"
click at [317, 181] on button "Save changes" at bounding box center [317, 182] width 67 height 18
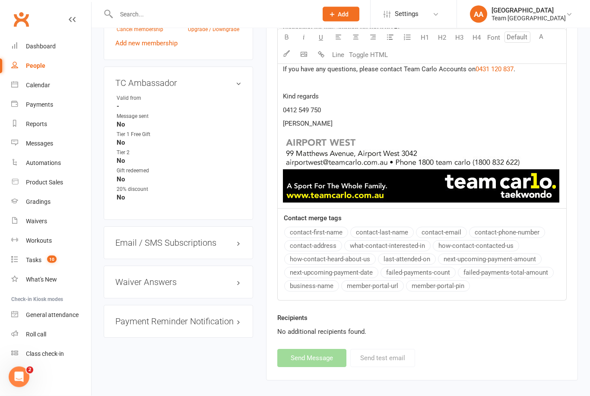
scroll to position [544, 0]
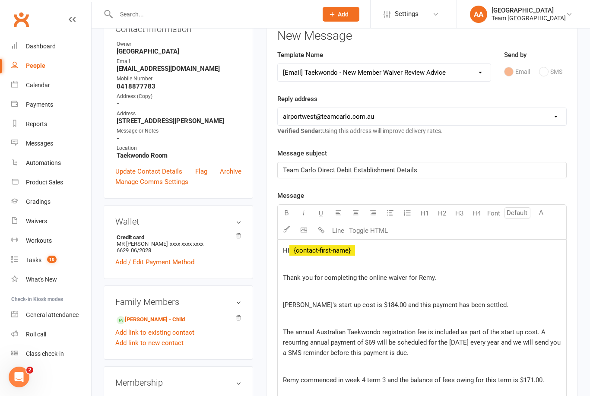
scroll to position [108, 0]
click at [541, 77] on div "Email SMS" at bounding box center [535, 72] width 63 height 16
click at [539, 77] on div "Email SMS" at bounding box center [535, 72] width 63 height 16
click at [482, 77] on select "Select Template [SMS] Direct Debit - AT Payment Reminder SMS [SMS] Direct Debit…" at bounding box center [384, 72] width 213 height 17
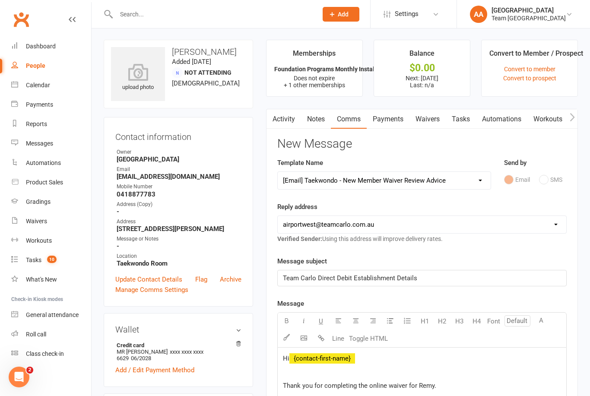
scroll to position [0, 0]
click at [540, 179] on div "Email SMS" at bounding box center [535, 180] width 63 height 16
click at [545, 180] on div "Email SMS" at bounding box center [535, 179] width 63 height 16
click at [542, 181] on div "Email SMS" at bounding box center [535, 179] width 63 height 16
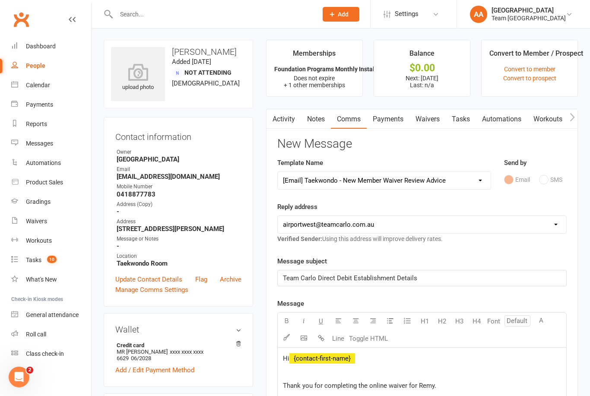
click at [546, 184] on div "Email SMS" at bounding box center [535, 179] width 63 height 16
click at [513, 185] on div "Email SMS" at bounding box center [535, 179] width 63 height 16
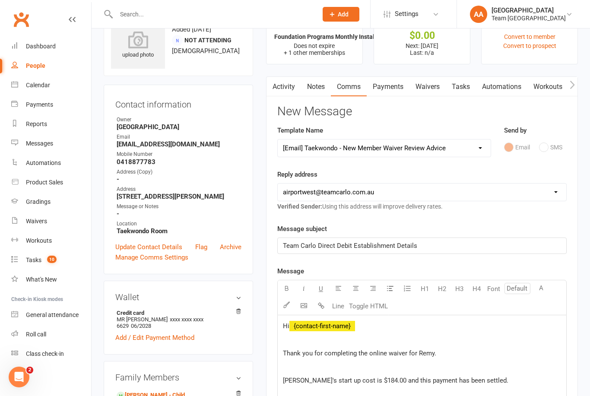
scroll to position [0, 0]
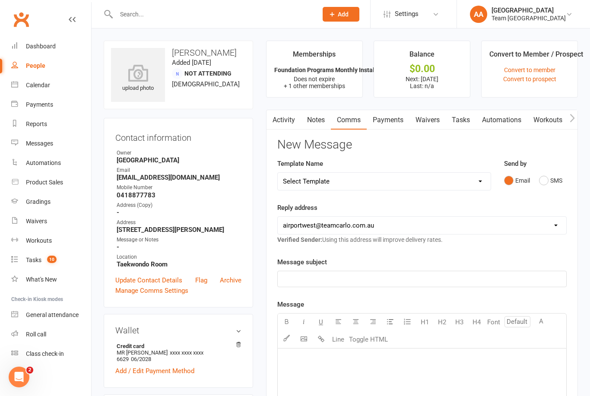
click at [481, 181] on select "Select Template [SMS] Direct Debit - AT Payment Reminder SMS [SMS] Direct Debit…" at bounding box center [384, 181] width 213 height 17
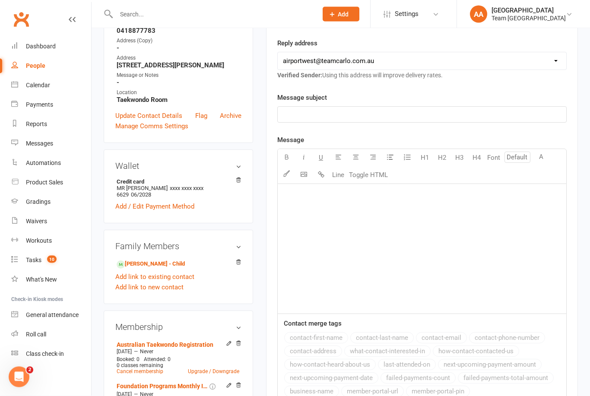
scroll to position [165, 0]
click at [147, 269] on link "[PERSON_NAME] - Child" at bounding box center [151, 264] width 68 height 9
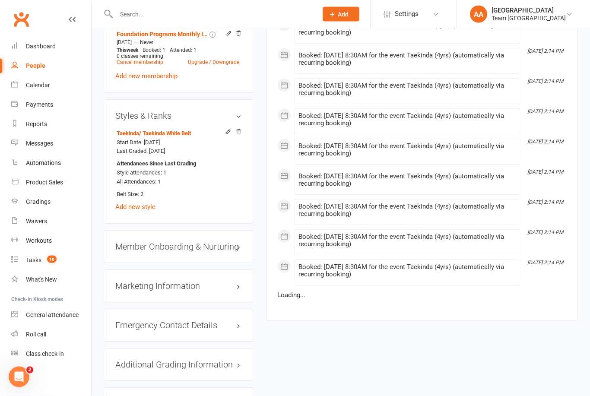
scroll to position [645, 0]
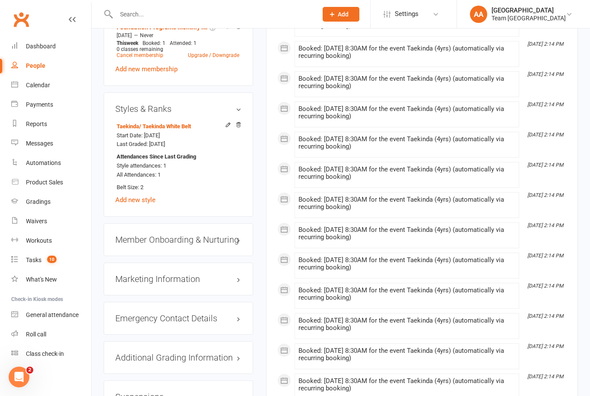
click at [0, 0] on link "edit" at bounding box center [0, 0] width 0 height 0
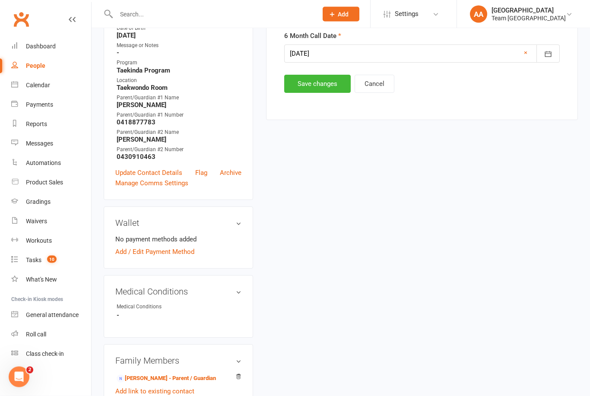
click at [319, 80] on button "Save changes" at bounding box center [317, 84] width 67 height 18
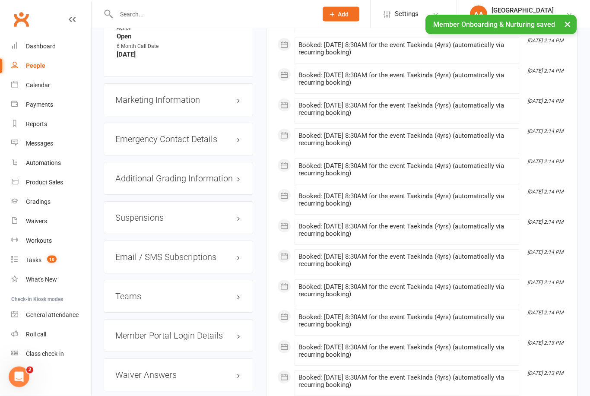
scroll to position [890, 0]
click at [196, 262] on h3 "Email / SMS Subscriptions edit" at bounding box center [178, 257] width 126 height 10
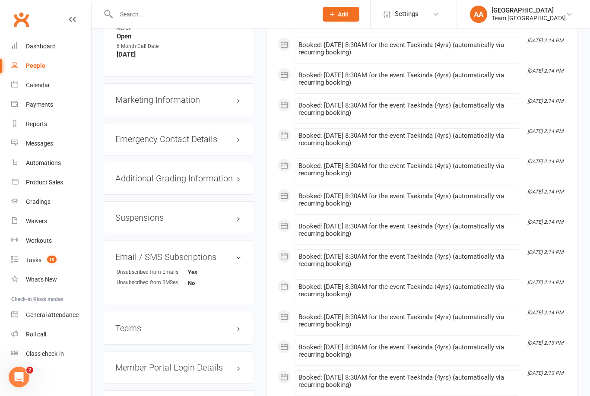
click at [0, 0] on link "edit" at bounding box center [0, 0] width 0 height 0
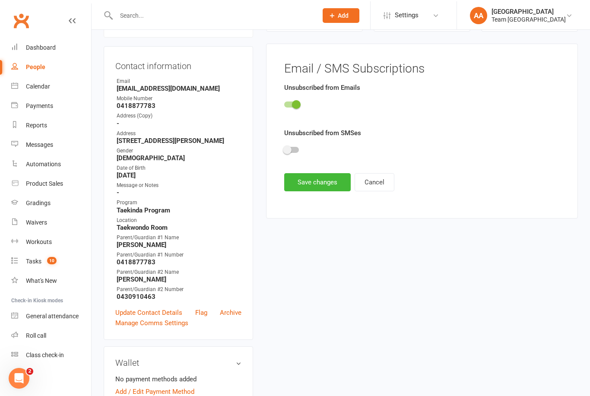
click at [284, 102] on input "checkbox" at bounding box center [284, 102] width 0 height 0
checkbox input "false"
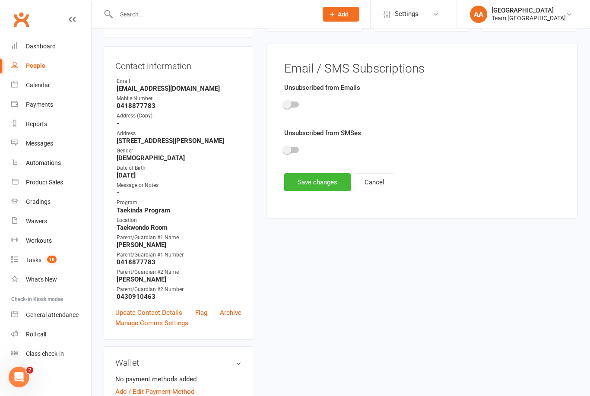
click at [315, 184] on button "Save changes" at bounding box center [317, 182] width 67 height 18
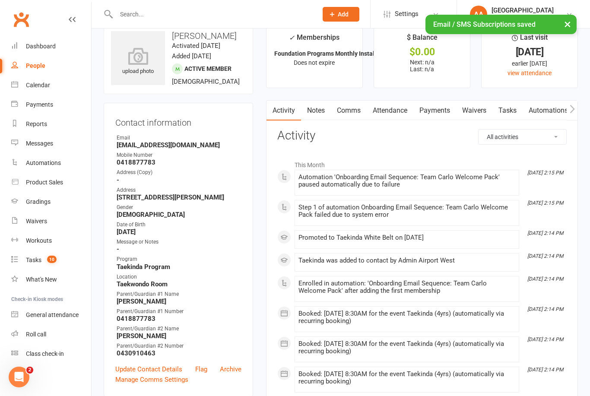
scroll to position [0, 0]
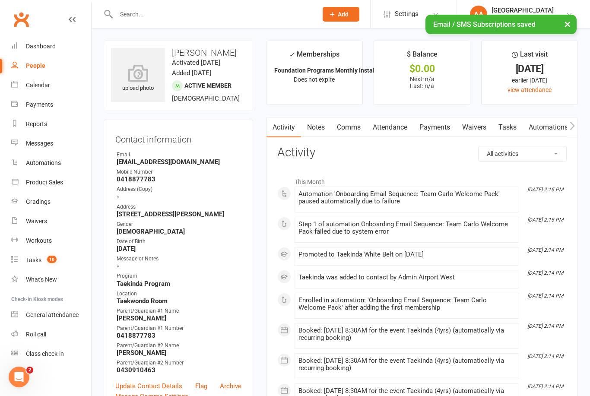
click at [39, 88] on div "Calendar" at bounding box center [38, 85] width 24 height 7
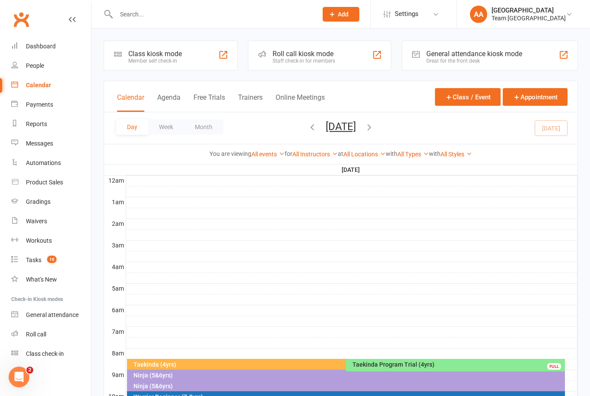
click at [298, 368] on div "Taekinda (4yrs)" at bounding box center [342, 365] width 430 height 13
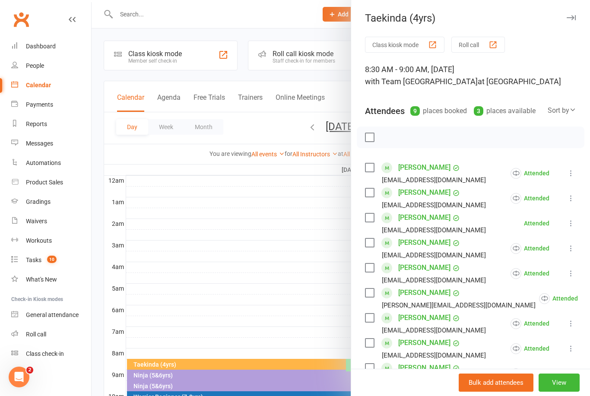
click at [420, 218] on link "[PERSON_NAME]" at bounding box center [424, 218] width 52 height 14
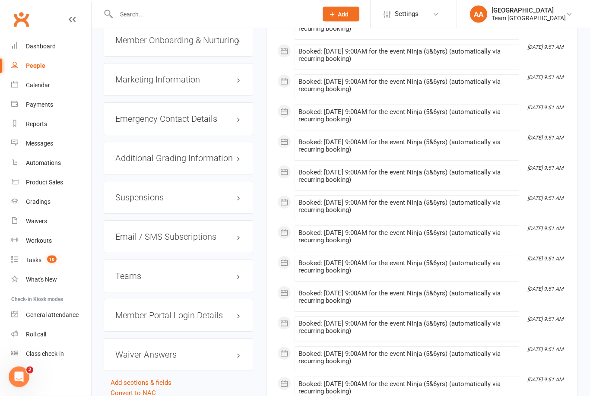
scroll to position [884, 0]
click at [192, 241] on h3 "Email / SMS Subscriptions edit" at bounding box center [178, 237] width 126 height 10
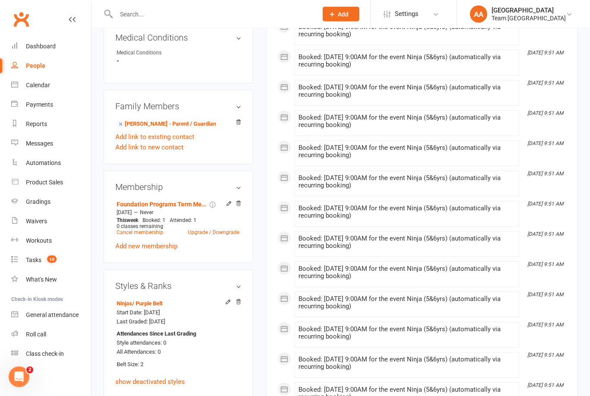
scroll to position [485, 0]
click at [158, 129] on link "[PERSON_NAME] - Parent / Guardian" at bounding box center [166, 124] width 99 height 9
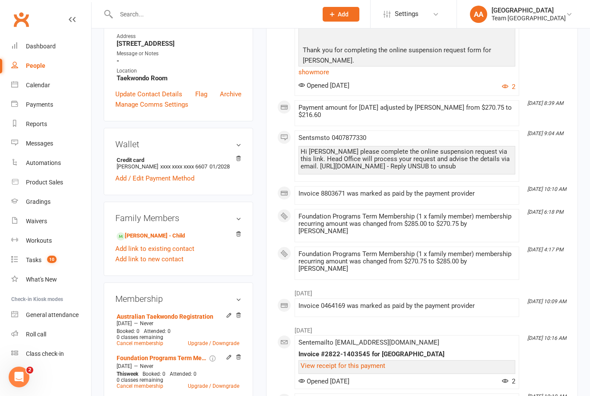
scroll to position [186, 0]
click at [47, 86] on div "Calendar" at bounding box center [38, 85] width 24 height 7
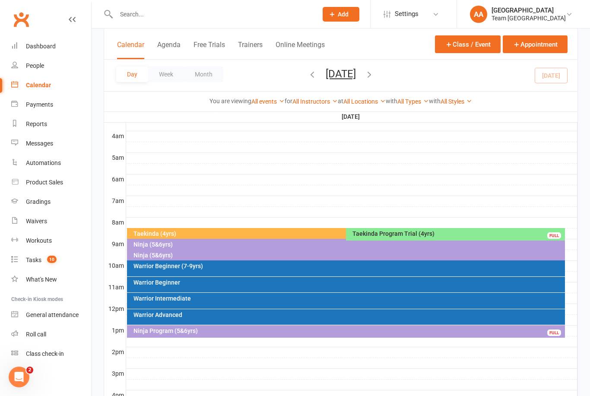
scroll to position [133, 0]
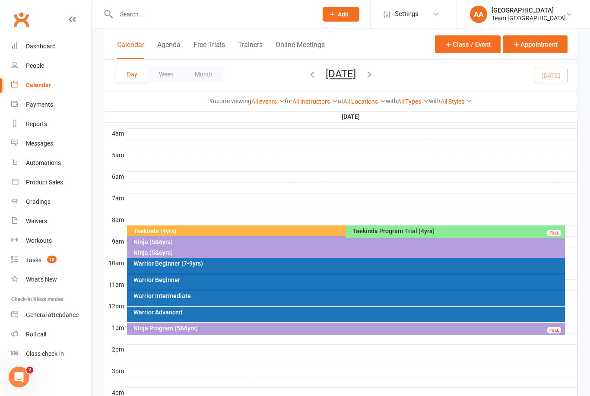
click at [285, 228] on div "Taekinda (4yrs)" at bounding box center [344, 231] width 422 height 6
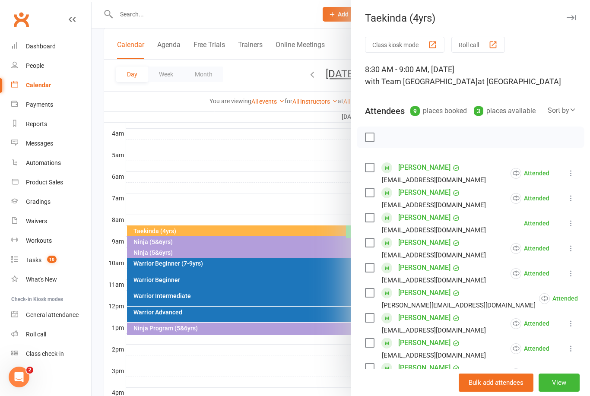
click at [423, 316] on link "[PERSON_NAME]" at bounding box center [424, 318] width 52 height 14
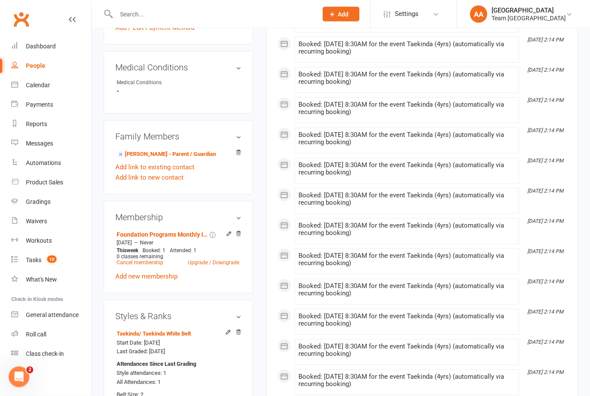
scroll to position [437, 0]
click at [159, 159] on link "[PERSON_NAME] - Parent / Guardian" at bounding box center [166, 154] width 99 height 9
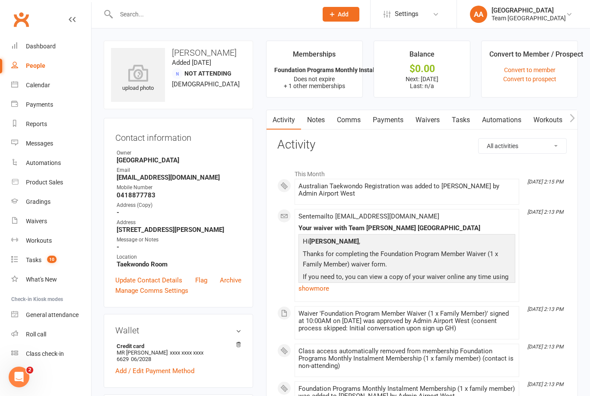
click at [434, 120] on link "Waivers" at bounding box center [427, 120] width 36 height 20
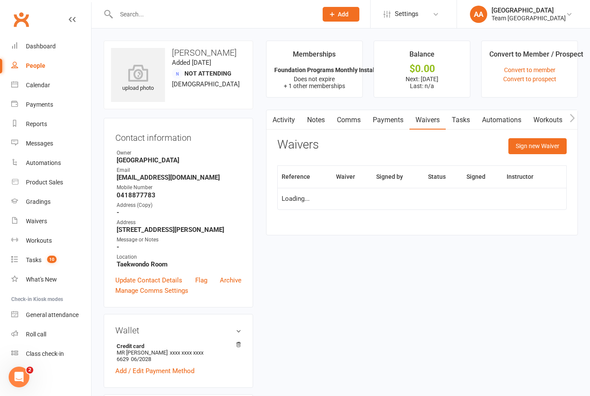
scroll to position [28, 0]
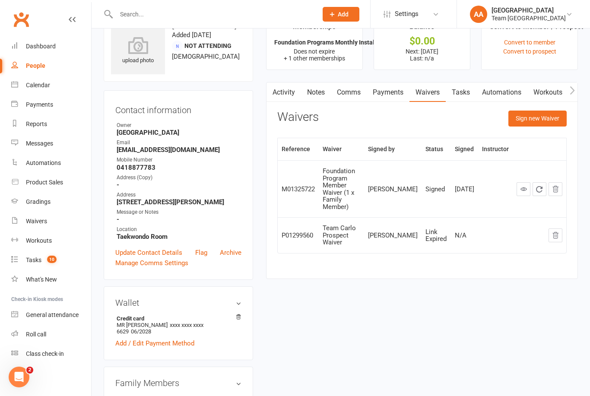
click at [346, 93] on link "Comms" at bounding box center [349, 92] width 36 height 20
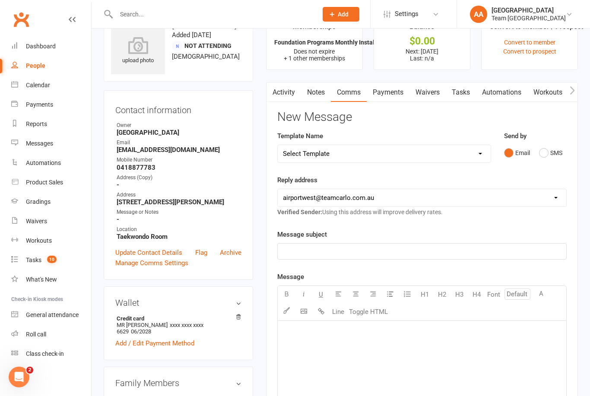
click at [480, 157] on select "Select Template [SMS] Direct Debit - AT Payment Reminder SMS [SMS] Direct Debit…" at bounding box center [384, 153] width 213 height 17
select select "49"
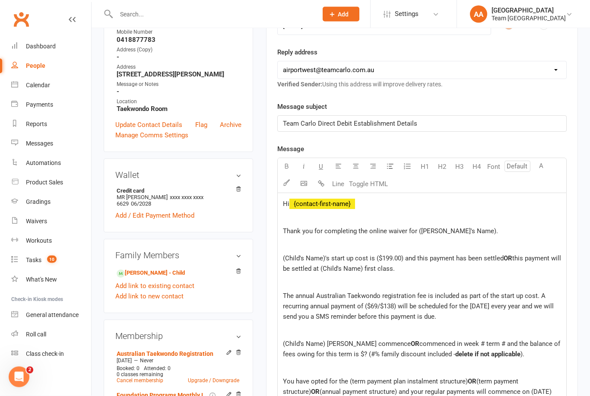
click at [472, 232] on p "Thank you for completing the online waiver for ([PERSON_NAME]'s Name)." at bounding box center [422, 231] width 278 height 10
click at [326, 255] on span "(Child's Name)'s start up cost is ($199.00) and this payment has been settled" at bounding box center [393, 259] width 221 height 8
click at [357, 255] on span "Remy's start up cost is ($199.00) and this payment has been settled" at bounding box center [380, 259] width 194 height 8
click at [377, 256] on span "[PERSON_NAME]'s start up cost is $199.00) and this payment has been settled" at bounding box center [396, 259] width 226 height 8
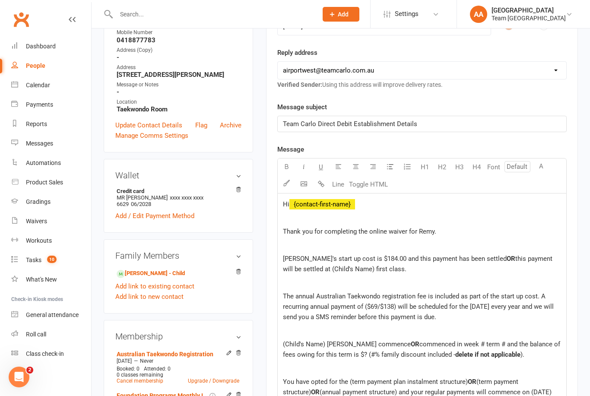
click at [403, 267] on p "[PERSON_NAME]'s start up cost is $184.00 and this payment has been settled OR t…" at bounding box center [422, 264] width 278 height 21
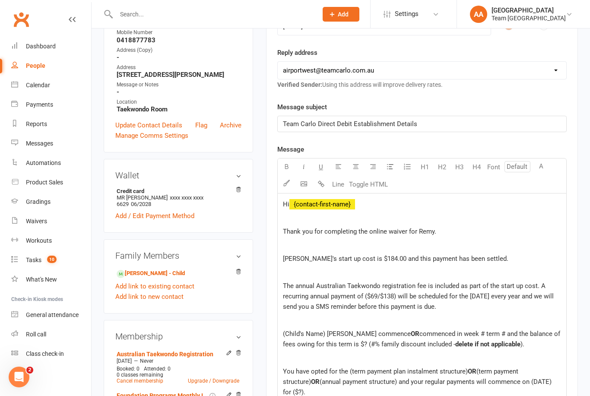
click at [368, 295] on span "The annual Australian Taekwondo registration fee is included as part of the sta…" at bounding box center [419, 296] width 273 height 29
click at [394, 296] on span "The annual Australian Taekwondo registration fee is included as part of the sta…" at bounding box center [418, 296] width 270 height 29
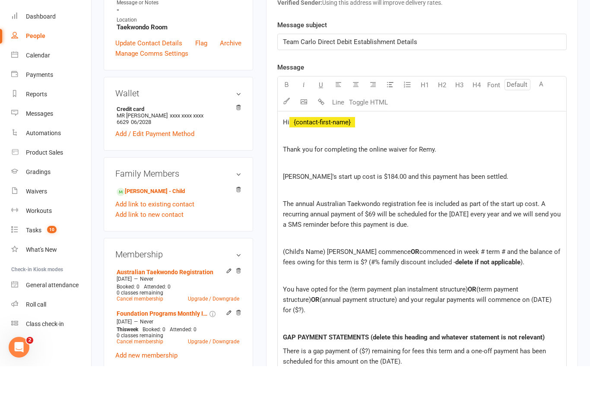
scroll to position [212, 0]
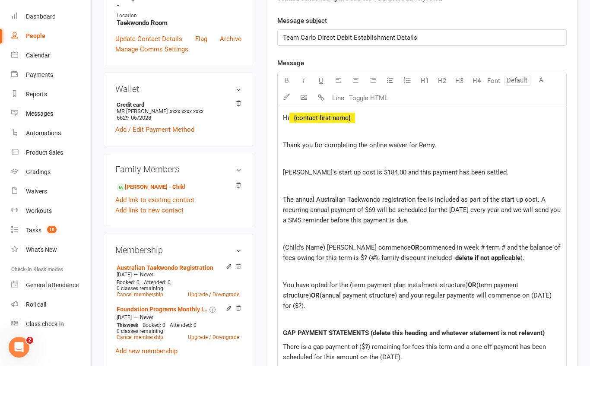
click at [319, 273] on span "(Child's Name) [PERSON_NAME] commence" at bounding box center [347, 277] width 128 height 8
click at [345, 273] on span "OR" at bounding box center [343, 277] width 9 height 8
click at [367, 273] on span "Remy commenced in week # term # and the balance of fees owing for this term is …" at bounding box center [422, 282] width 278 height 18
click at [415, 272] on p "Remy commenced in week 4 term 3 and the balance of fees owing for this term is …" at bounding box center [422, 282] width 278 height 21
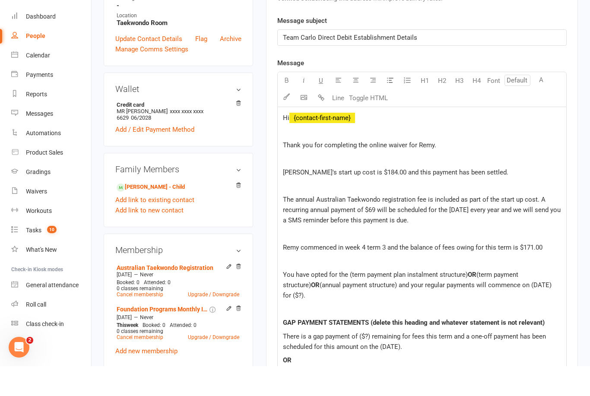
click at [370, 311] on span "(annual payment structure) and your regular payments will commence on (DATE) fo…" at bounding box center [418, 320] width 270 height 18
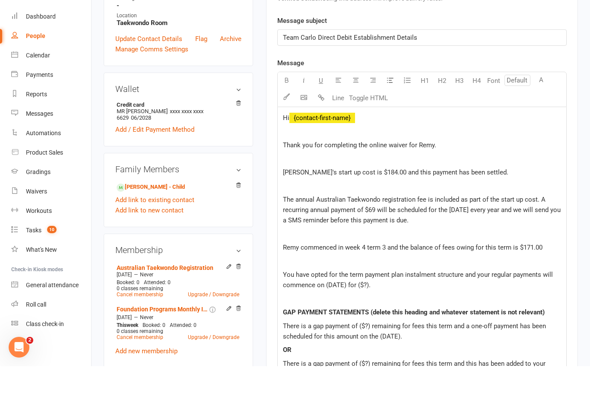
click at [342, 301] on span "You have opted for the term payment plan instalment structure and your regular …" at bounding box center [419, 310] width 272 height 18
click at [419, 299] on p "You have opted for the term payment plan instalment structure and your regular …" at bounding box center [422, 309] width 278 height 21
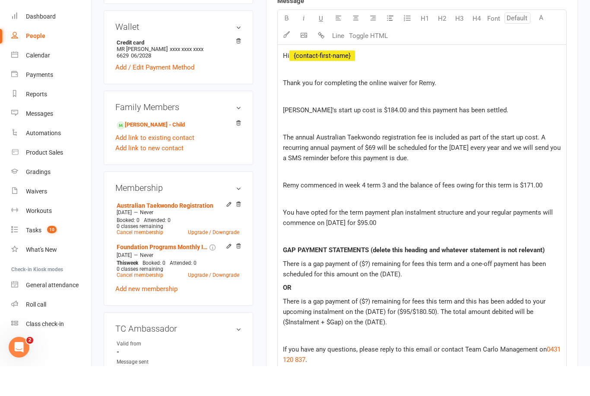
scroll to position [276, 0]
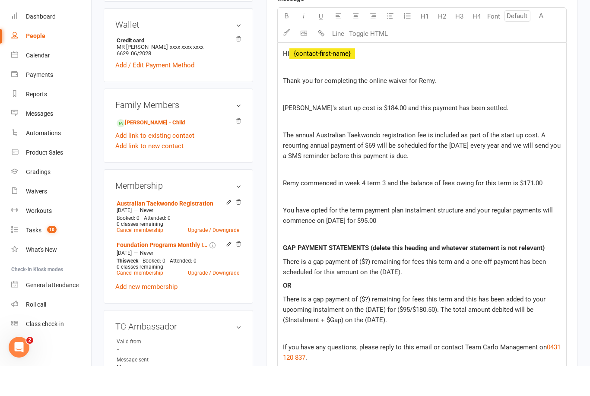
click at [369, 288] on span "There is a gap payment of ($?) remaining for fees this term and a one-off payme…" at bounding box center [415, 297] width 265 height 18
click at [410, 286] on p "There is a gap payment of $76.00 remaining for fees this term and a one-off pay…" at bounding box center [422, 296] width 278 height 21
click at [283, 311] on span "OR" at bounding box center [287, 315] width 9 height 8
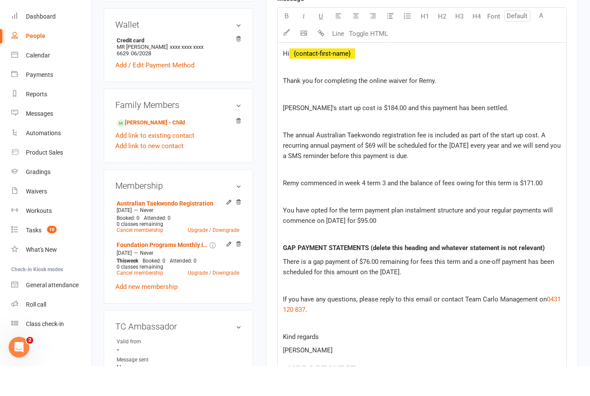
click at [413, 325] on span "If you have any questions, please reply to this email or contact Team Carlo Man…" at bounding box center [415, 329] width 264 height 8
click at [437, 325] on span "If you have any questions, please reply to this email or contact Team Carlo Man…" at bounding box center [415, 329] width 264 height 8
click at [481, 325] on span "If you have any questions, please contact Team Carlo Management on" at bounding box center [385, 329] width 204 height 8
click at [336, 351] on p "Kind regards" at bounding box center [422, 356] width 278 height 10
click at [547, 208] on p "Remy commenced in week 4 term 3 and the balance of fees owing for this term is …" at bounding box center [422, 213] width 278 height 10
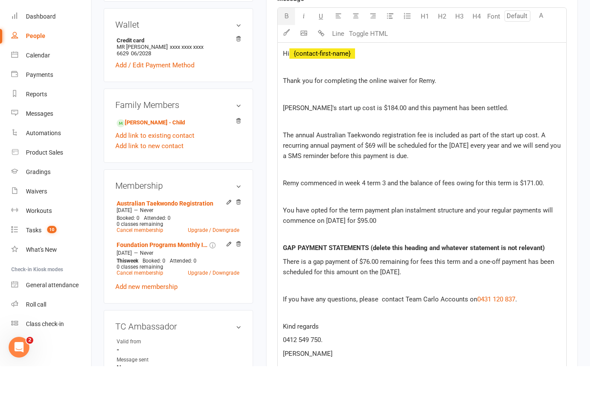
click at [551, 273] on p "GAP PAYMENT STATEMENTS (delete this heading and whatever statement is not relev…" at bounding box center [422, 278] width 278 height 10
click at [378, 325] on span "If you have any questions, please contact Team Carlo Accounts on" at bounding box center [380, 329] width 194 height 8
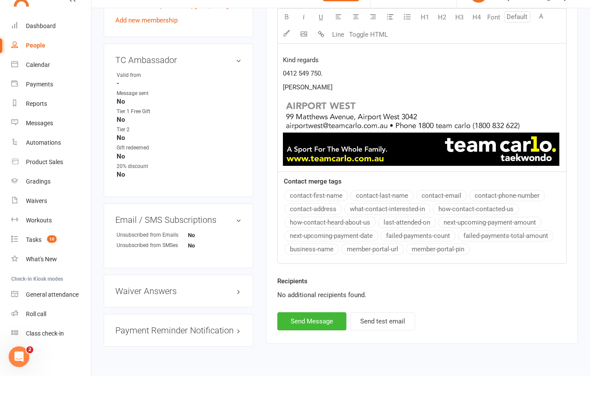
scroll to position [590, 0]
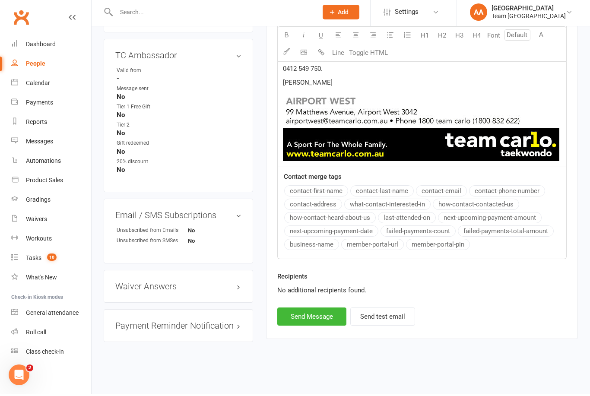
click at [307, 310] on button "Send Message" at bounding box center [311, 319] width 69 height 18
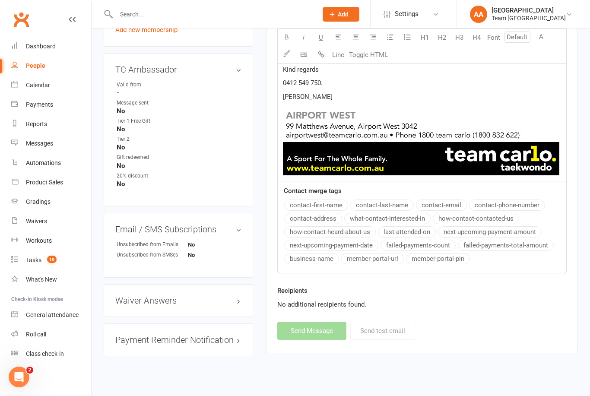
select select
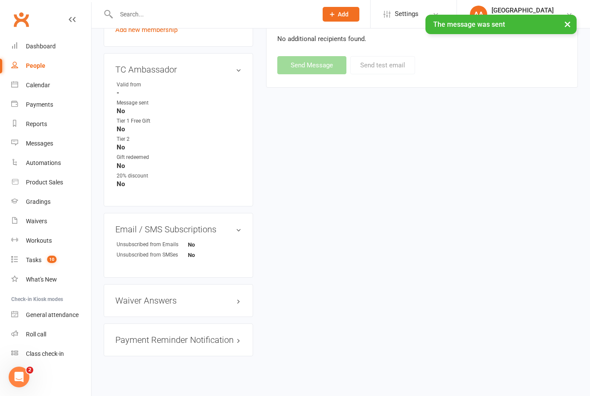
click at [41, 86] on div "Calendar" at bounding box center [38, 85] width 24 height 7
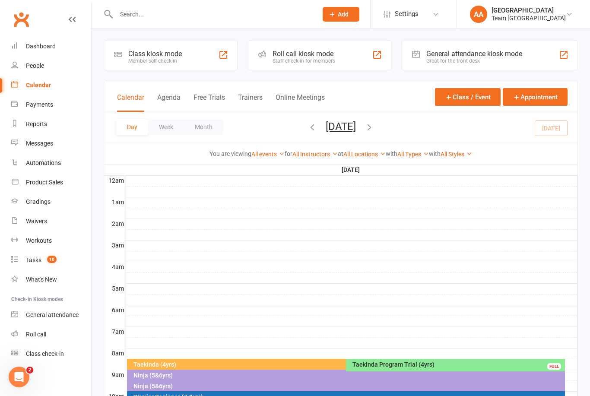
click at [41, 204] on div "Gradings" at bounding box center [38, 201] width 25 height 7
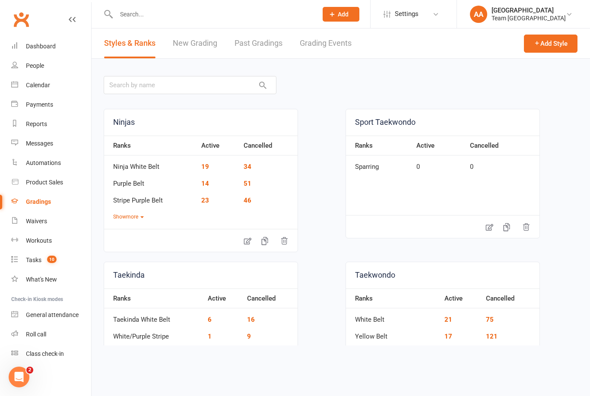
click at [330, 44] on link "Grading Events" at bounding box center [326, 44] width 52 height 30
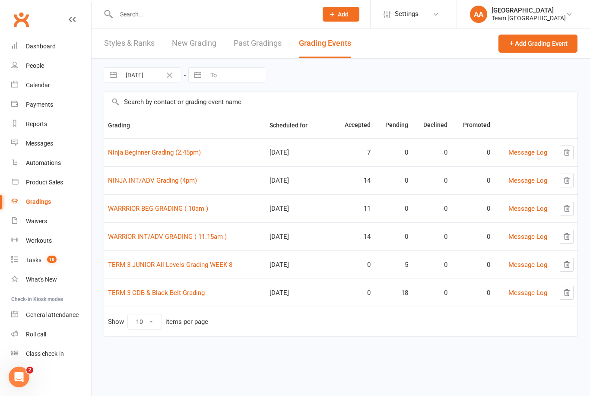
click at [157, 155] on link "Ninja Beginner Grading (2.45pm)" at bounding box center [154, 153] width 93 height 8
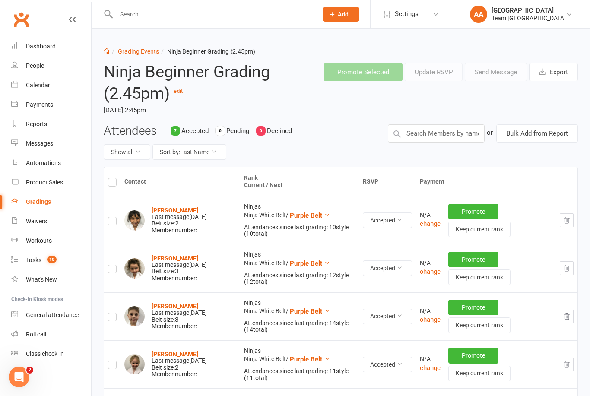
click at [114, 222] on label at bounding box center [112, 222] width 9 height 0
click at [114, 217] on input "checkbox" at bounding box center [112, 217] width 9 height 0
checkbox input "true"
click at [493, 75] on button "Send Message" at bounding box center [496, 72] width 62 height 18
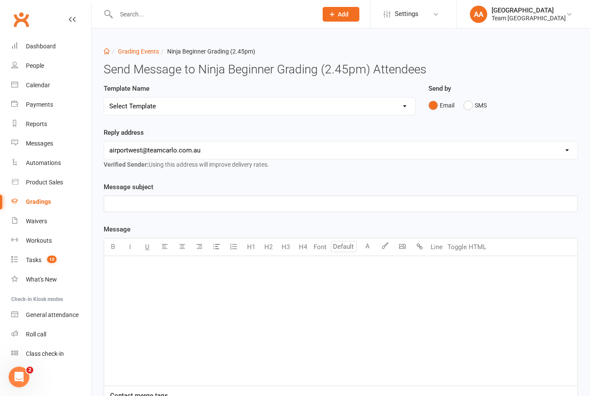
click at [398, 108] on select "Select Template [SMS] Black Belt Payment Advice (Black Belt & Kukkiwon) [SMS] B…" at bounding box center [259, 106] width 311 height 17
select select "25"
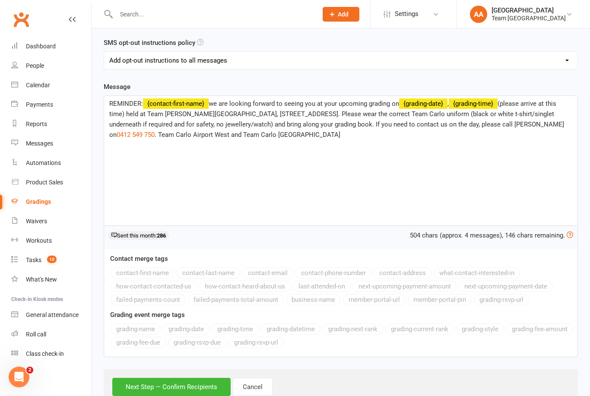
scroll to position [97, 0]
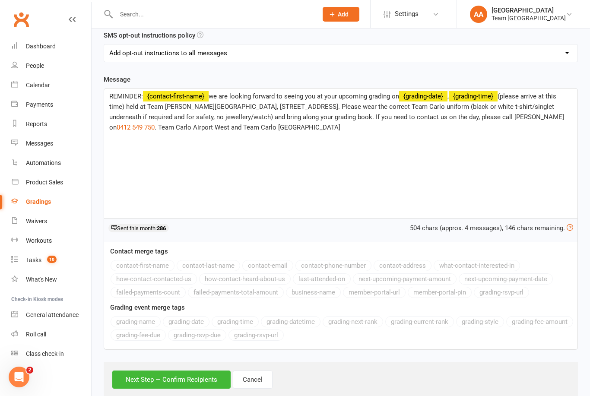
click at [157, 377] on button "Next Step — Confirm Recipients" at bounding box center [171, 380] width 118 height 18
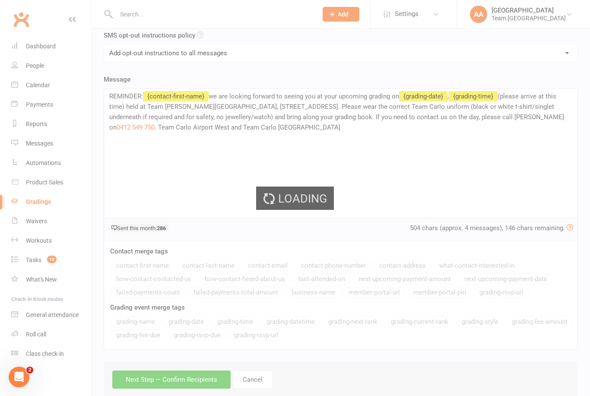
scroll to position [0, 0]
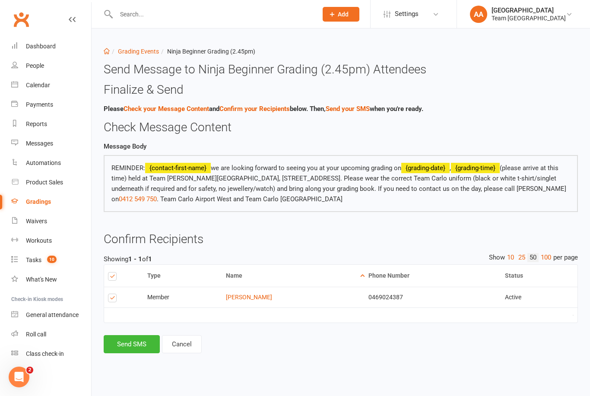
click at [124, 342] on button "Send SMS" at bounding box center [132, 344] width 56 height 18
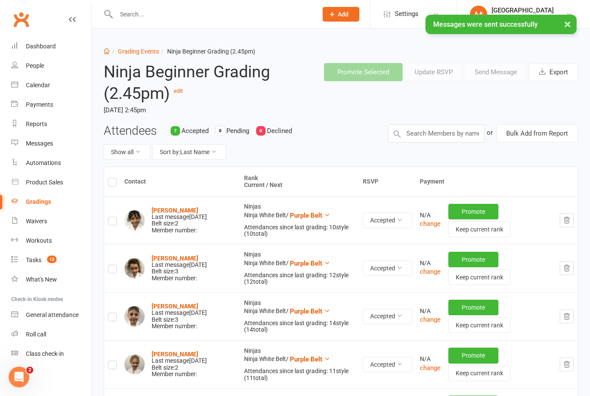
click at [41, 91] on link "Calendar" at bounding box center [51, 85] width 80 height 19
